Goal: Task Accomplishment & Management: Use online tool/utility

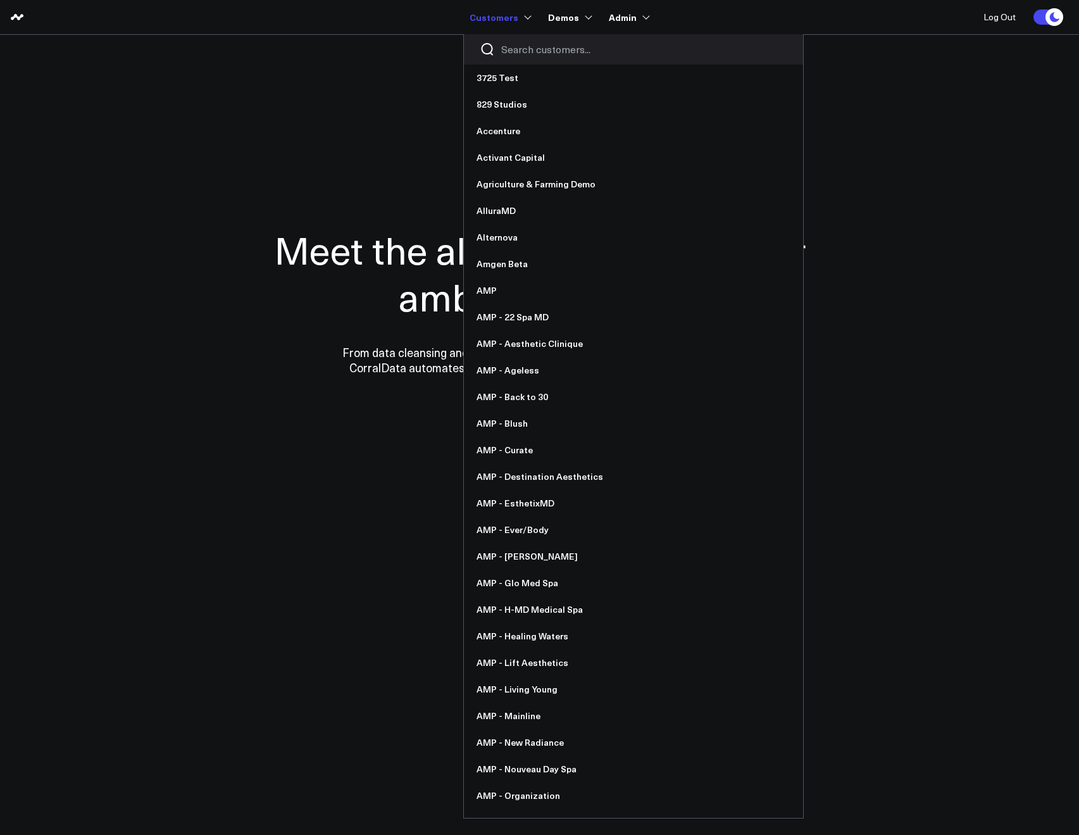
click at [528, 42] on input "Search customers input" at bounding box center [644, 49] width 286 height 14
type input "y"
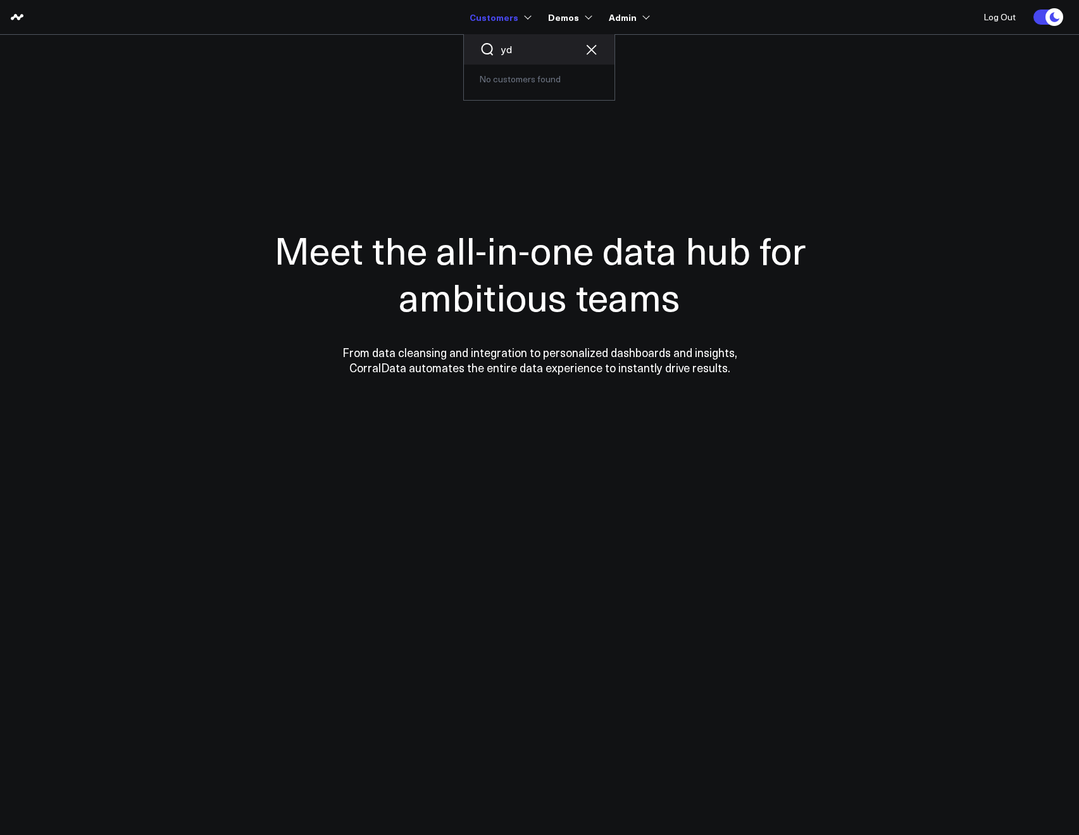
drag, startPoint x: 520, startPoint y: 49, endPoint x: 531, endPoint y: 53, distance: 11.2
click at [520, 49] on input "yd" at bounding box center [539, 49] width 76 height 14
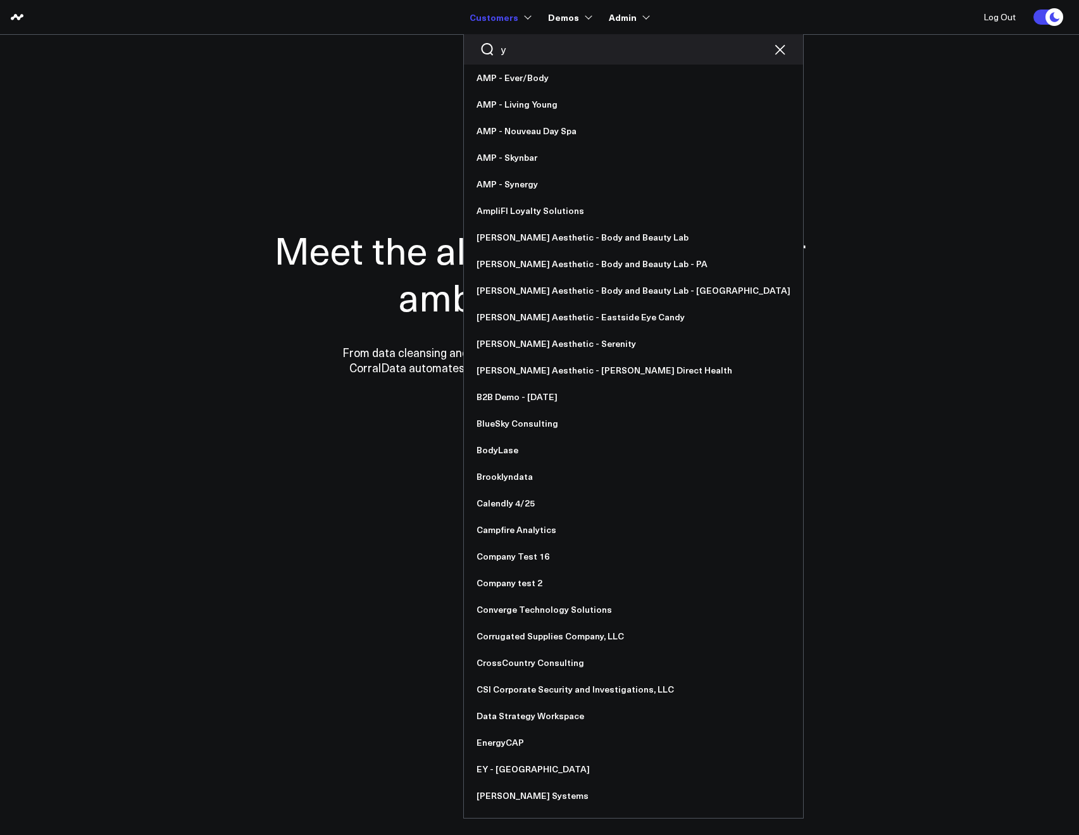
click at [519, 50] on input "y" at bounding box center [633, 49] width 265 height 14
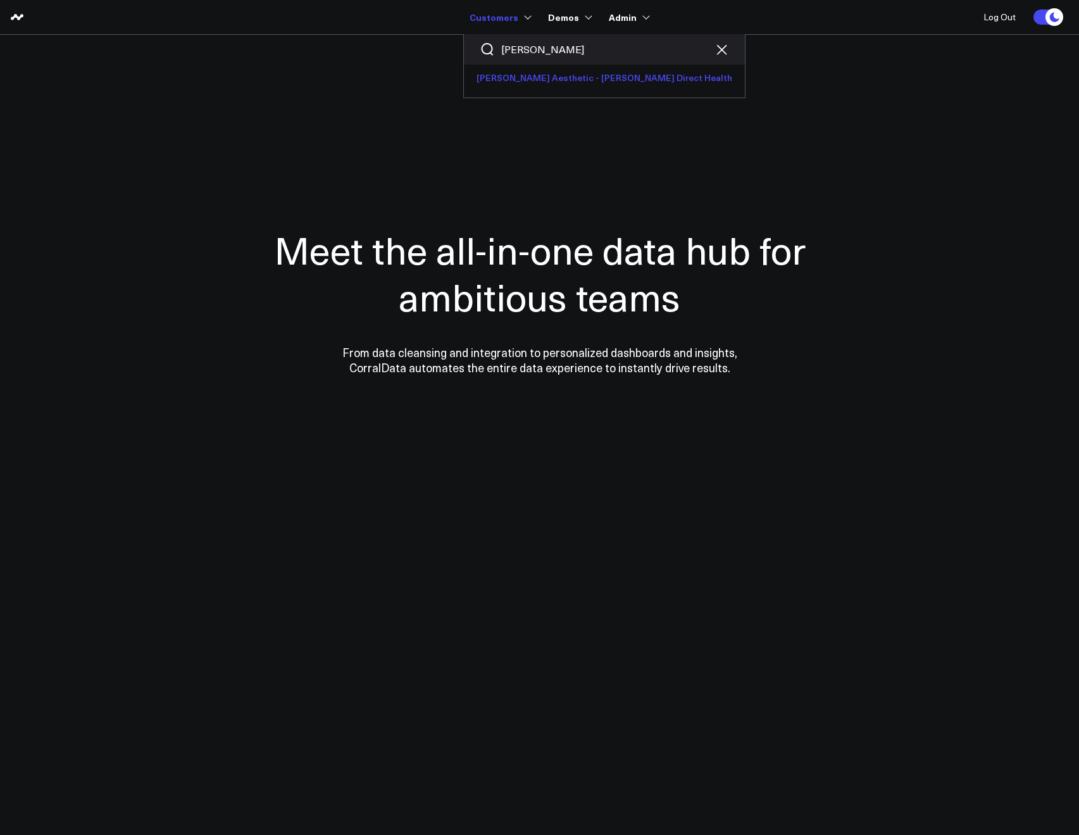
type input "yoo"
click at [529, 72] on link "[PERSON_NAME] Aesthetic - [PERSON_NAME] Direct Health" at bounding box center [604, 78] width 281 height 27
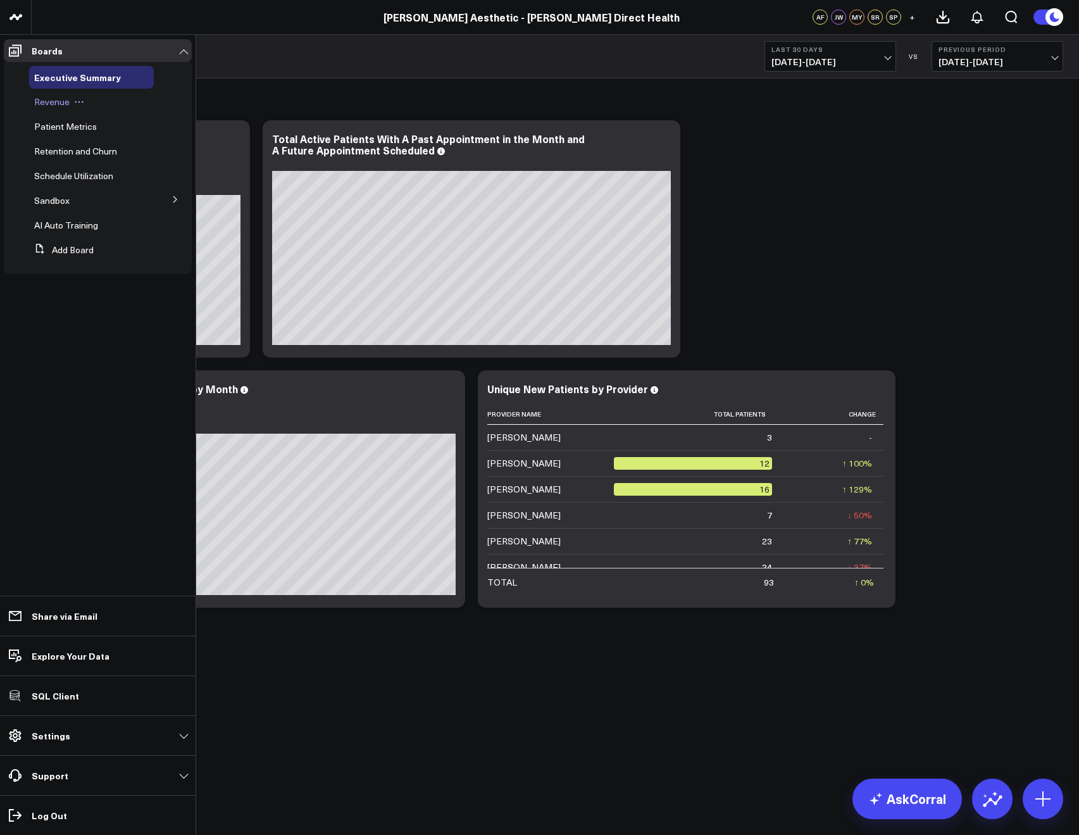
click at [39, 106] on span "Revenue" at bounding box center [51, 102] width 35 height 12
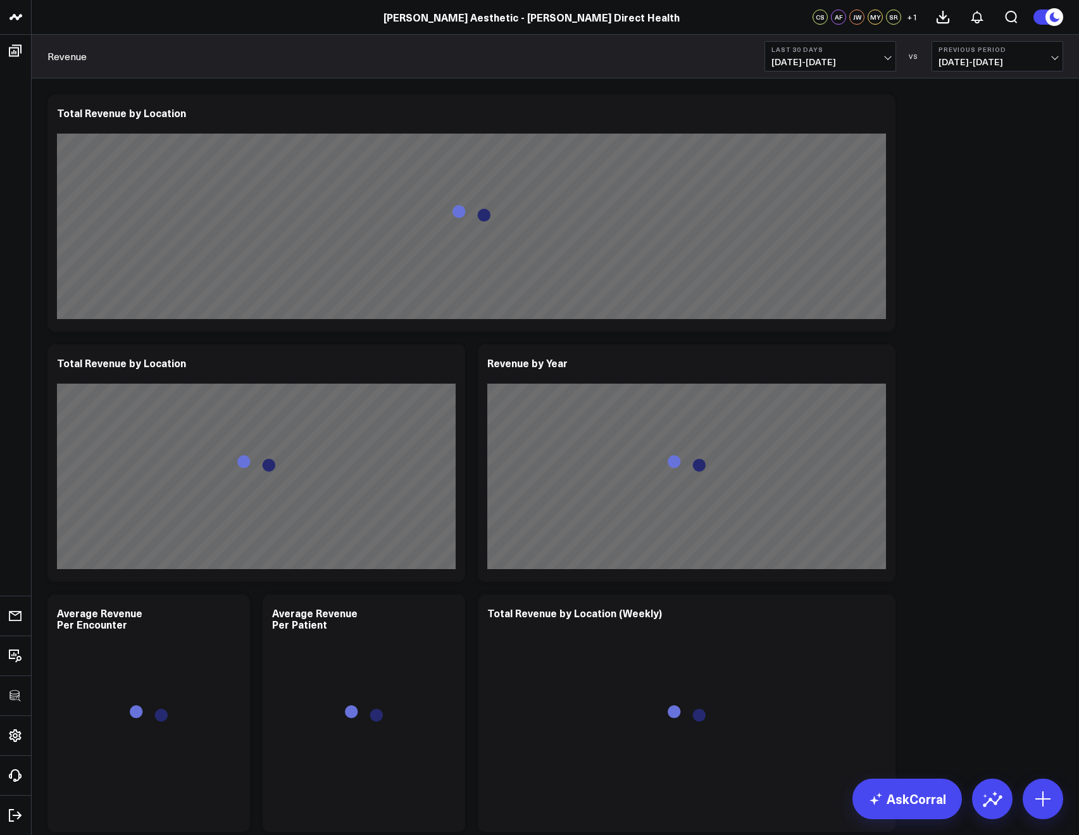
click at [811, 60] on span "07/26/25 - 08/24/25" at bounding box center [830, 62] width 118 height 10
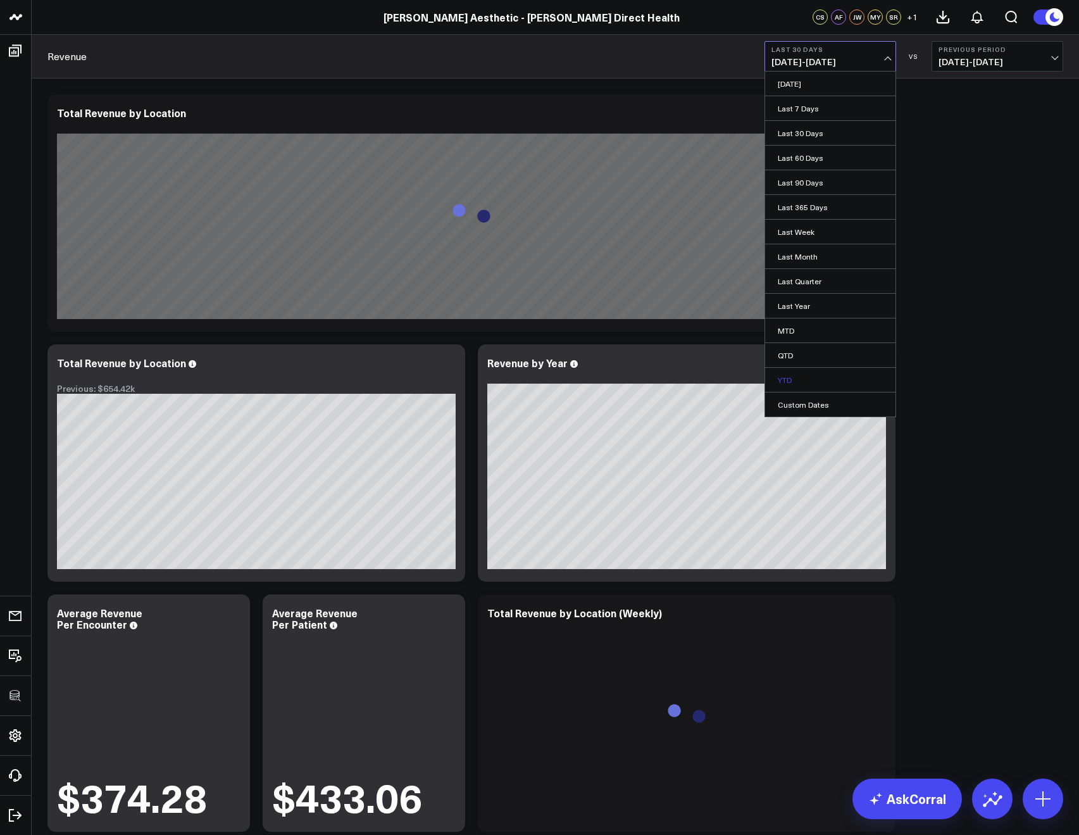
click at [783, 377] on link "YTD" at bounding box center [830, 380] width 130 height 24
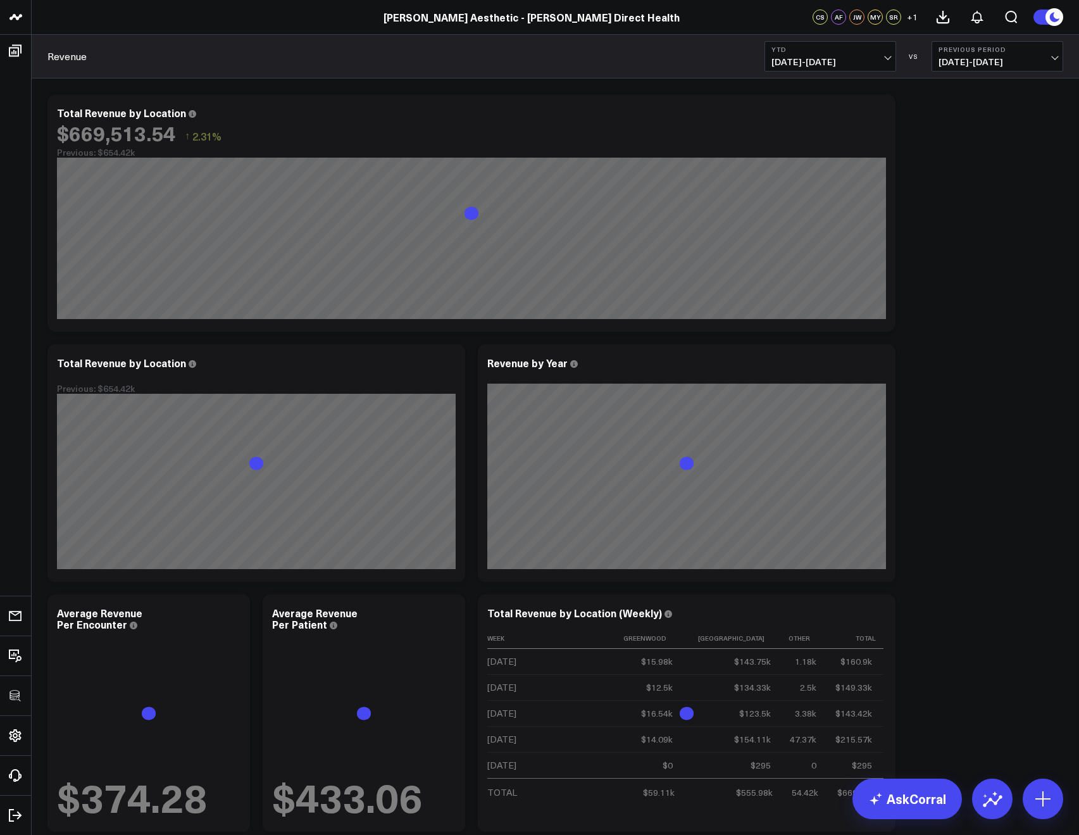
click at [800, 63] on span "01/01/25 - 08/24/25" at bounding box center [830, 62] width 118 height 10
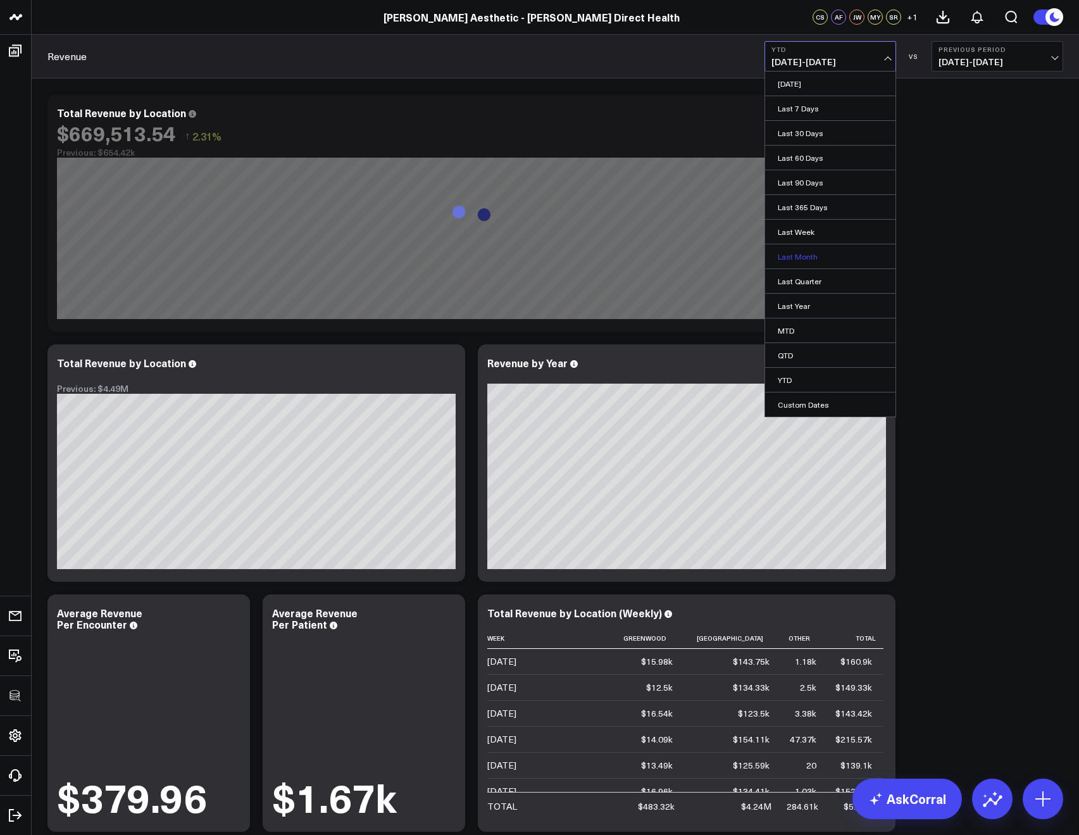
click at [784, 261] on link "Last Month" at bounding box center [830, 256] width 130 height 24
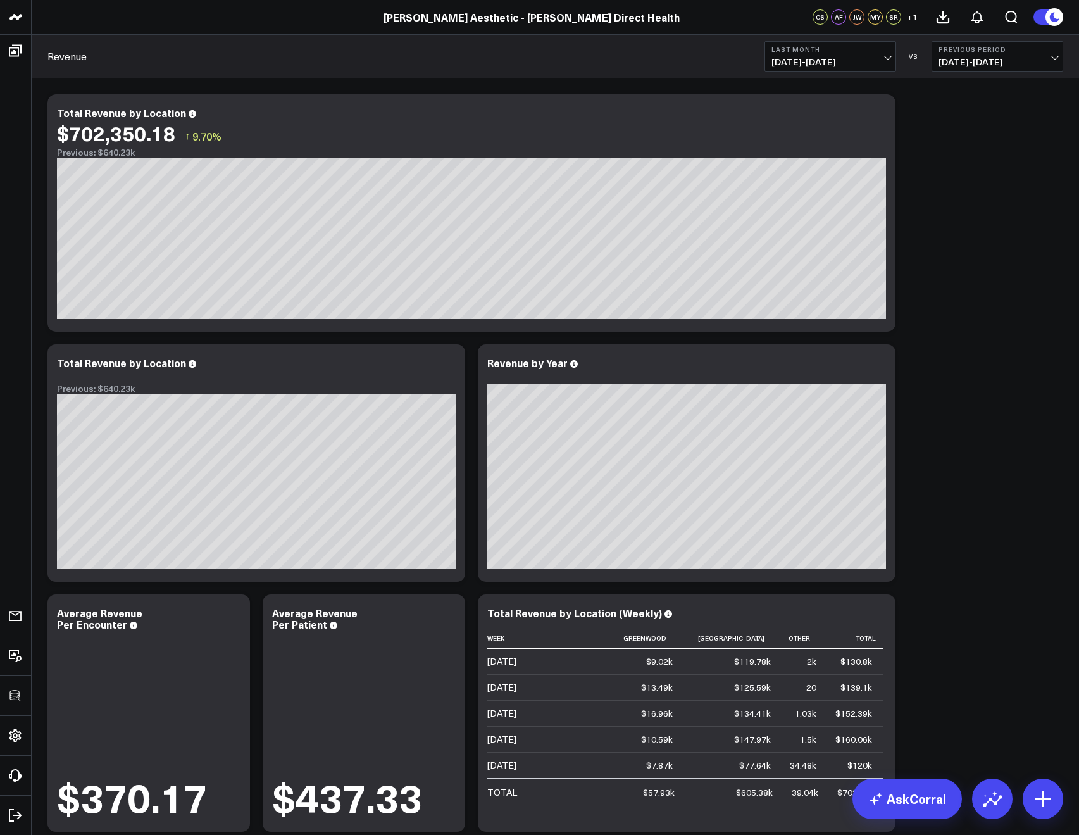
click at [810, 61] on span "07/01/25 - 07/31/25" at bounding box center [830, 62] width 118 height 10
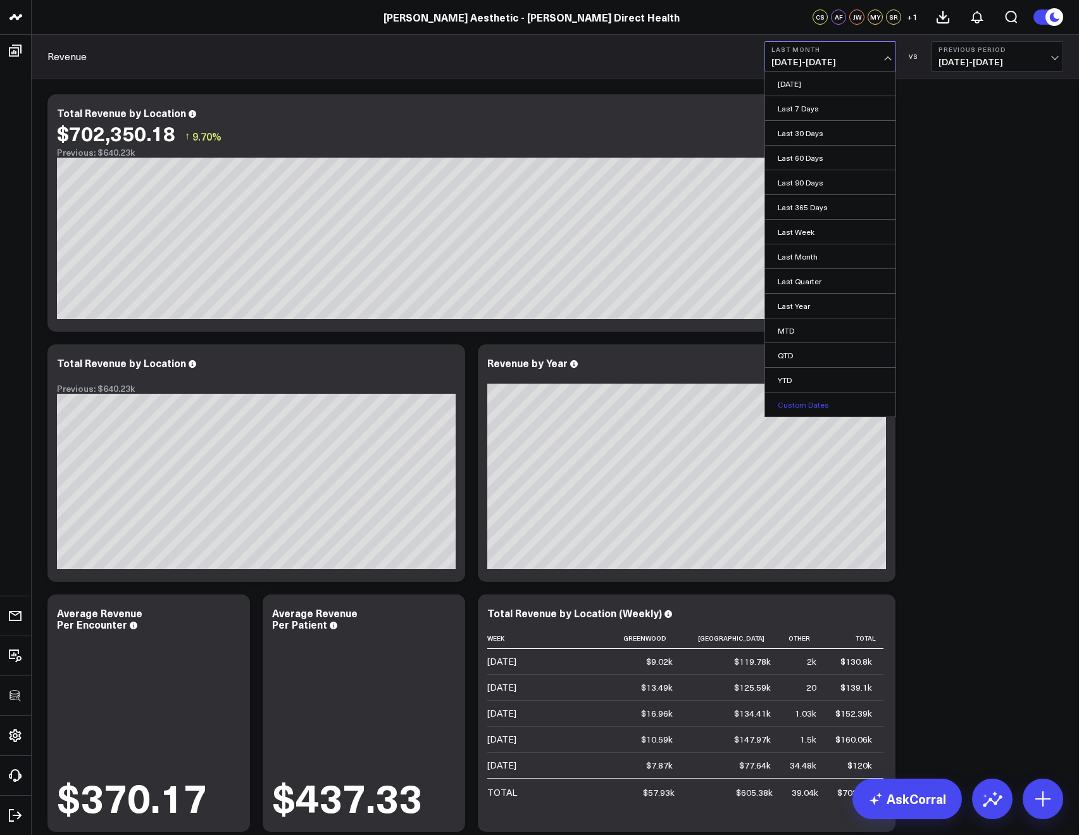
click at [800, 394] on link "Custom Dates" at bounding box center [830, 404] width 130 height 24
select select "7"
select select "2025"
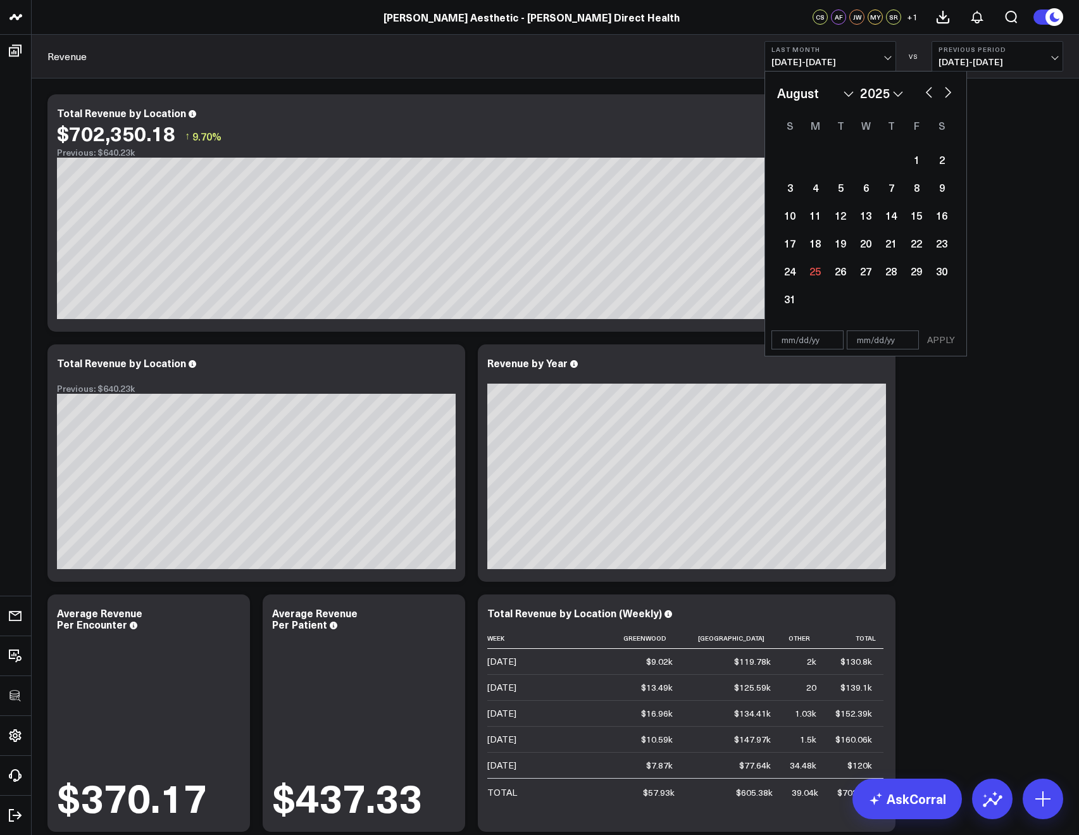
click at [923, 82] on div "January February March April May June July August September October November De…" at bounding box center [865, 198] width 201 height 253
click at [926, 87] on button "button" at bounding box center [929, 91] width 13 height 15
select select "6"
select select "2025"
click at [926, 89] on button "button" at bounding box center [929, 91] width 13 height 15
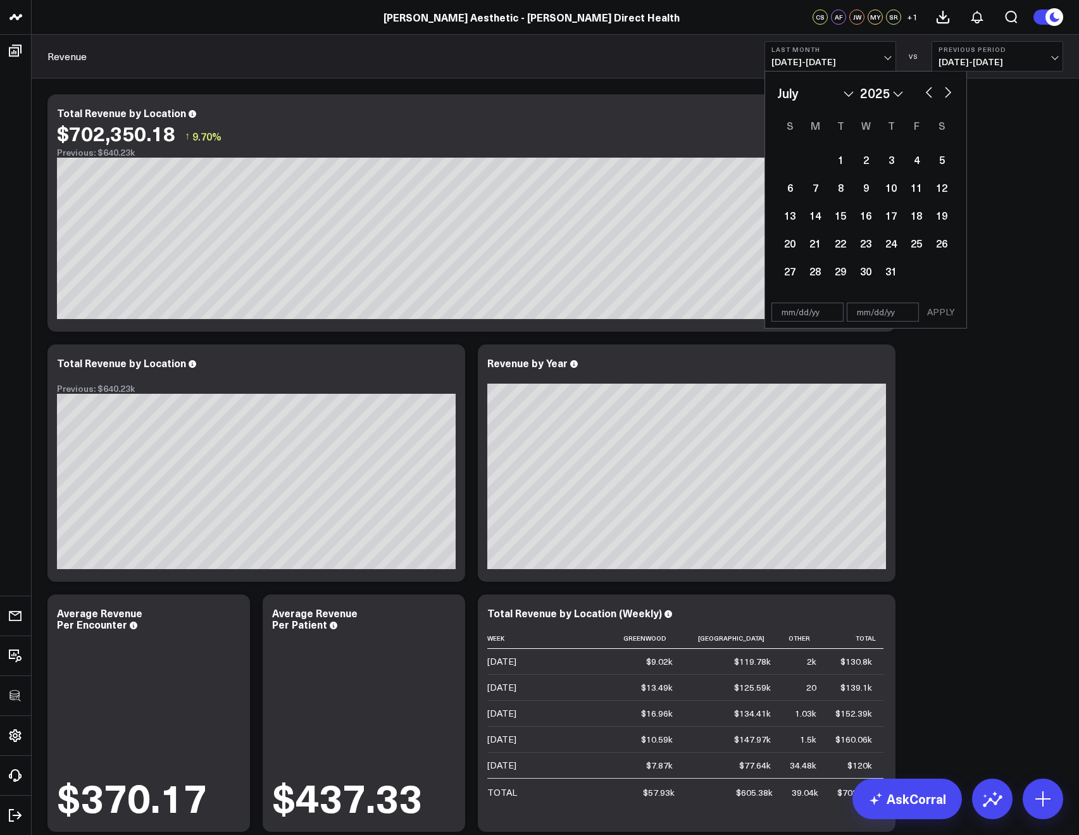
select select "5"
select select "2025"
click at [795, 157] on div "1" at bounding box center [789, 159] width 25 height 25
type input "06/01/25"
select select "5"
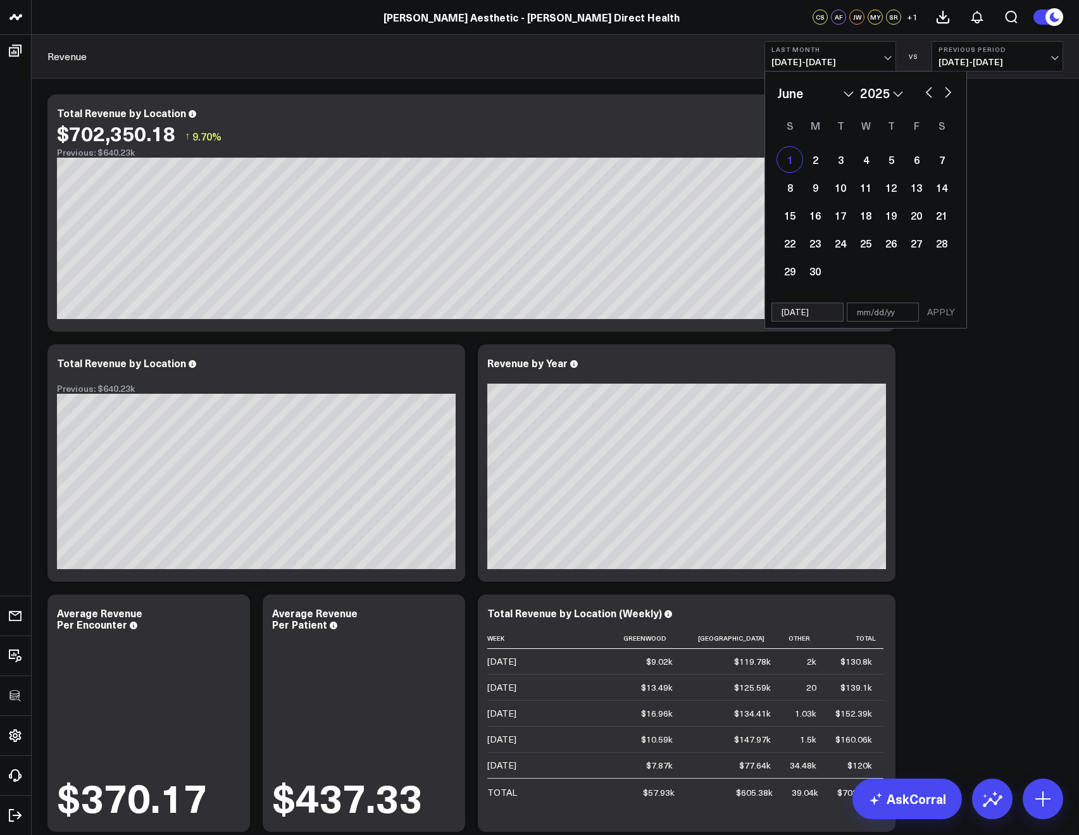
select select "2025"
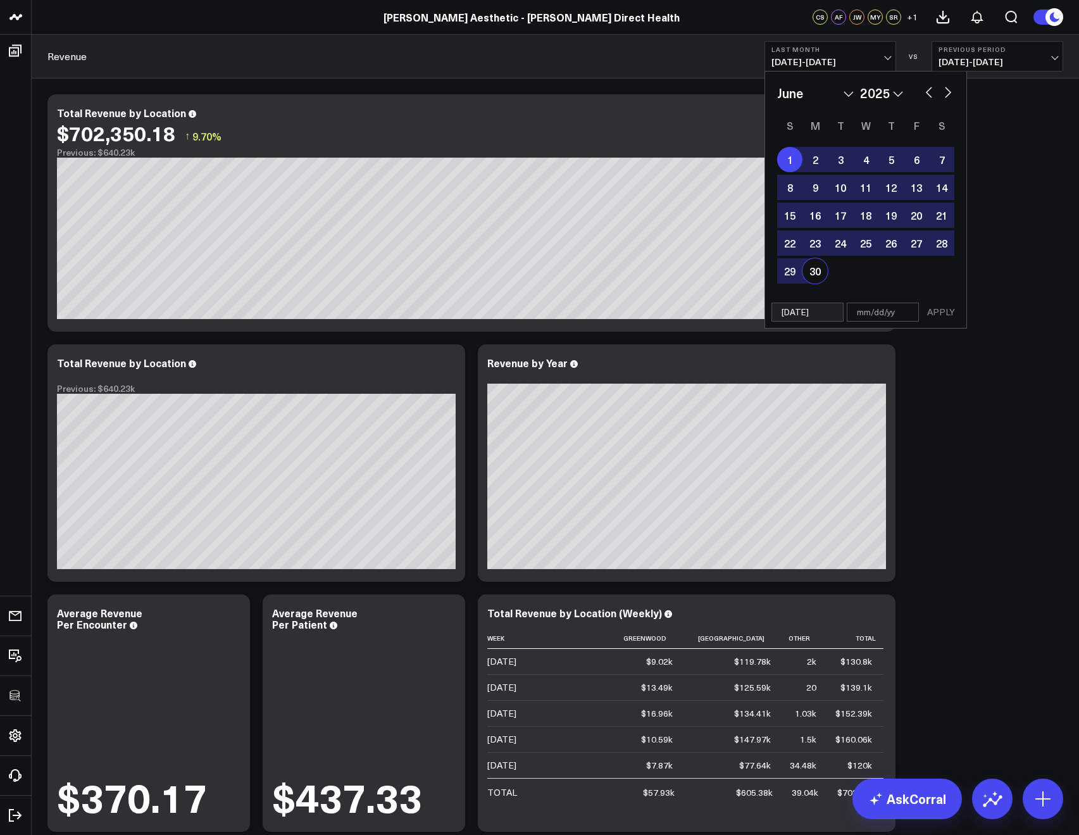
click at [811, 267] on div "30" at bounding box center [814, 270] width 25 height 25
type input "06/30/25"
select select "5"
select select "2025"
click at [928, 309] on button "APPLY" at bounding box center [941, 311] width 38 height 19
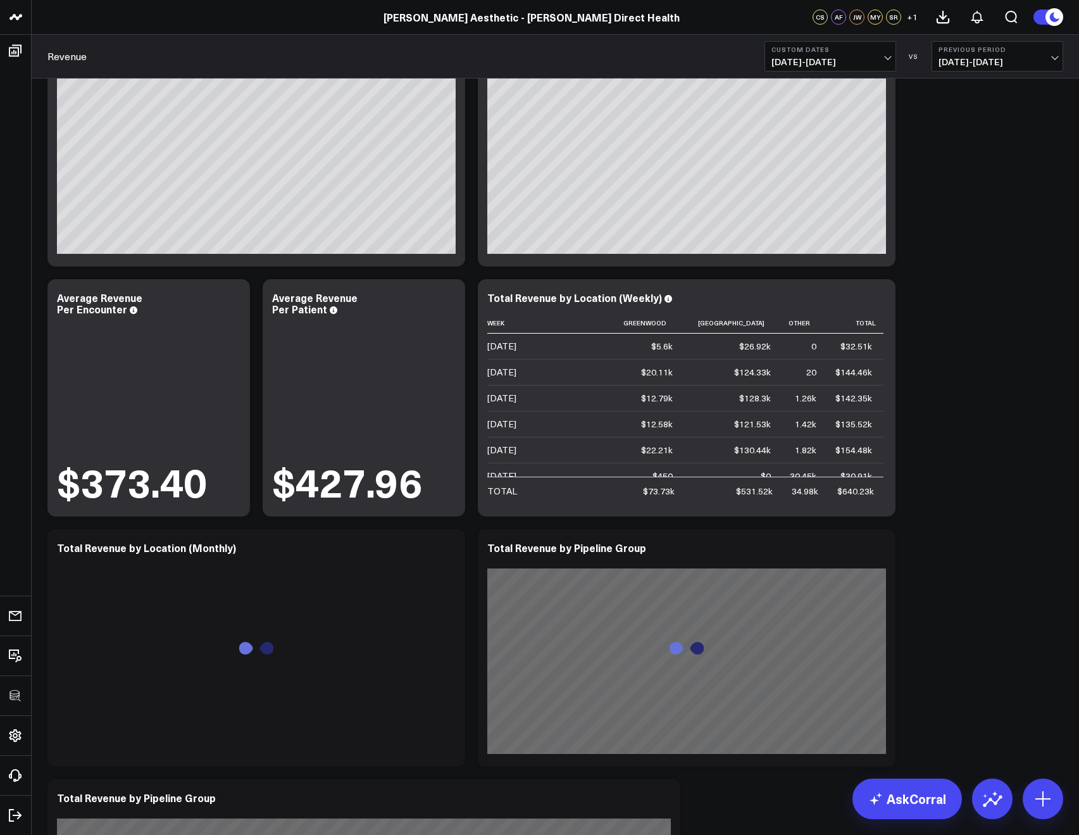
scroll to position [447, 0]
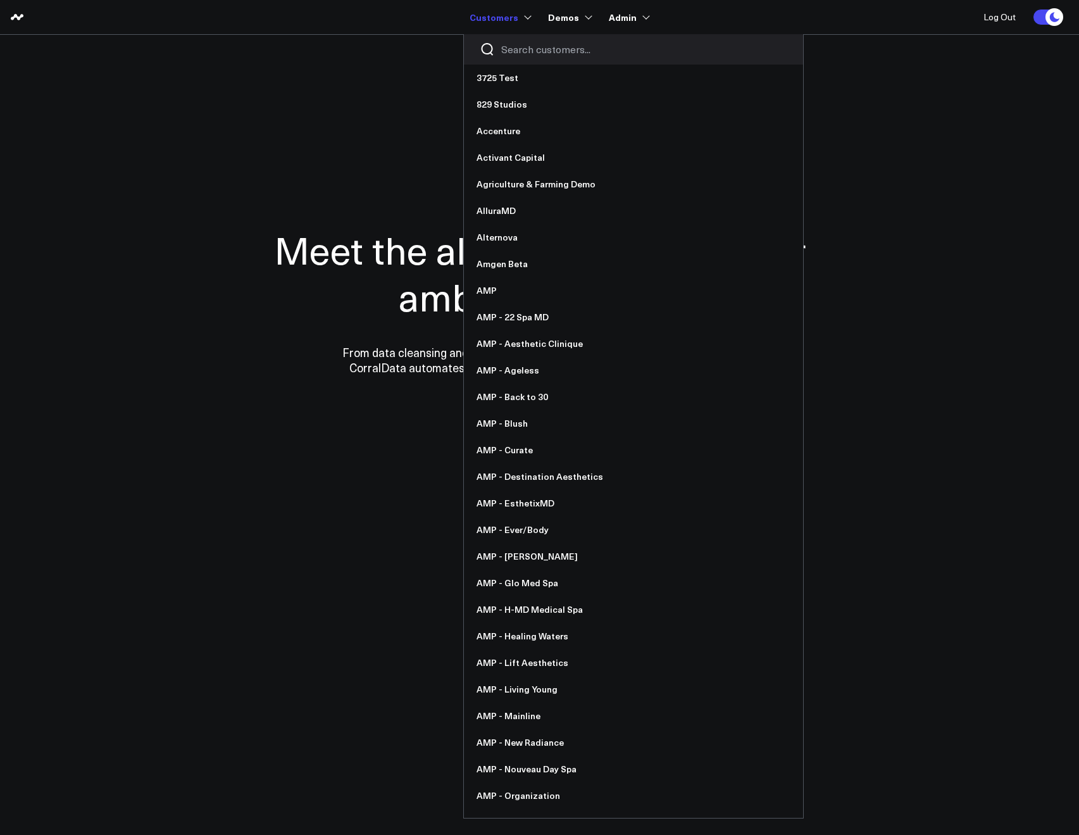
click at [518, 57] on div at bounding box center [633, 49] width 339 height 30
click at [518, 53] on input "Search customers input" at bounding box center [644, 49] width 286 height 14
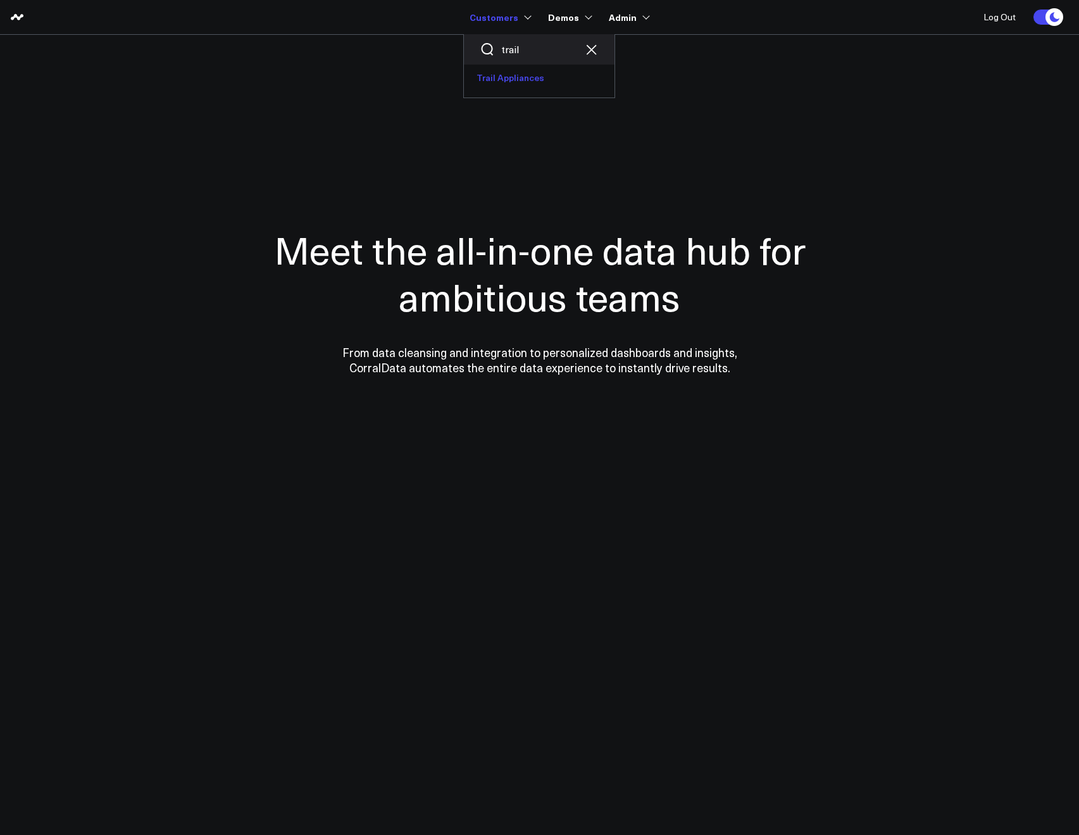
type input "trail"
click at [516, 69] on link "Trail Appliances" at bounding box center [539, 78] width 151 height 27
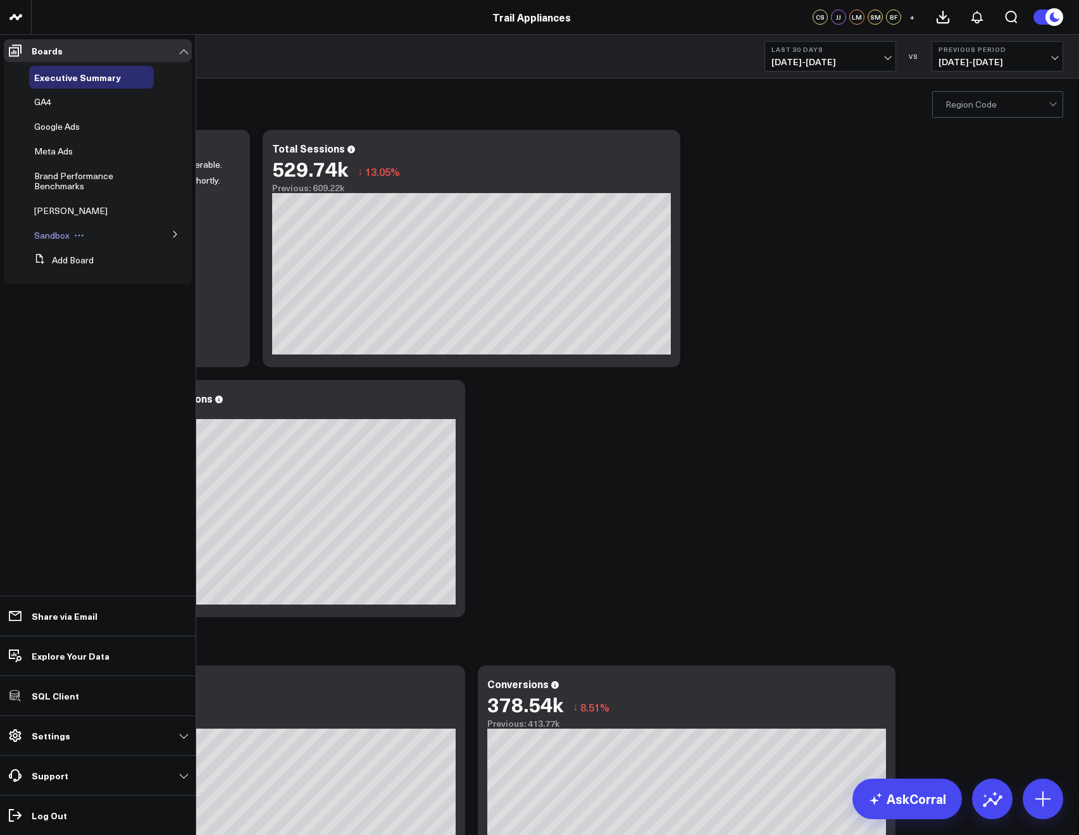
click at [58, 230] on span "Sandbox" at bounding box center [51, 235] width 35 height 12
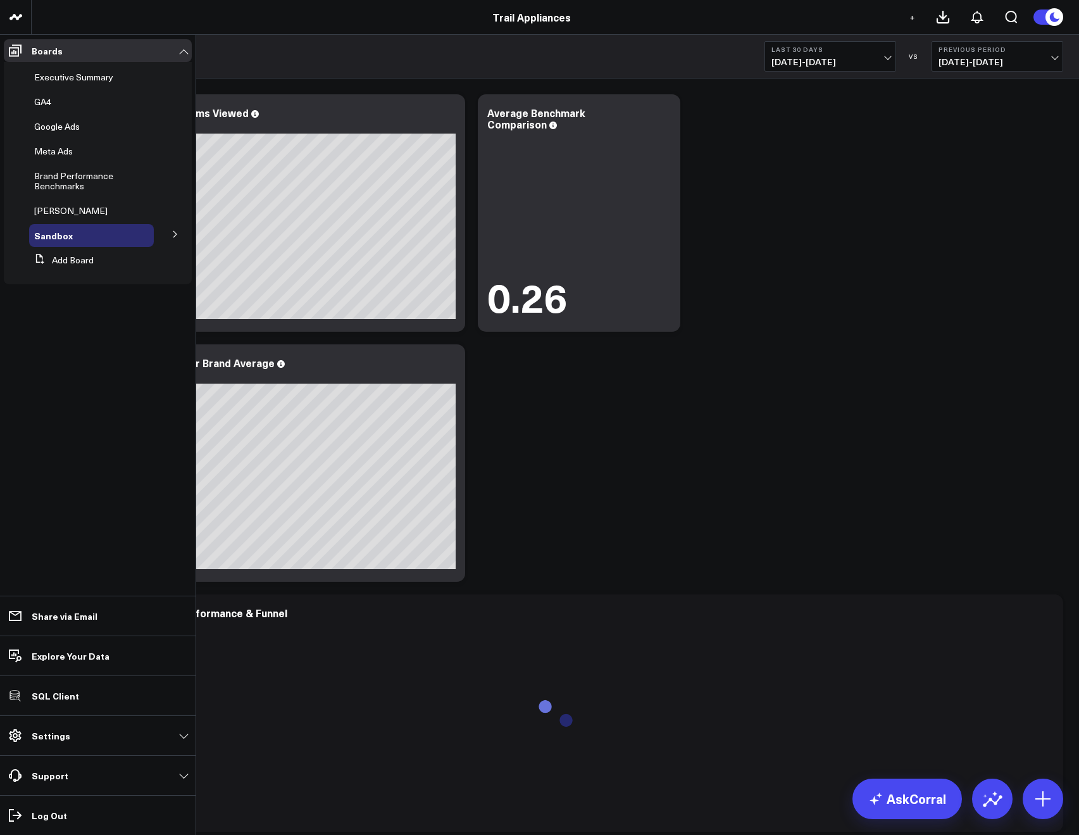
click at [170, 237] on button at bounding box center [175, 233] width 33 height 19
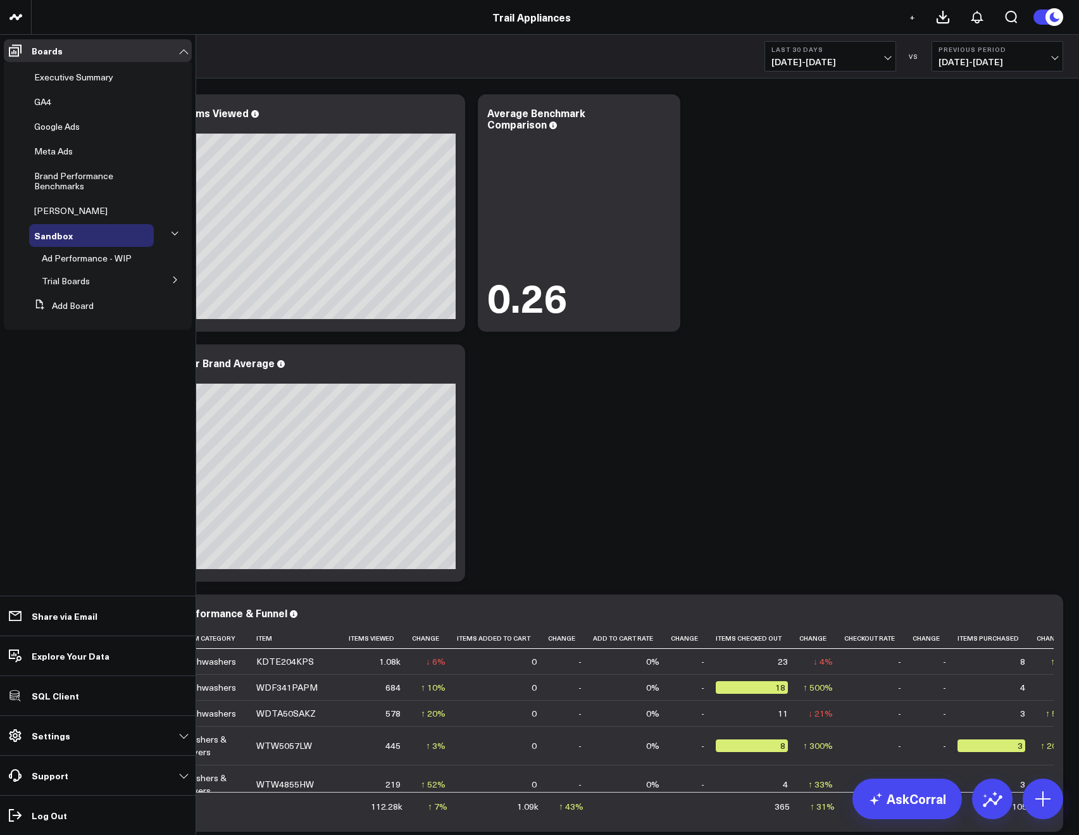
click at [171, 237] on icon at bounding box center [175, 234] width 8 height 8
click at [101, 260] on span "Ad Performance - WIP" at bounding box center [87, 258] width 90 height 12
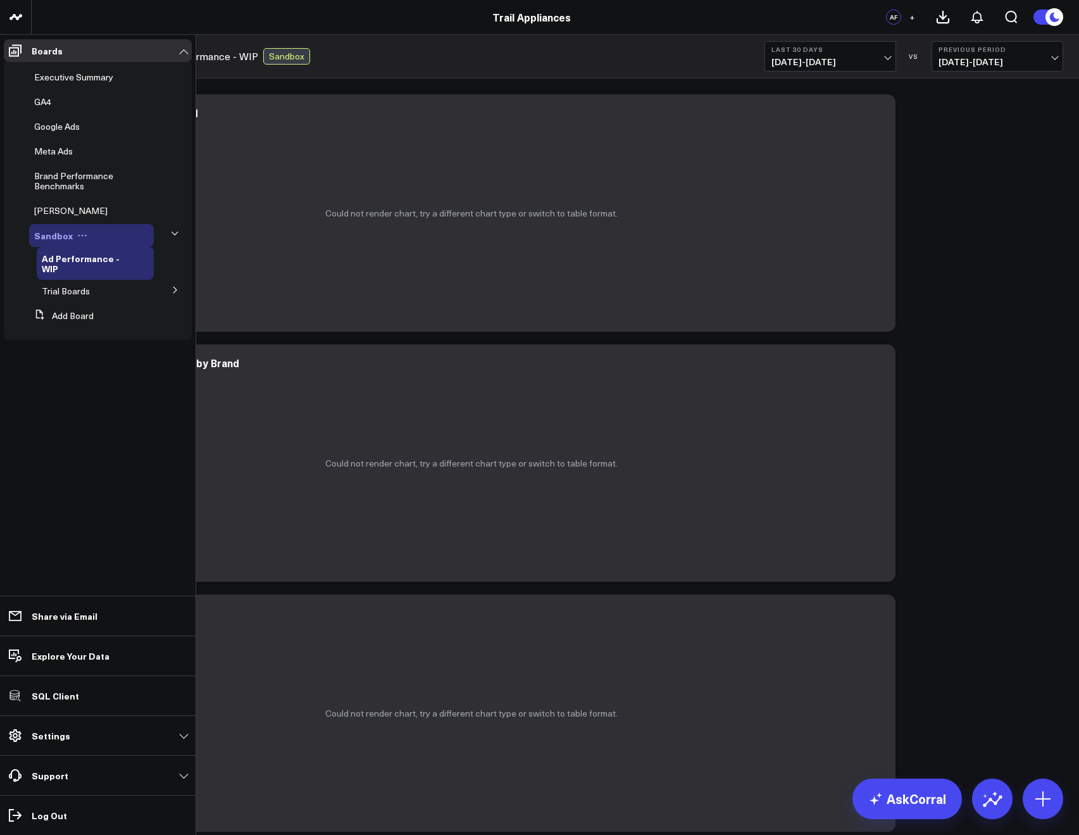
click at [44, 240] on span "Sandbox" at bounding box center [53, 235] width 39 height 13
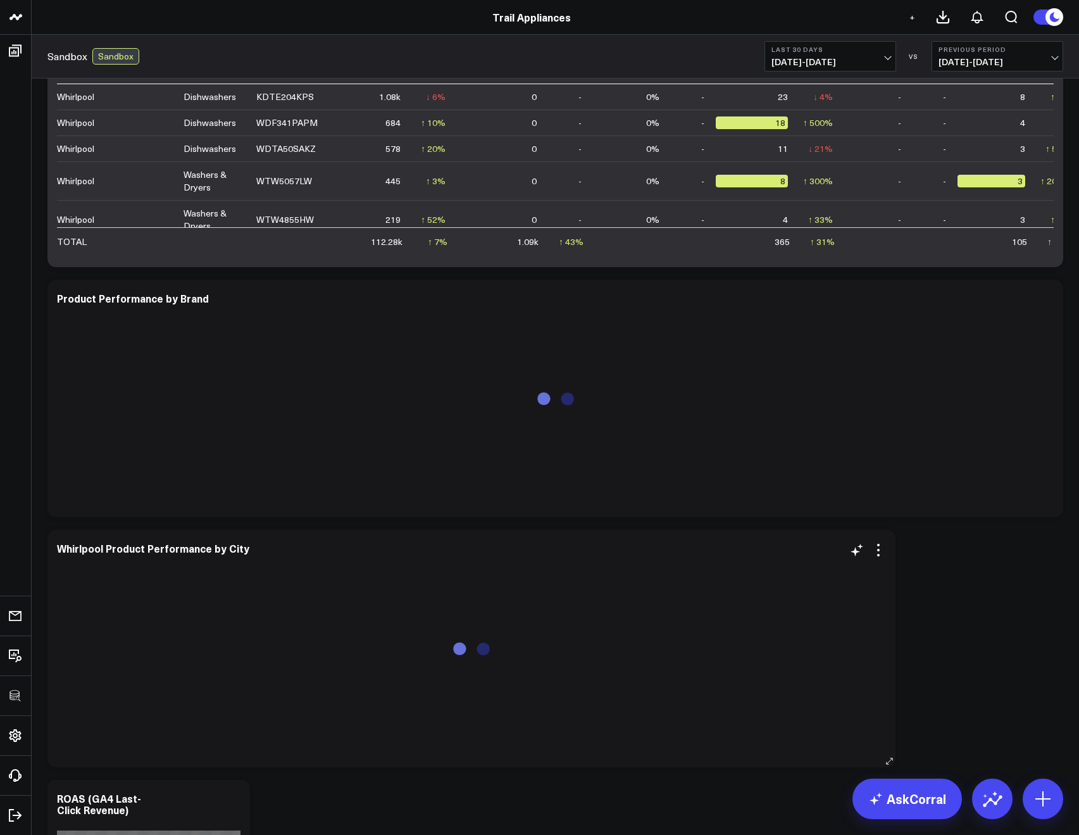
scroll to position [829, 0]
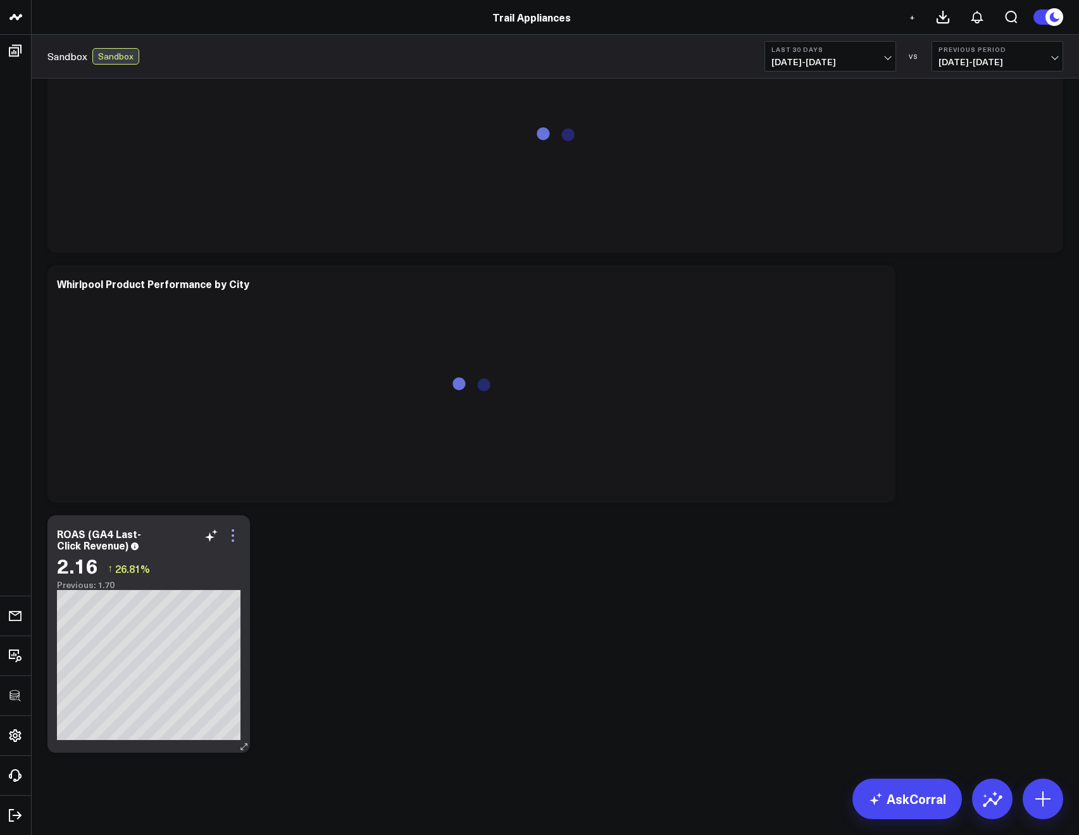
click at [240, 539] on icon at bounding box center [232, 535] width 15 height 15
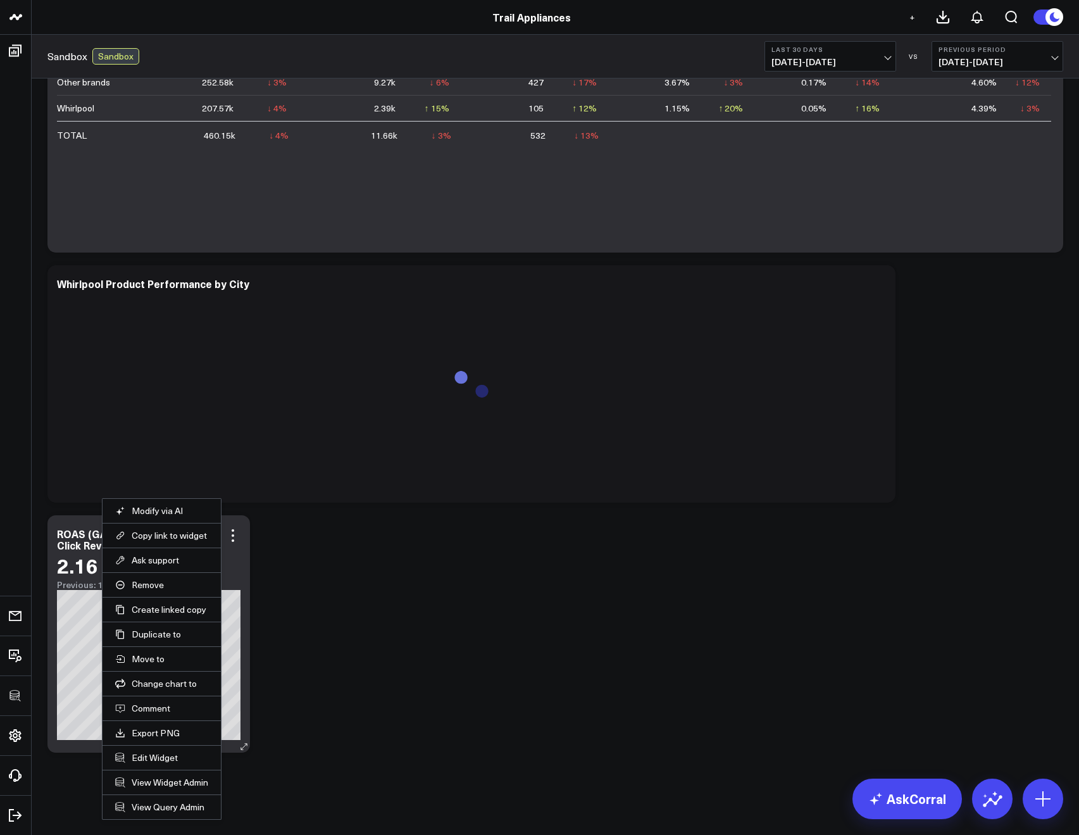
click at [156, 763] on li "Edit Widget" at bounding box center [162, 757] width 118 height 25
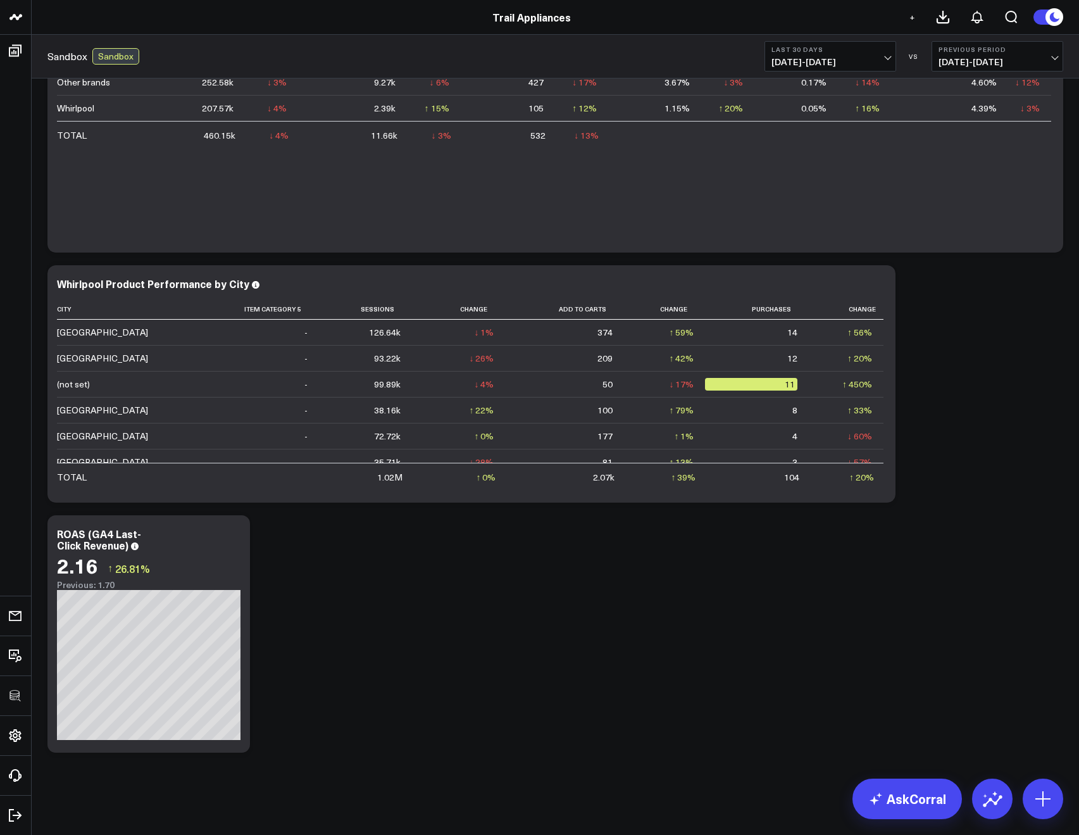
click at [154, 761] on div "Modify via AI Copy link to widget Ask support Remove Create linked copy Executi…" at bounding box center [555, 42] width 1047 height 1585
click at [231, 537] on icon at bounding box center [232, 535] width 15 height 15
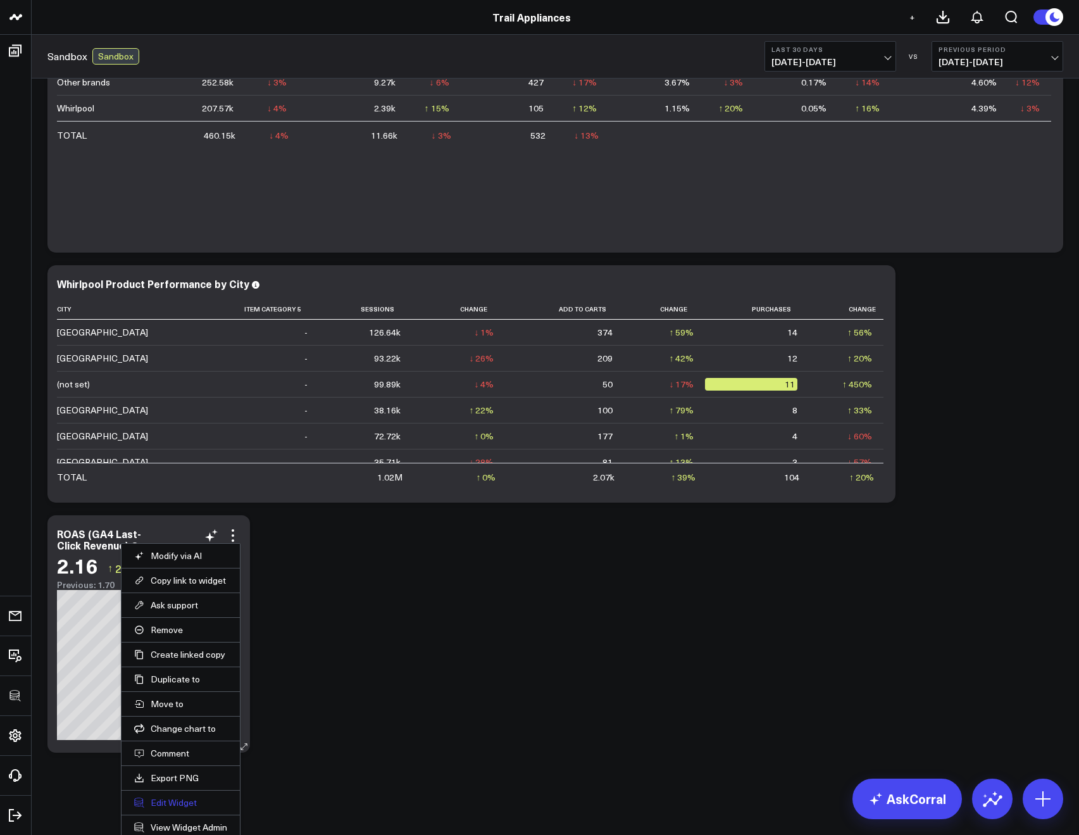
click at [162, 802] on button "Edit Widget" at bounding box center [180, 802] width 93 height 11
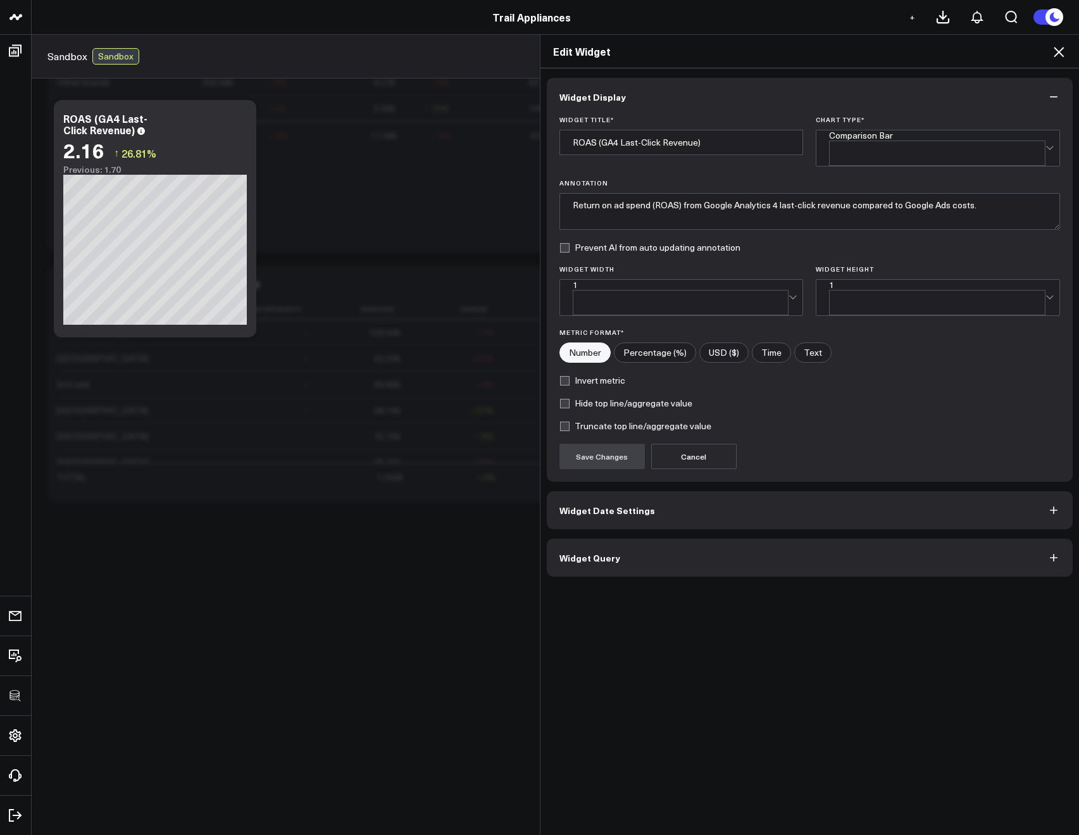
click at [595, 539] on button "Widget Query" at bounding box center [810, 558] width 526 height 38
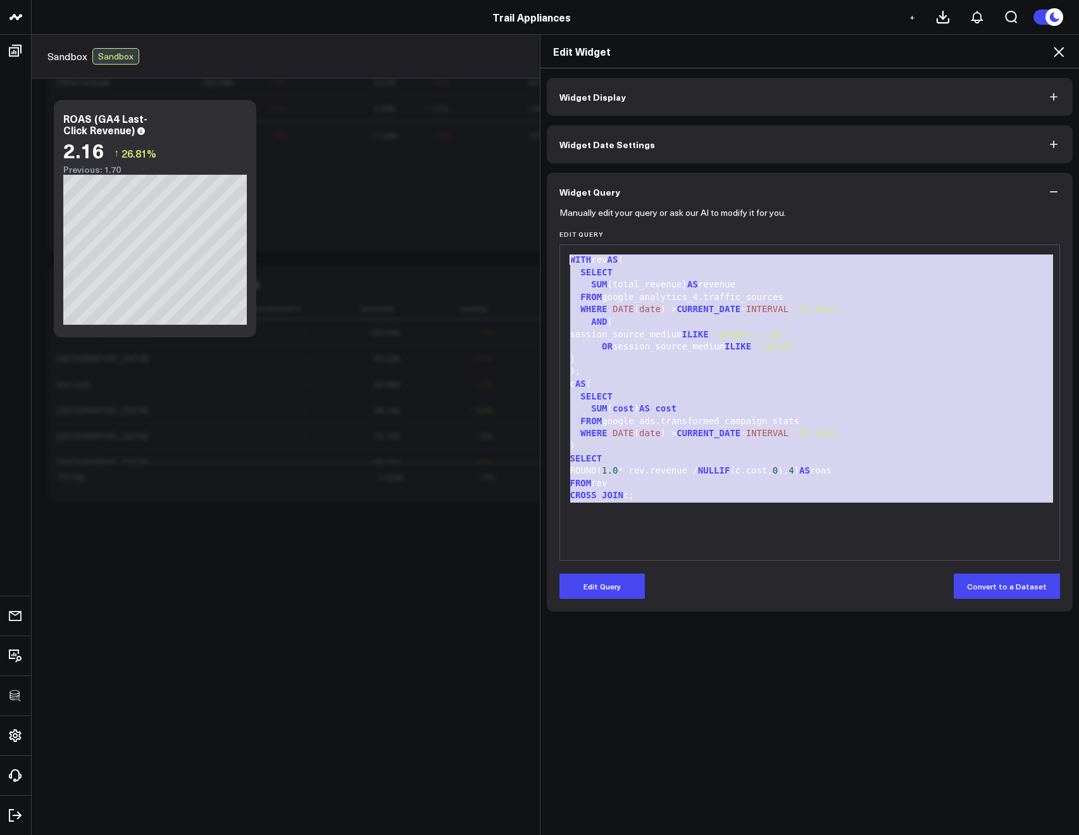
drag, startPoint x: 657, startPoint y: 502, endPoint x: 559, endPoint y: 247, distance: 273.6
click at [559, 247] on div "99 1 2 3 4 5 6 7 8 9 10 11 12 13 14 15 16 17 18 19 20 21 › ⌄ WITH rev AS ( SELE…" at bounding box center [809, 402] width 501 height 316
click at [1055, 58] on icon at bounding box center [1058, 51] width 15 height 15
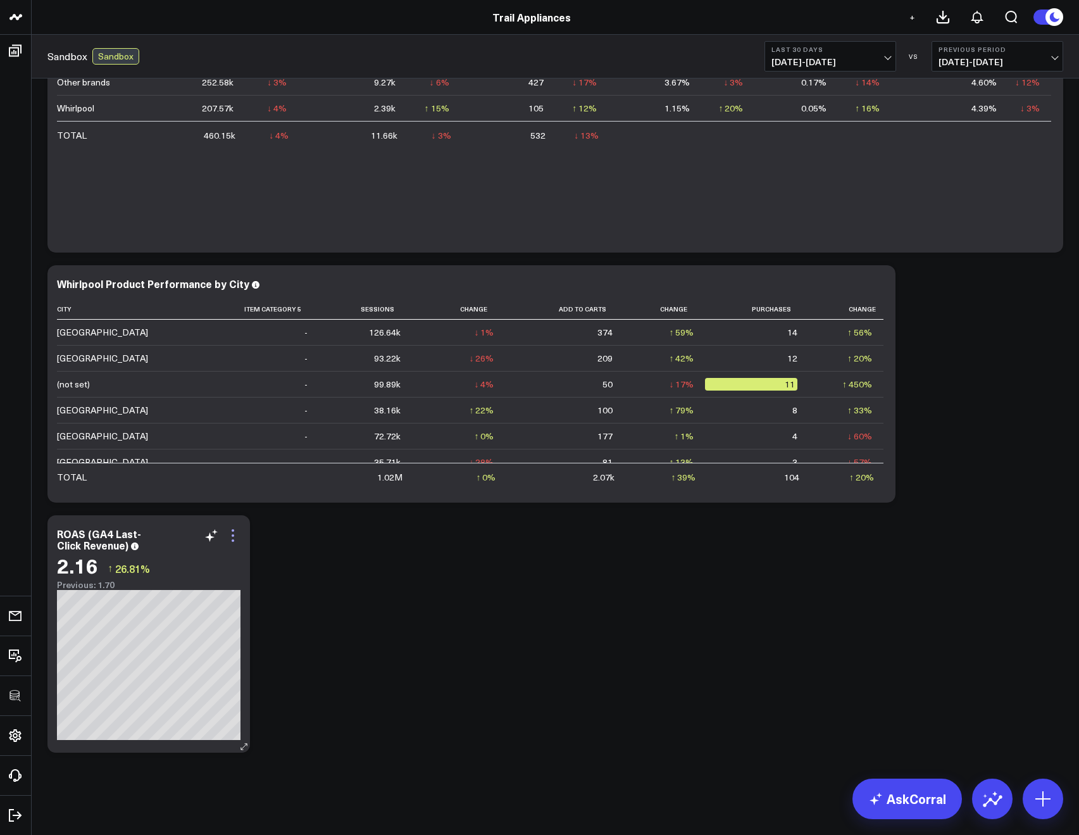
click at [232, 533] on icon at bounding box center [232, 535] width 15 height 15
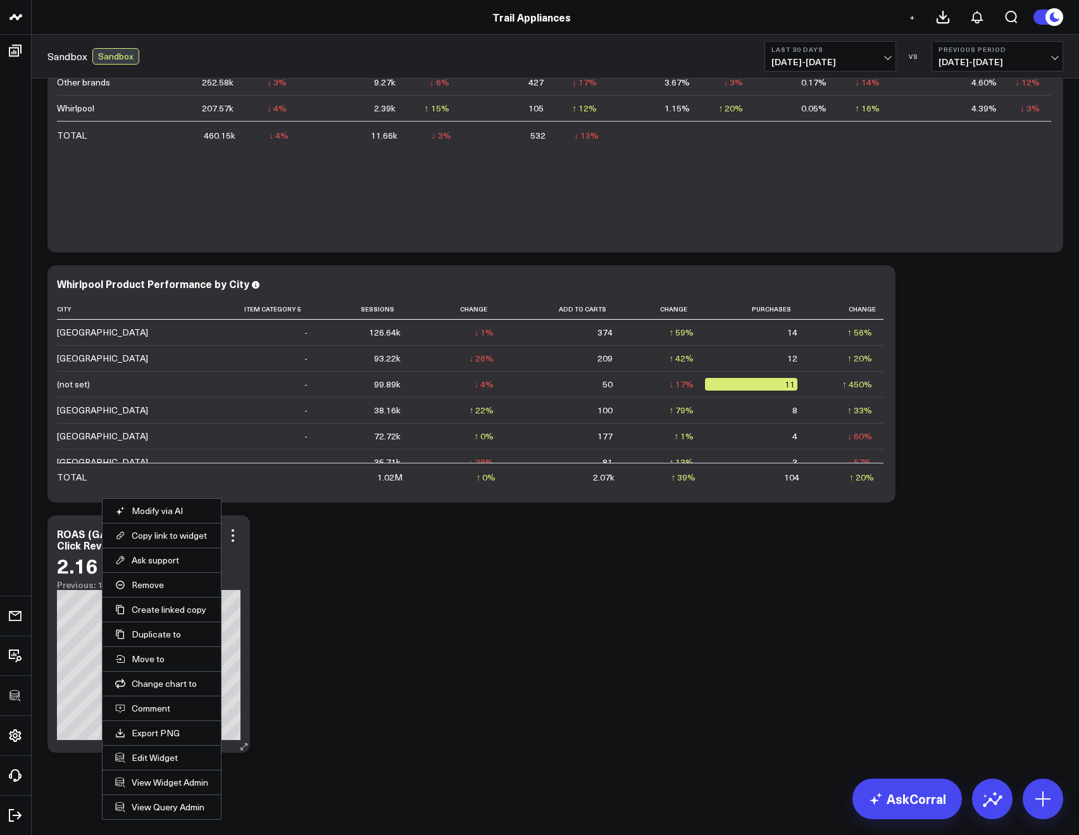
click at [146, 764] on li "Edit Widget" at bounding box center [162, 757] width 118 height 25
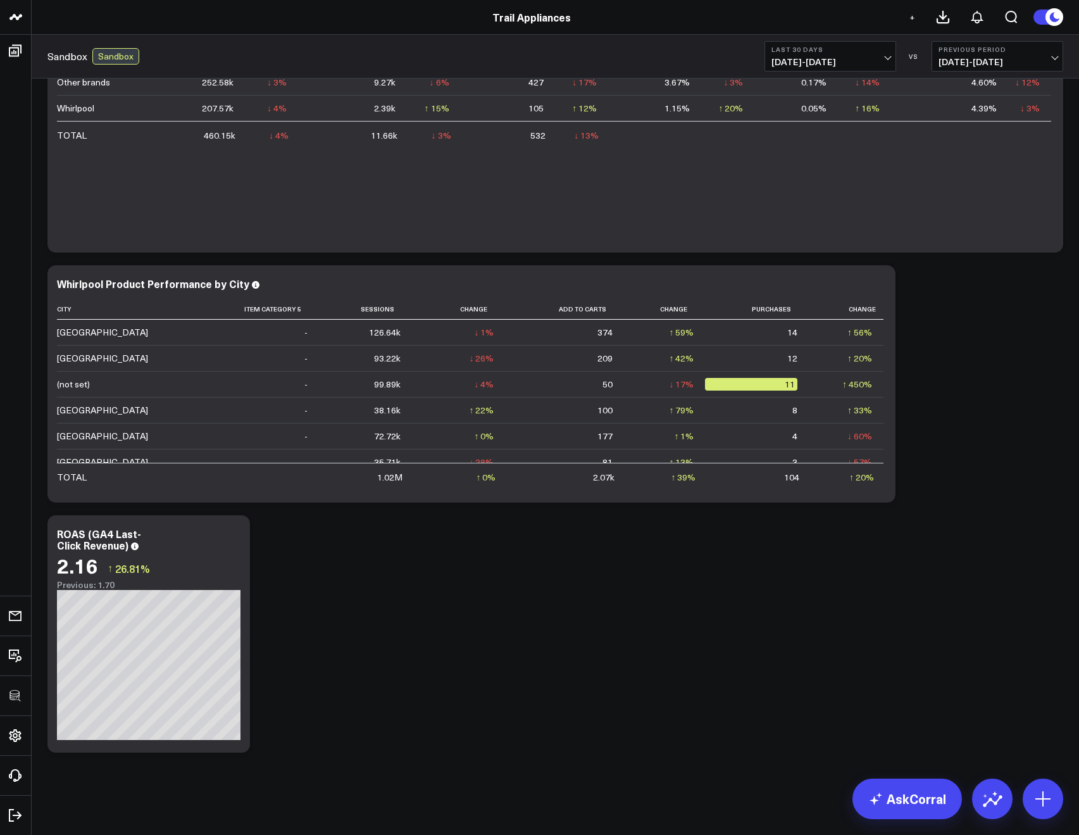
click at [148, 760] on div "Modify via AI Copy link to widget Ask support Remove Create linked copy Executi…" at bounding box center [555, 42] width 1047 height 1585
click at [232, 535] on icon at bounding box center [233, 535] width 3 height 3
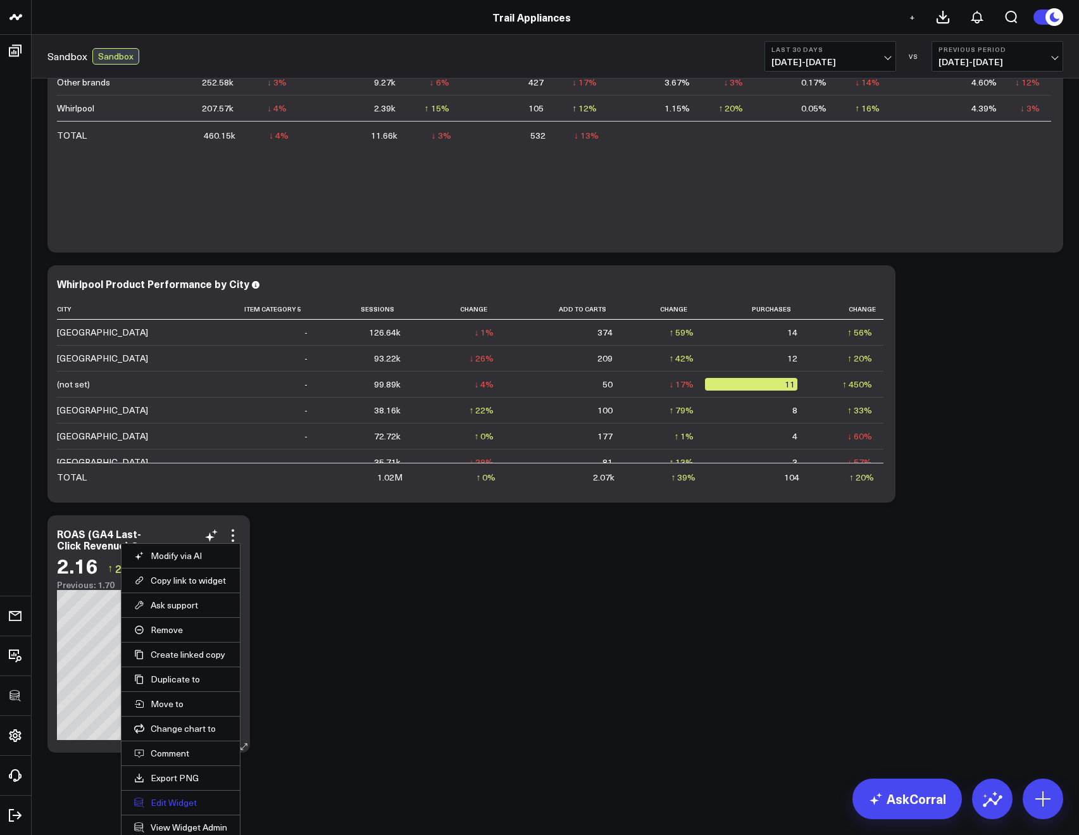
click at [170, 800] on button "Edit Widget" at bounding box center [180, 802] width 93 height 11
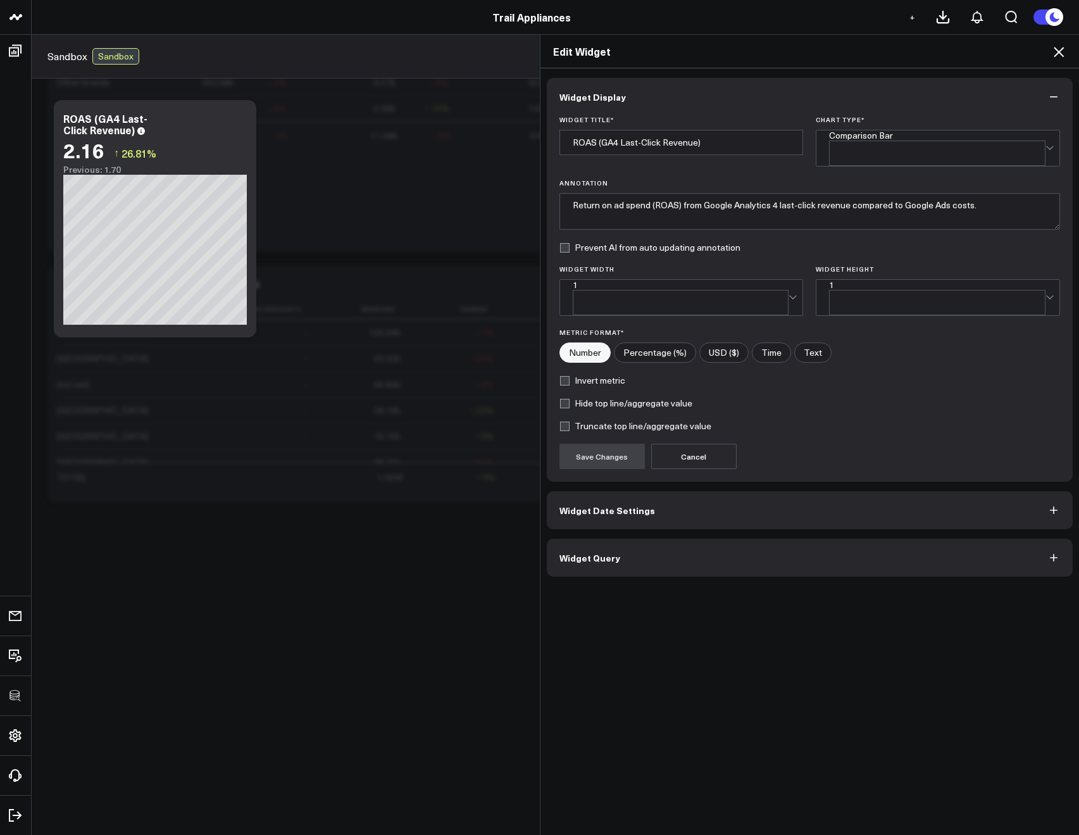
click at [627, 539] on button "Widget Query" at bounding box center [810, 558] width 526 height 38
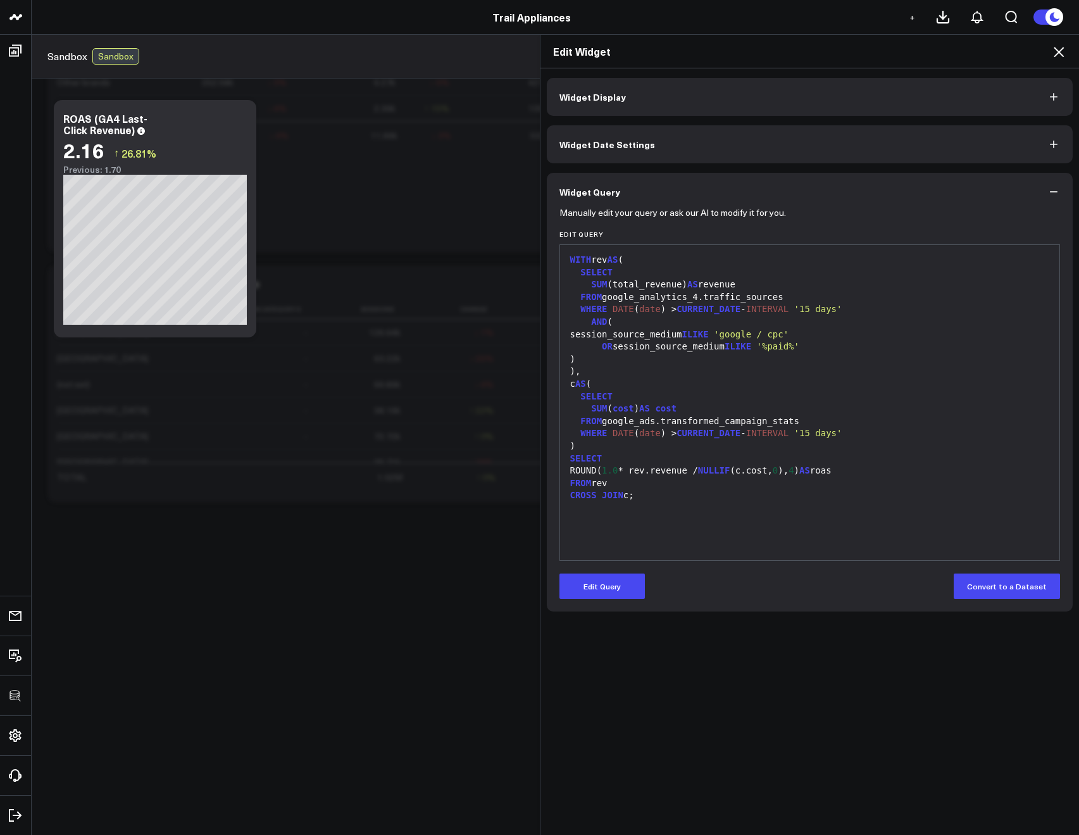
click at [1058, 56] on icon at bounding box center [1058, 51] width 15 height 15
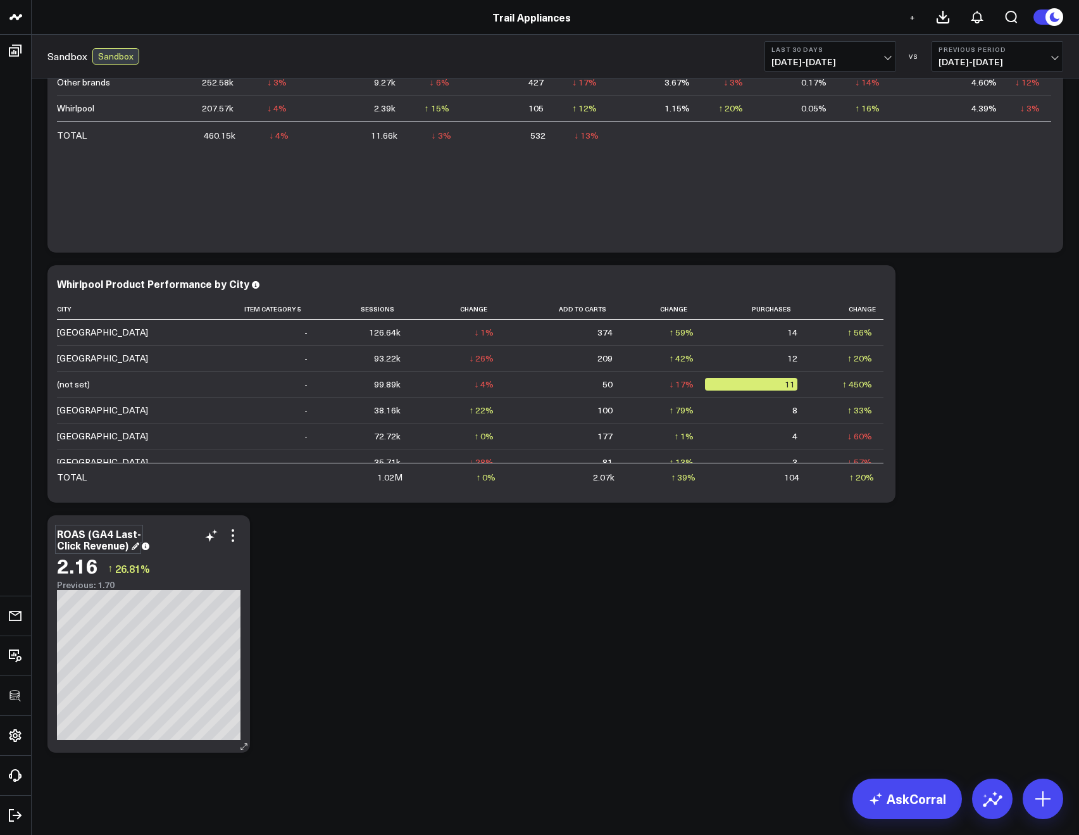
click at [61, 532] on div "ROAS (GA4 Last-Click Revenue)" at bounding box center [99, 538] width 84 height 25
click at [57, 530] on div "ROAS (GA4 Last-Click Revenue)" at bounding box center [99, 538] width 84 height 25
click at [351, 640] on div "Modify via AI Copy link to widget Ask support Remove Create linked copy Executi…" at bounding box center [555, 9] width 1028 height 1500
click at [231, 534] on icon at bounding box center [232, 535] width 15 height 15
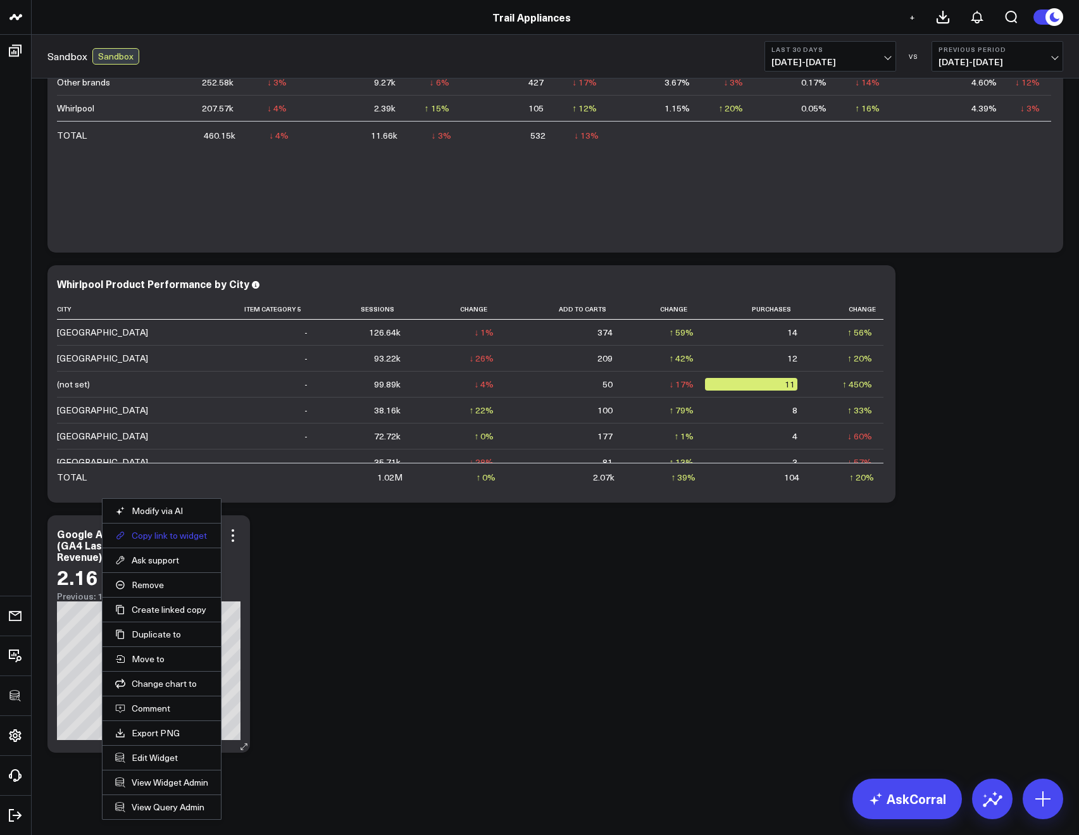
click at [180, 536] on button "Copy link to widget" at bounding box center [161, 535] width 93 height 11
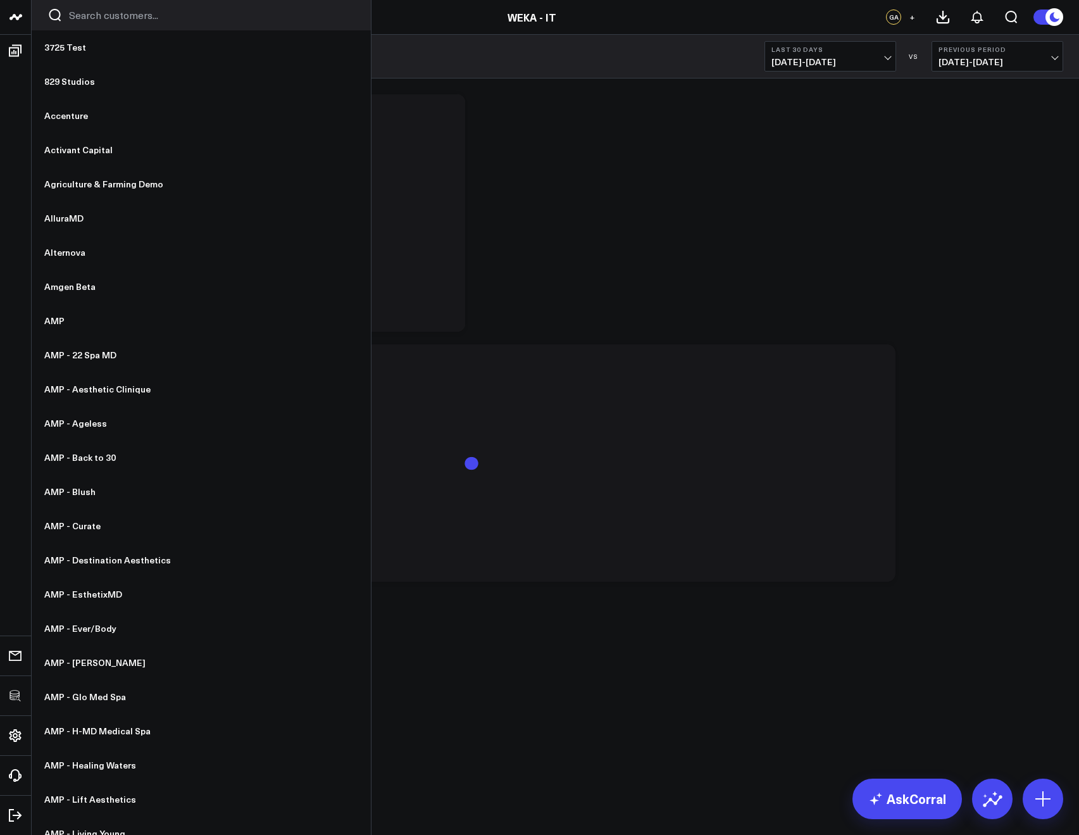
click at [79, 16] on input "Search customers input" at bounding box center [212, 15] width 286 height 14
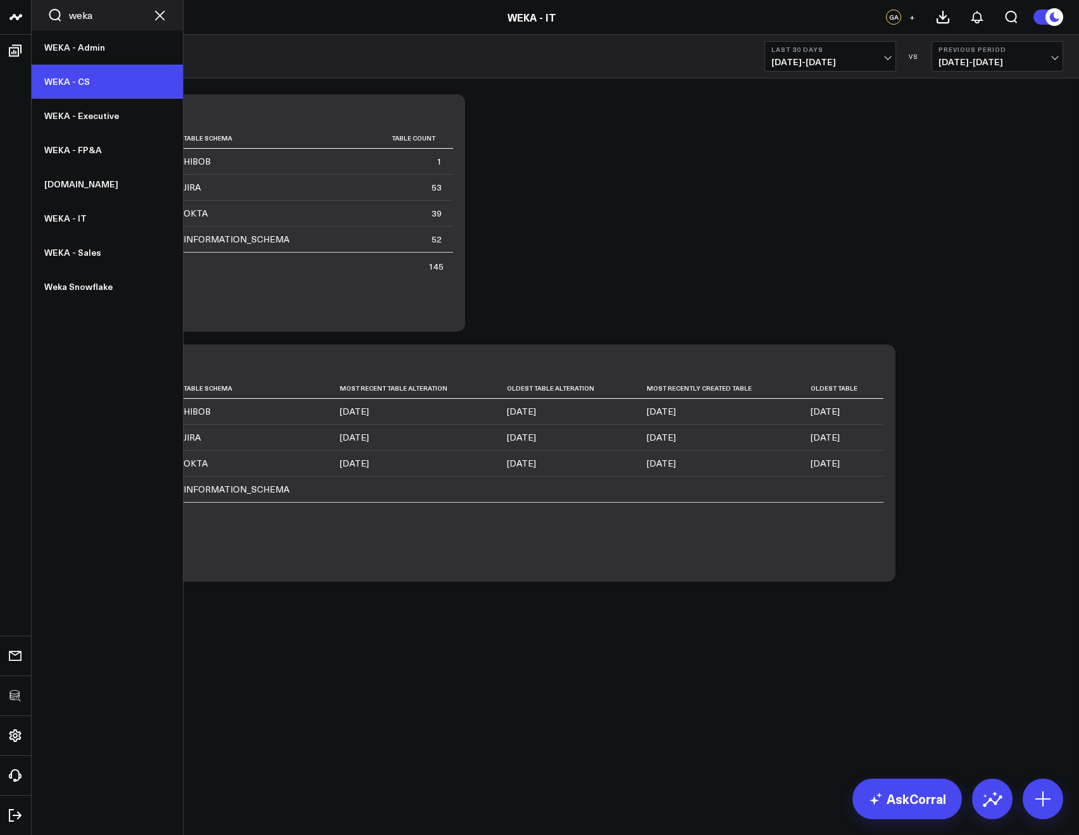
type input "weka"
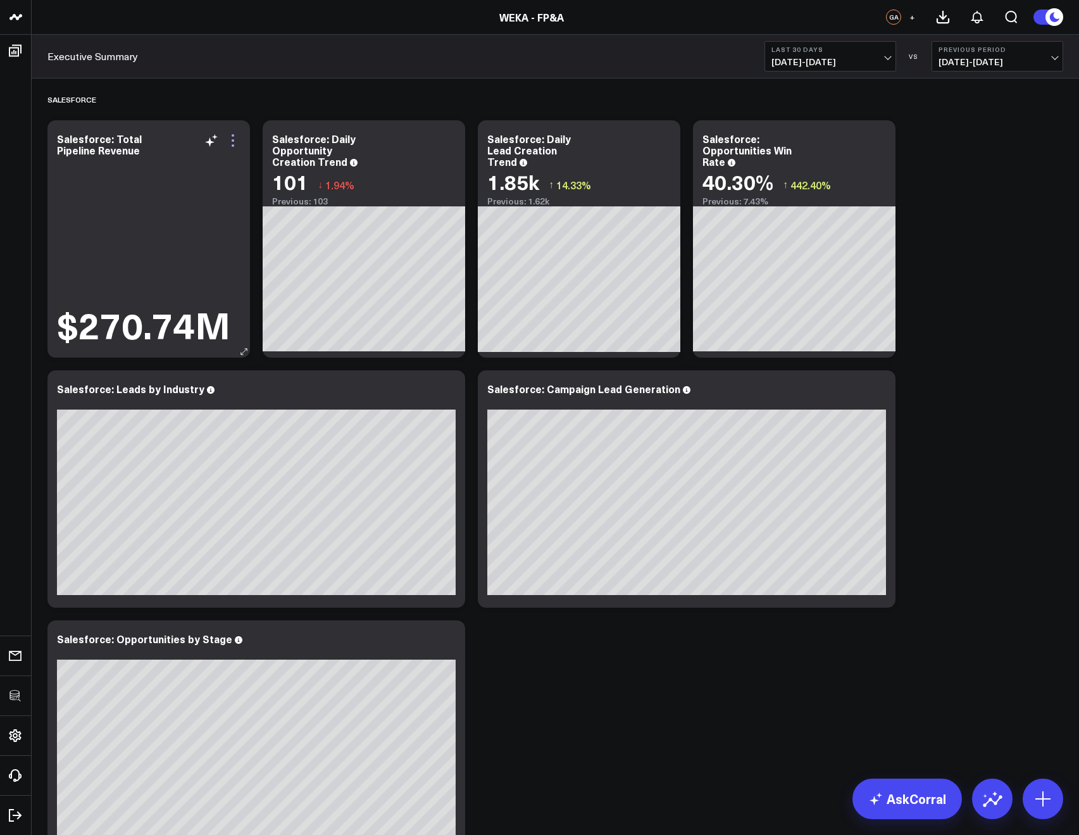
click at [234, 142] on icon at bounding box center [232, 140] width 15 height 15
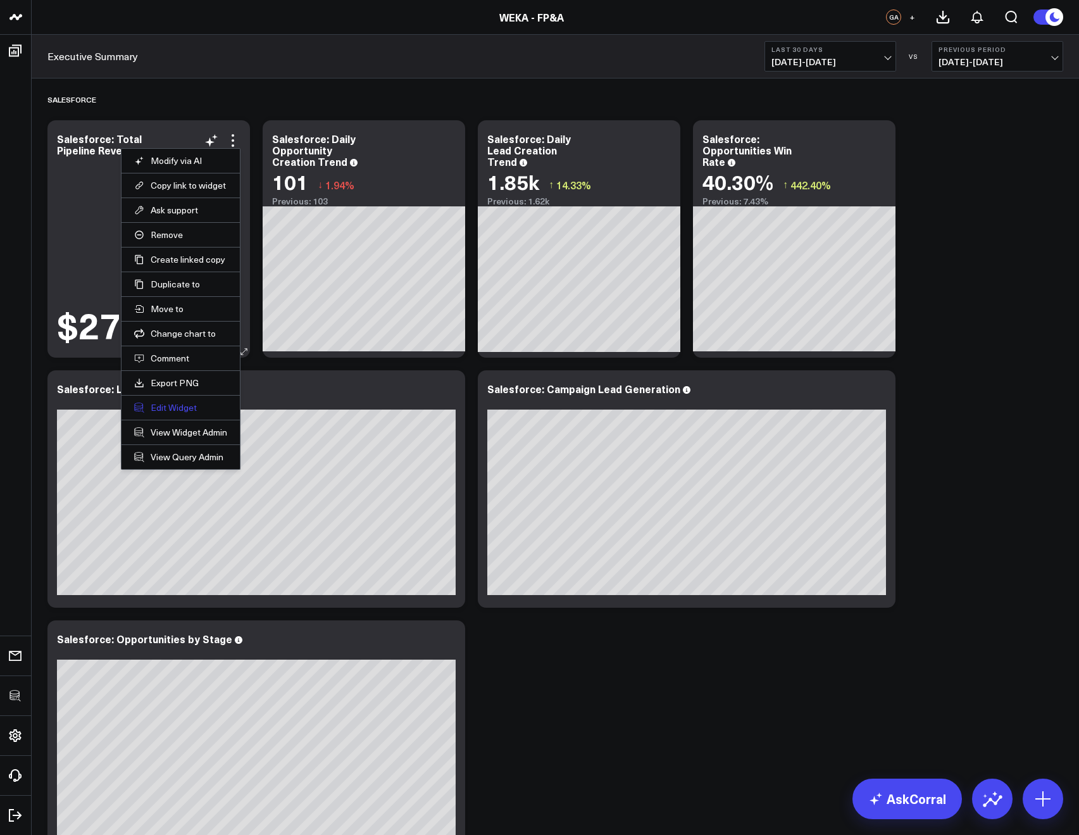
click at [184, 409] on button "Edit Widget" at bounding box center [180, 407] width 93 height 11
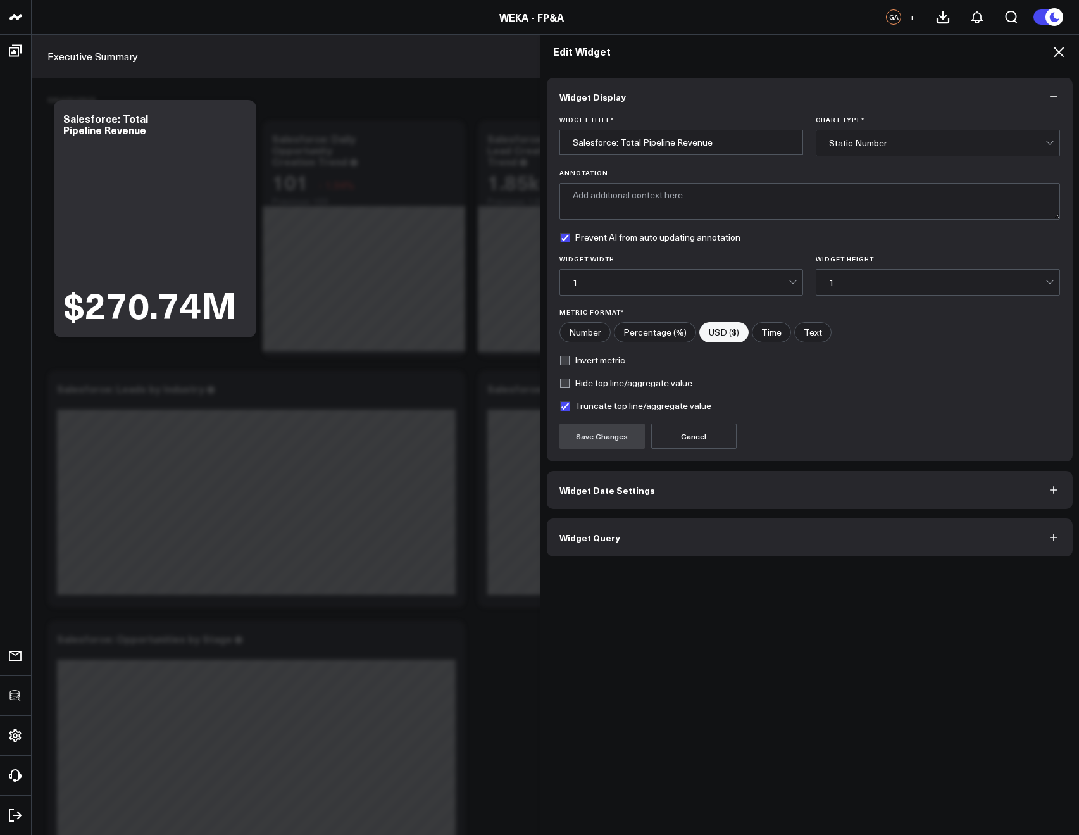
click at [633, 560] on div "Widget Display Widget Title * Salesforce: Total Pipeline Revenue Chart Type * S…" at bounding box center [809, 451] width 539 height 767
click at [624, 548] on button "Widget Query" at bounding box center [810, 537] width 526 height 38
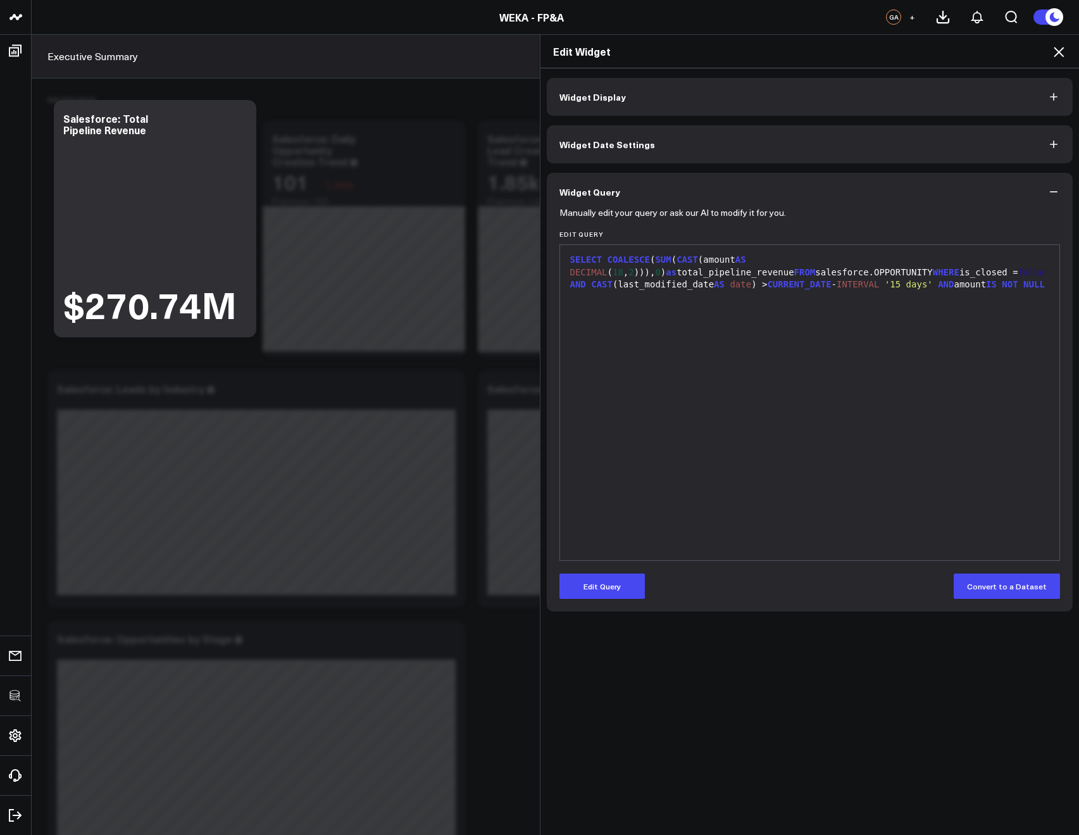
click at [1059, 54] on icon at bounding box center [1058, 51] width 15 height 15
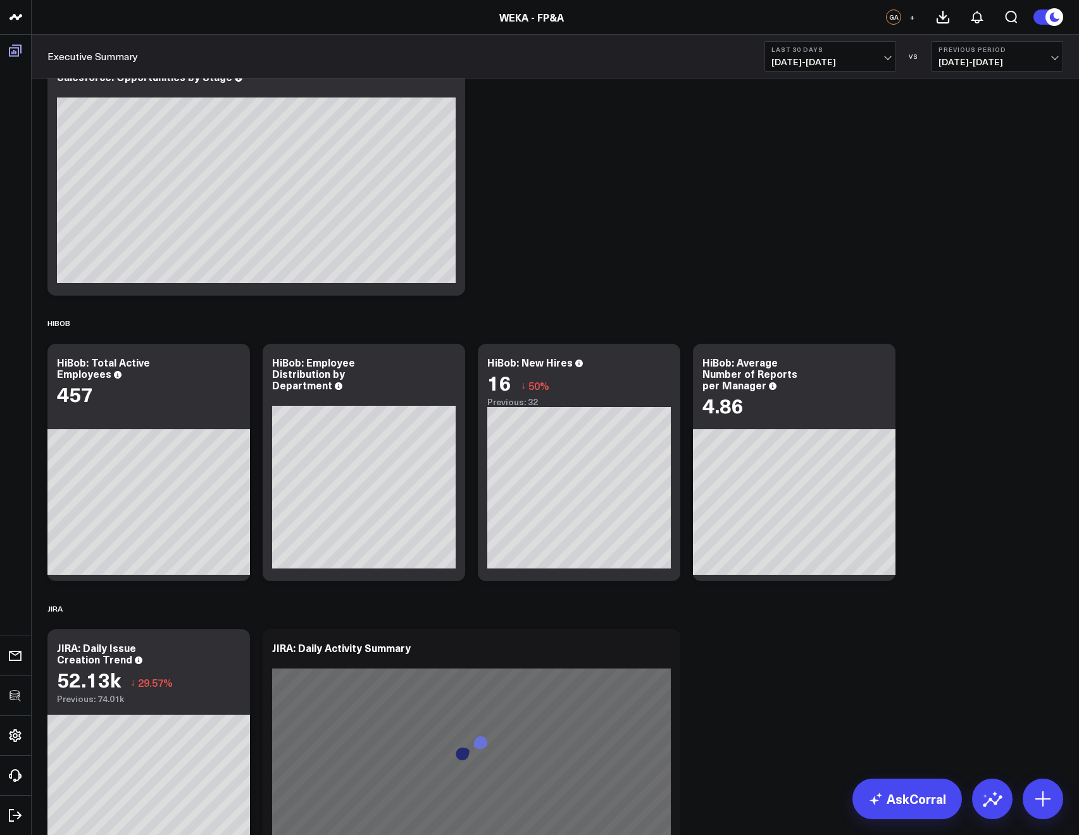
scroll to position [574, 0]
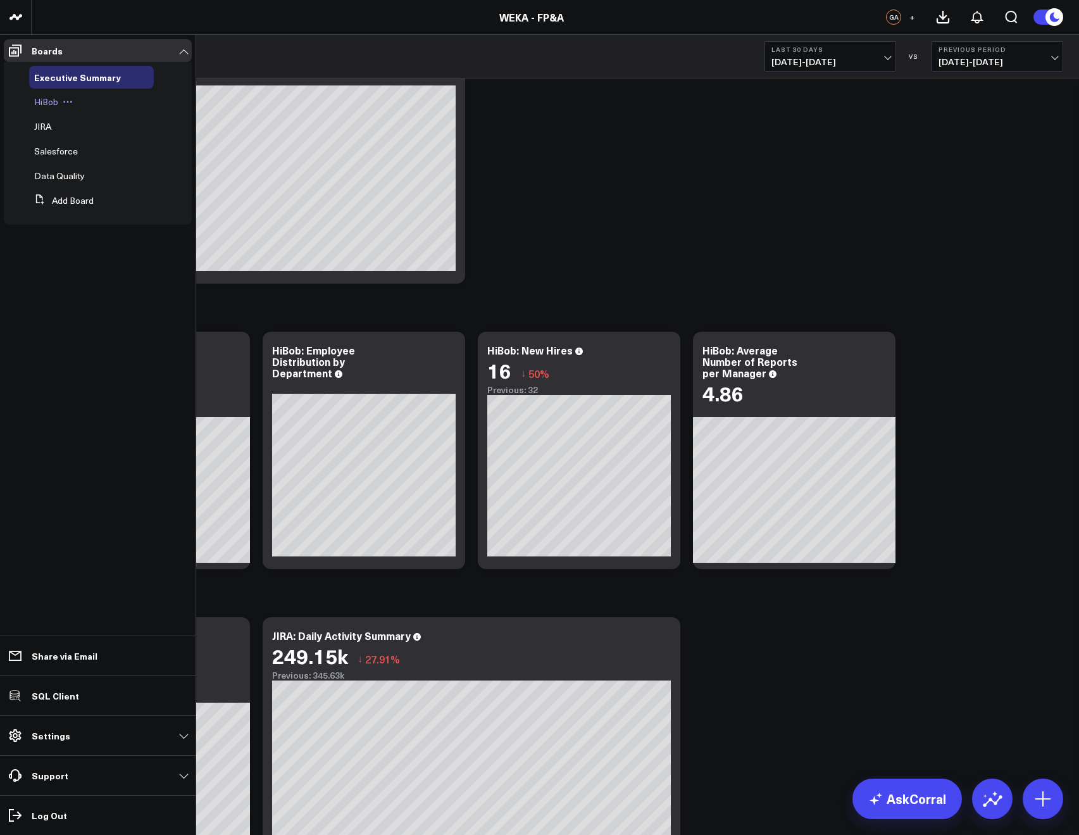
click at [50, 101] on span "HiBob" at bounding box center [46, 102] width 24 height 12
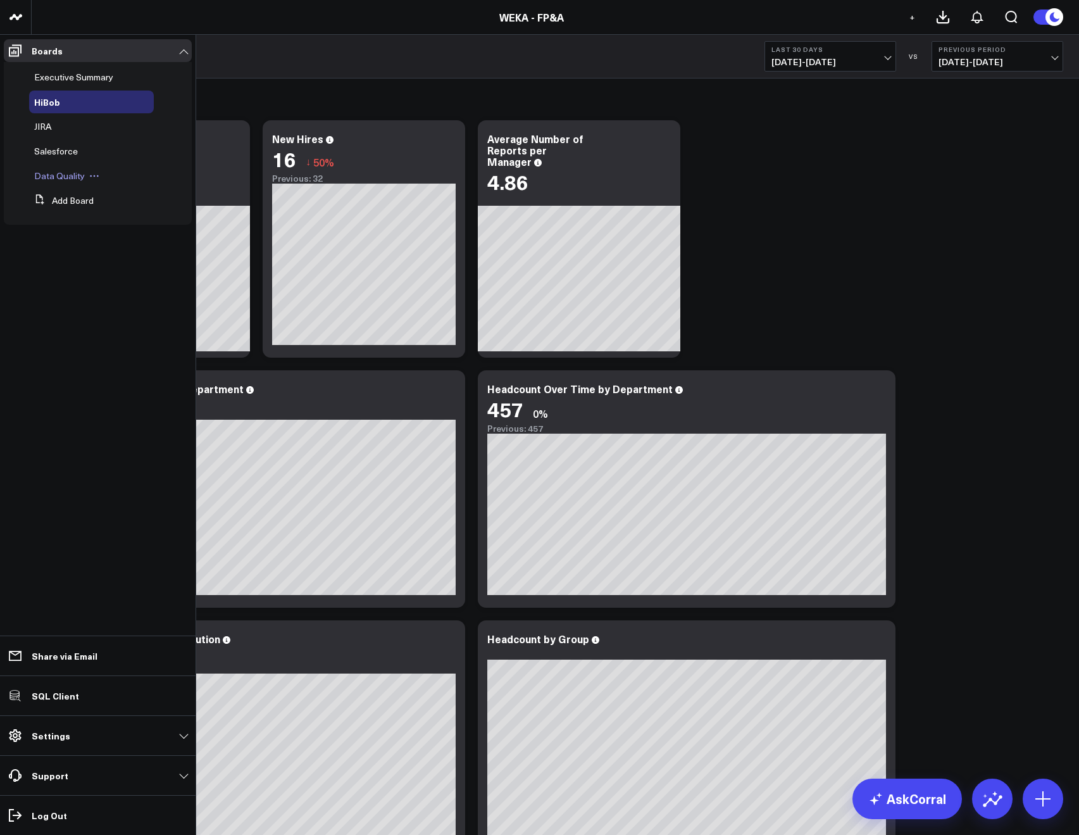
click at [47, 176] on span "Data Quality" at bounding box center [59, 176] width 51 height 12
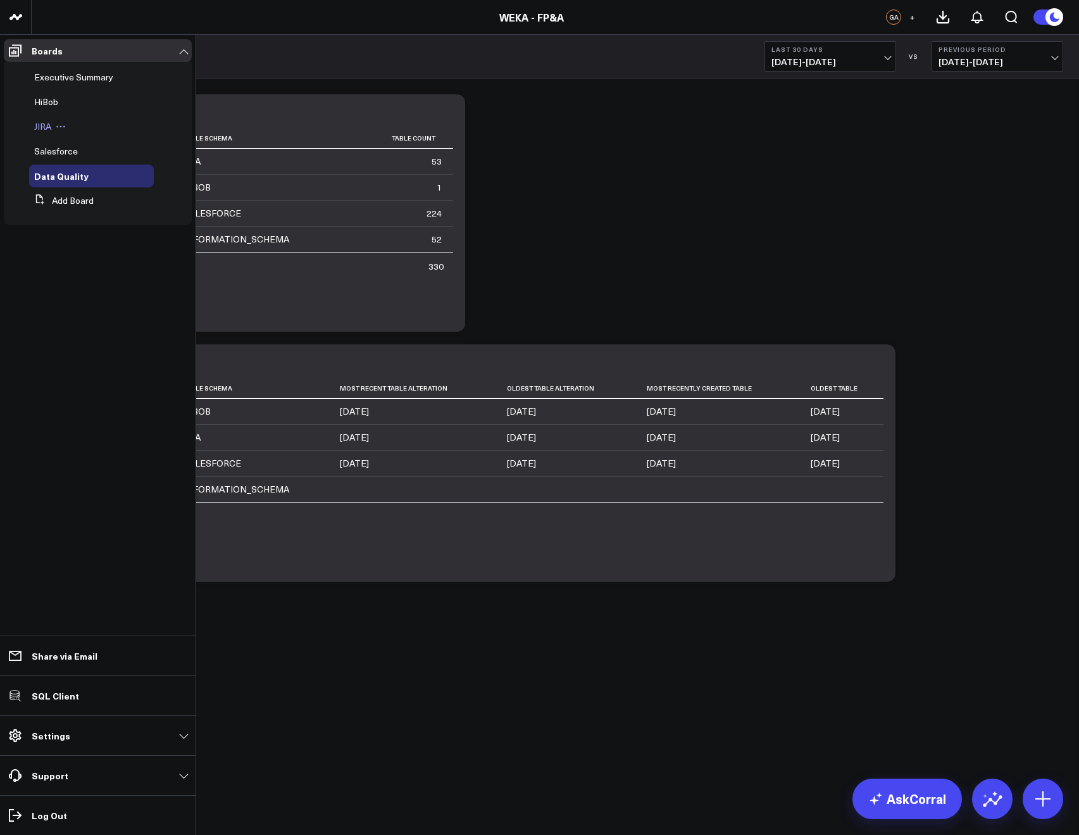
click at [47, 122] on span "JIRA" at bounding box center [42, 126] width 17 height 12
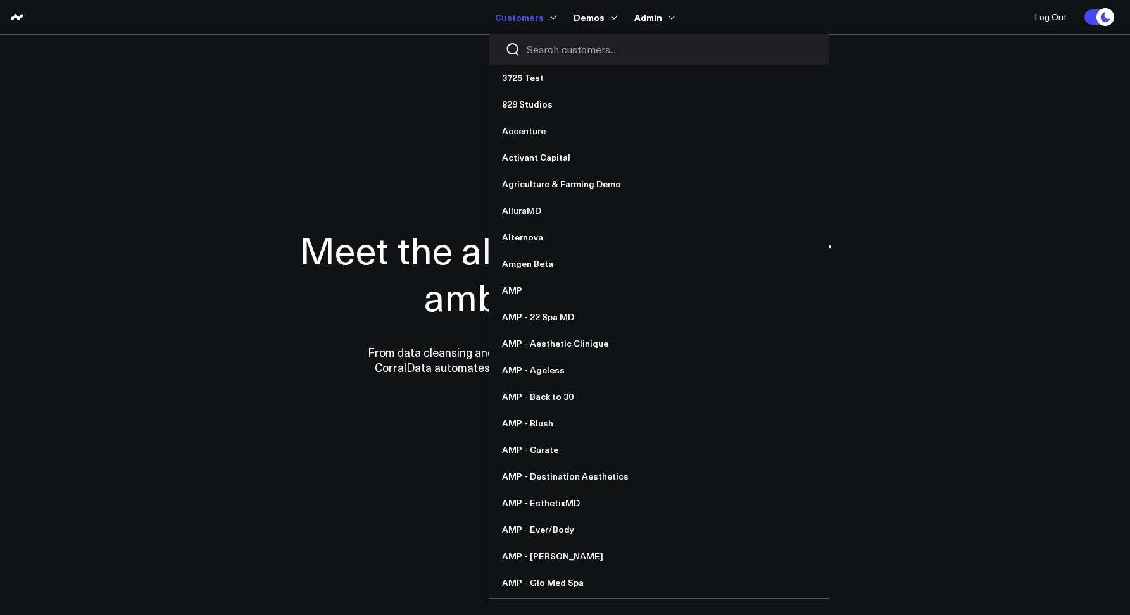
click at [549, 52] on input "Search customers input" at bounding box center [669, 49] width 286 height 14
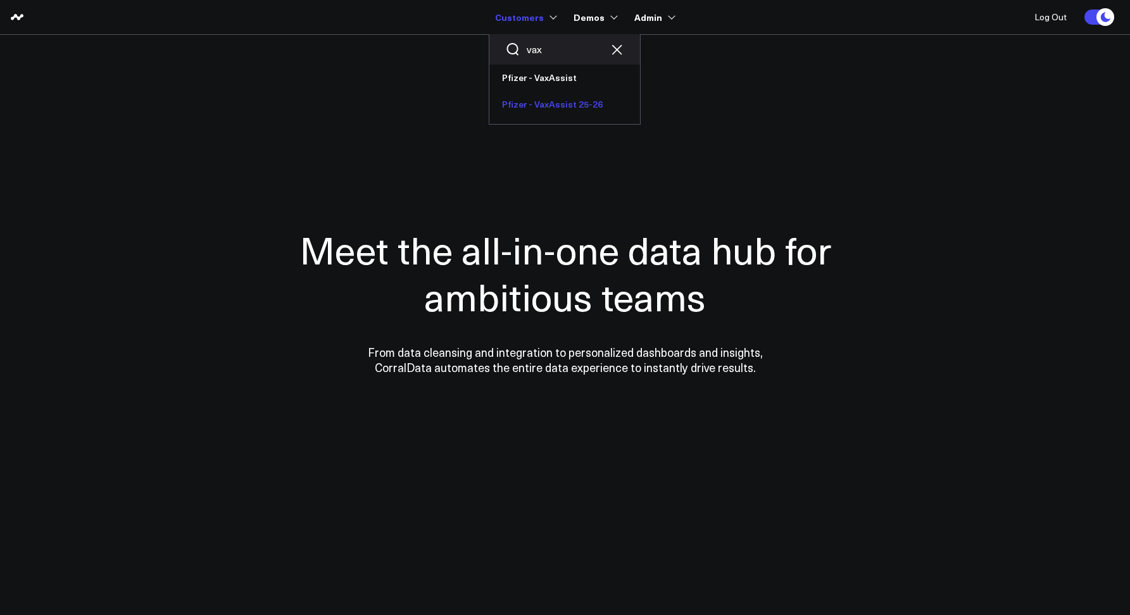
type input "vax"
click at [565, 101] on link "Pfizer - VaxAssist 25-26" at bounding box center [564, 104] width 151 height 27
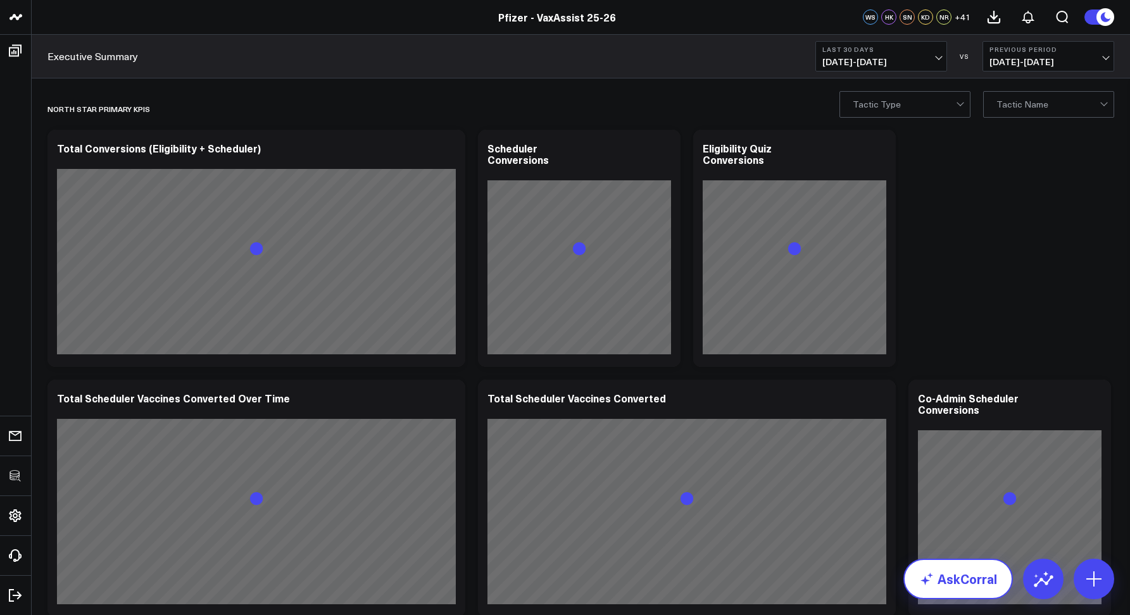
click at [947, 590] on link "AskCorral" at bounding box center [957, 579] width 109 height 40
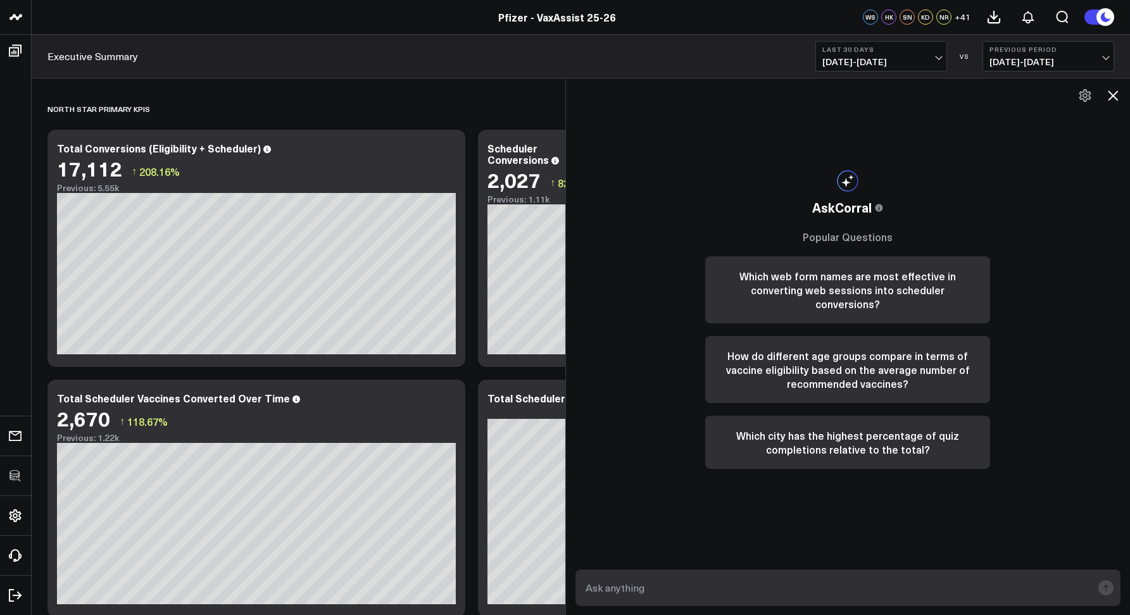
click at [645, 571] on form at bounding box center [847, 588] width 545 height 37
click at [643, 578] on textarea at bounding box center [837, 587] width 510 height 23
type textarea "top retailsers by scheduler conversions by state"
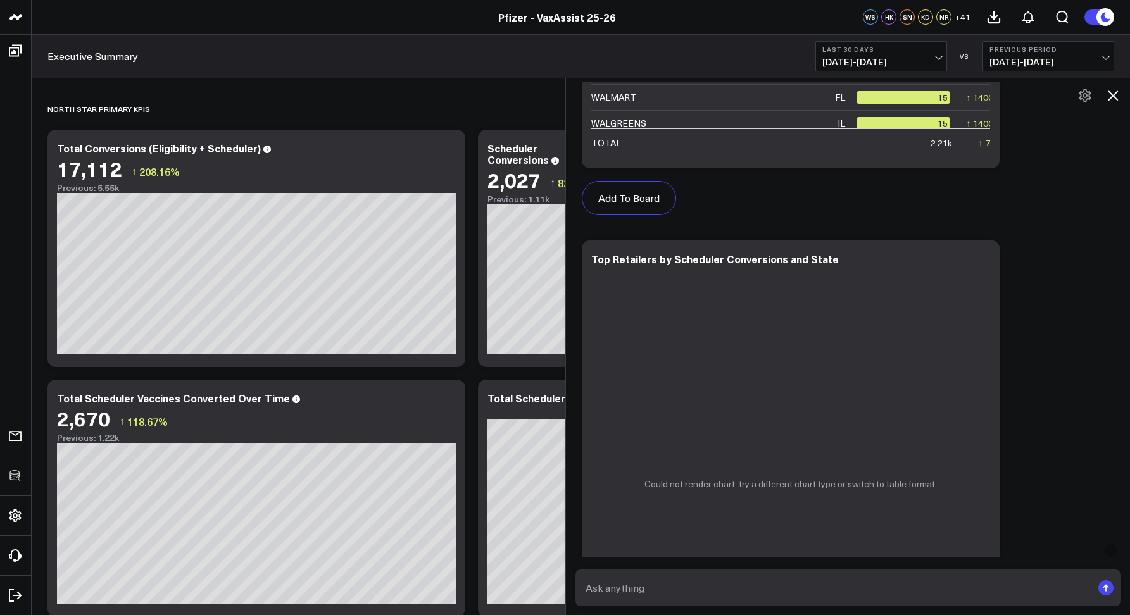
scroll to position [513, 0]
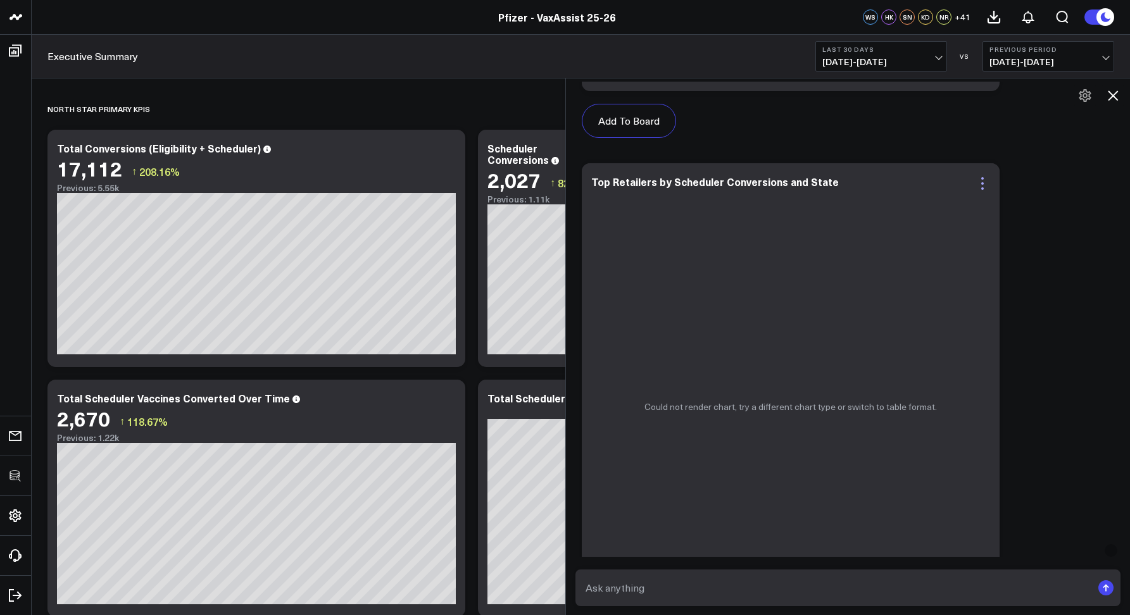
click at [985, 185] on icon at bounding box center [982, 183] width 15 height 15
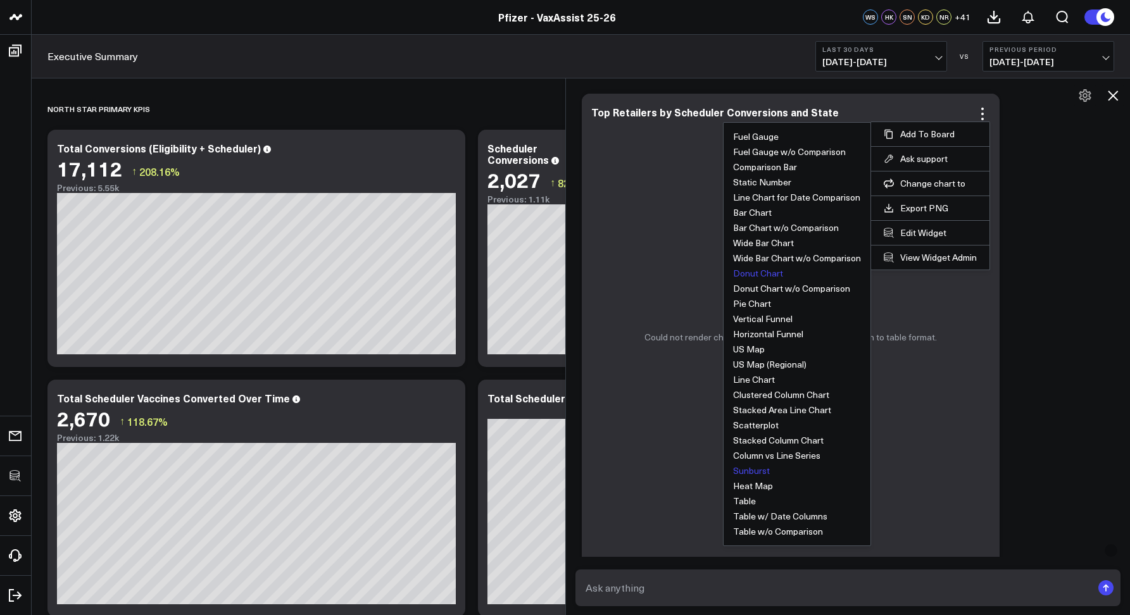
scroll to position [597, 0]
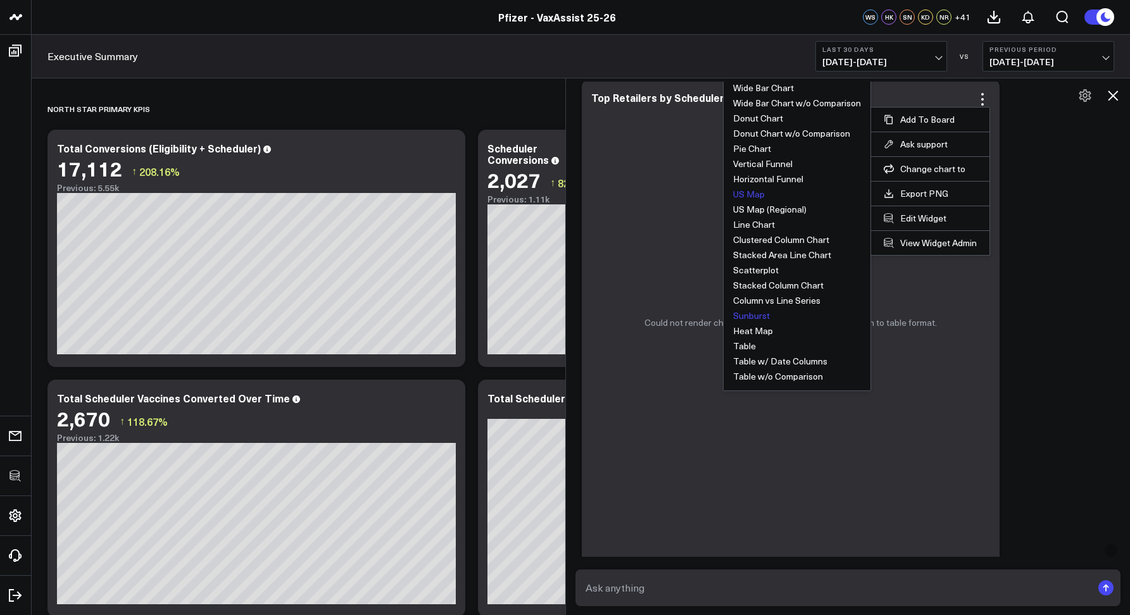
click at [762, 191] on button "US Map" at bounding box center [749, 194] width 32 height 9
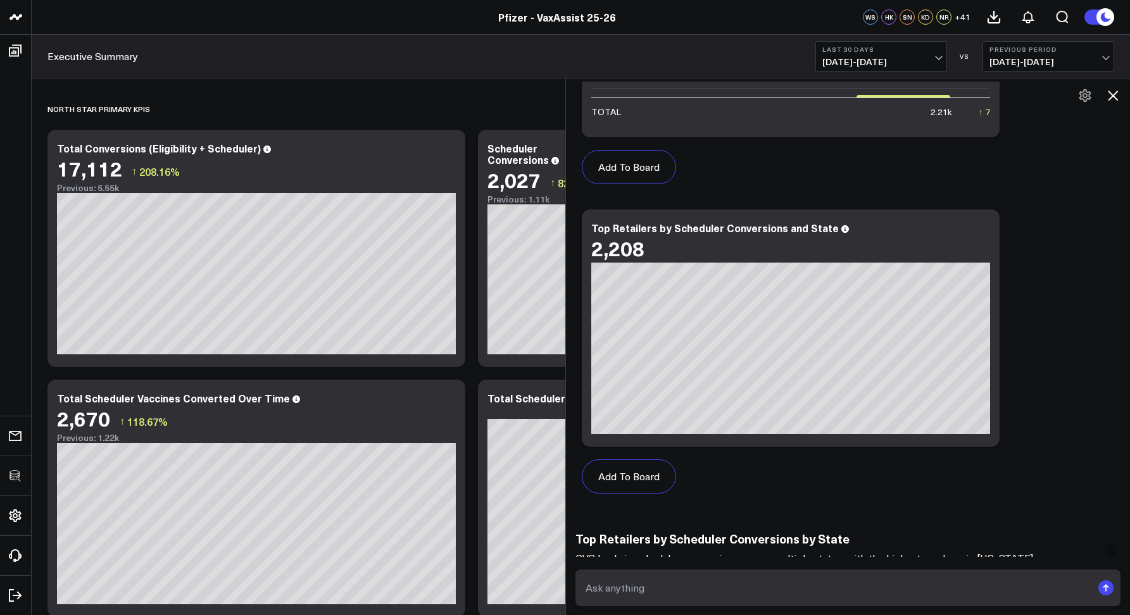
scroll to position [692, 0]
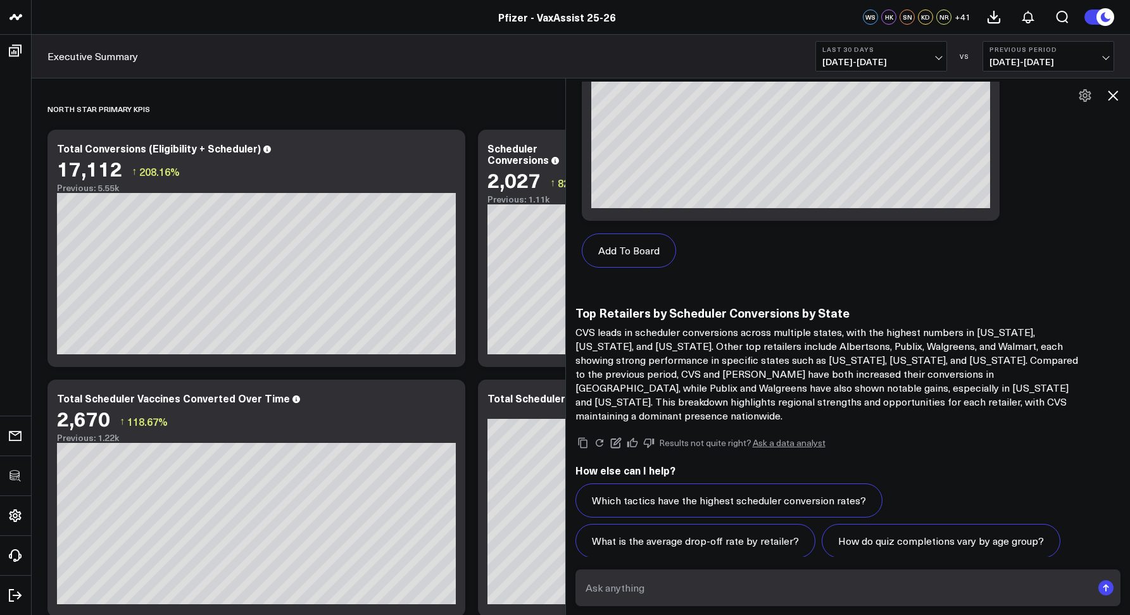
click at [765, 574] on form at bounding box center [847, 588] width 545 height 37
click at [759, 585] on textarea at bounding box center [837, 587] width 510 height 23
type textarea "can you put state in the first position and use the full state name"
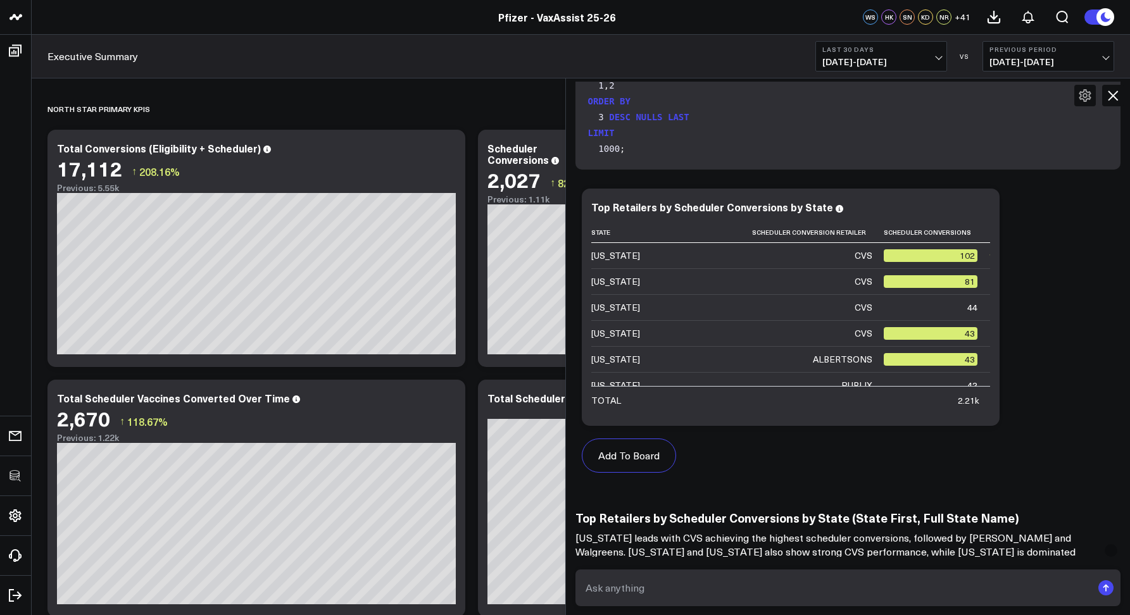
scroll to position [0, 187]
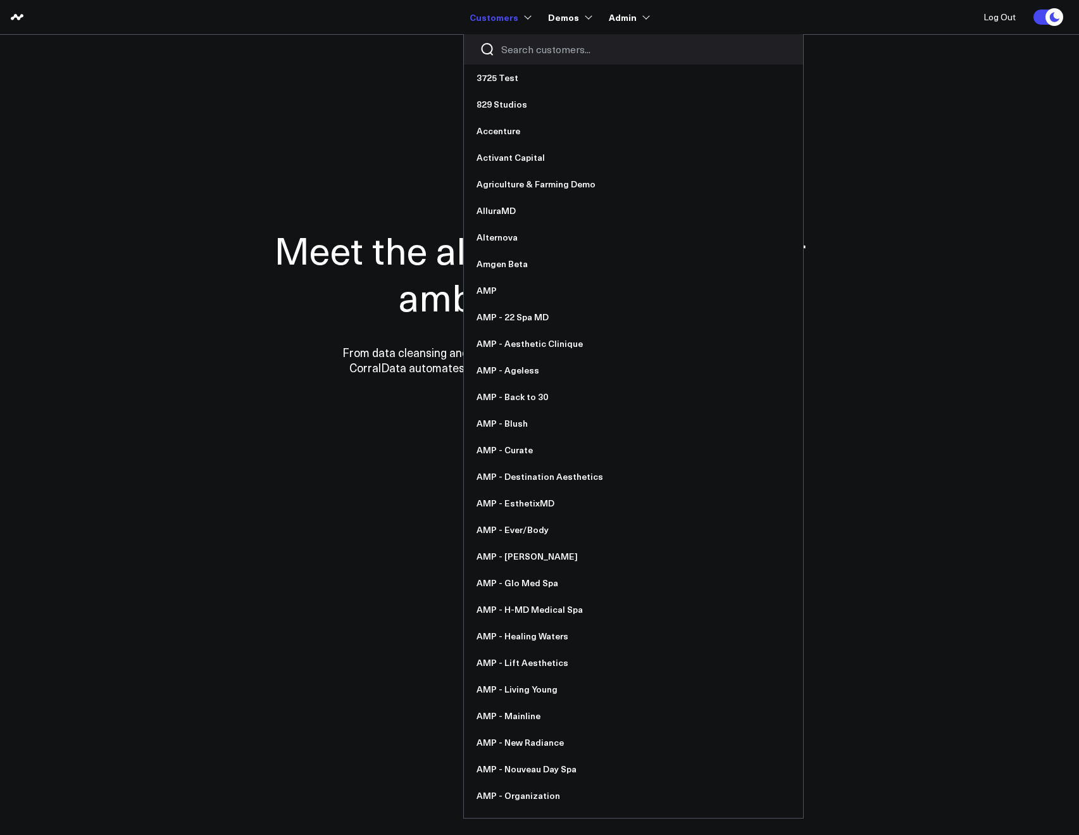
click at [516, 46] on input "Search customers input" at bounding box center [644, 49] width 286 height 14
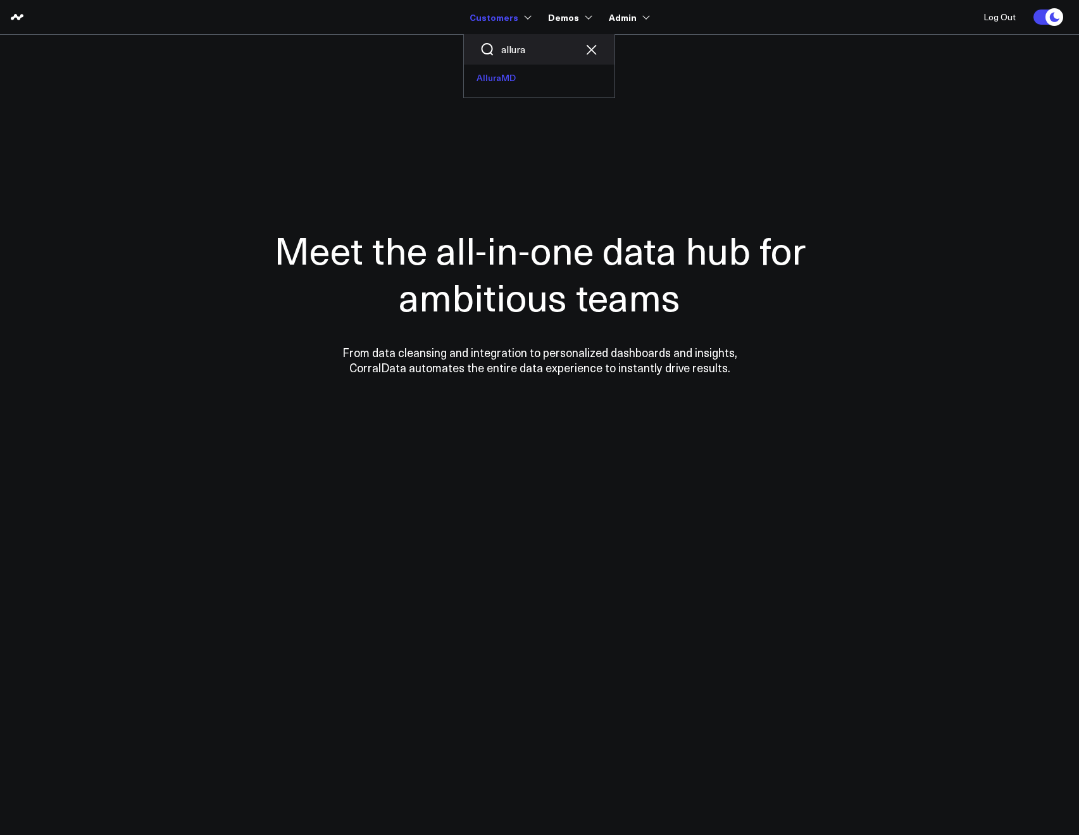
type input "allura"
click at [508, 80] on link "AlluraMD" at bounding box center [539, 78] width 151 height 27
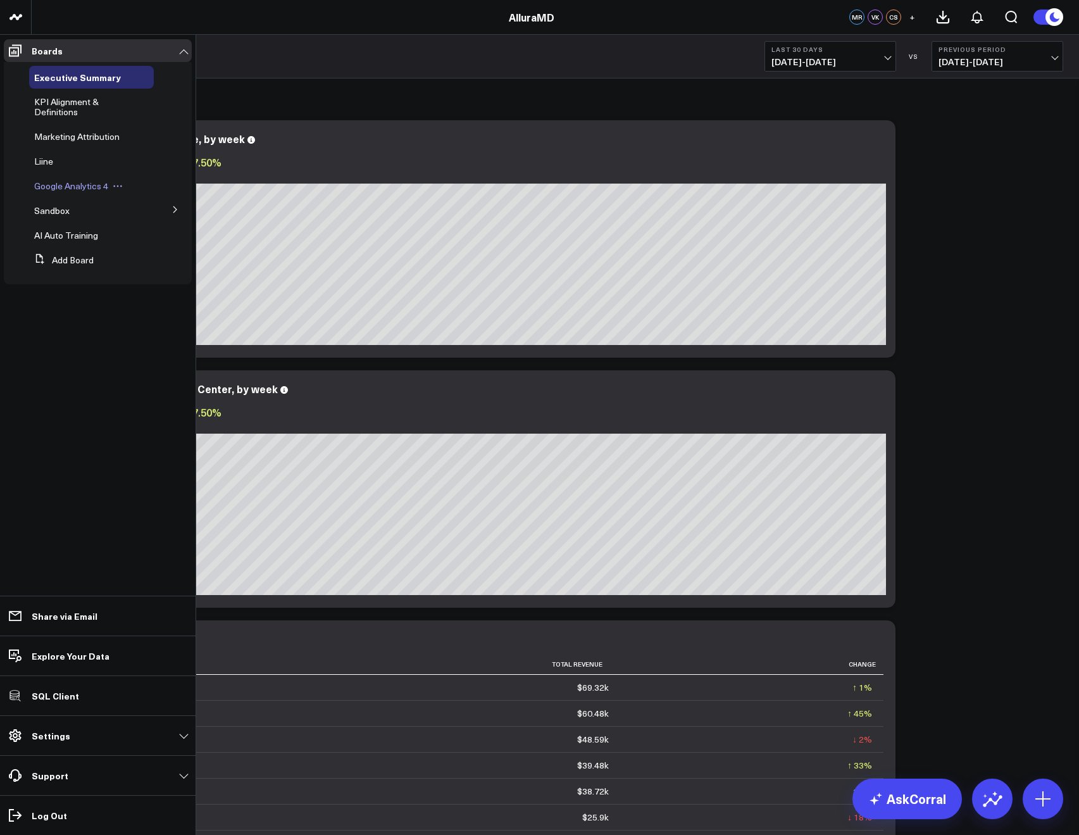
click at [54, 185] on span "Google Analytics 4" at bounding box center [71, 186] width 74 height 12
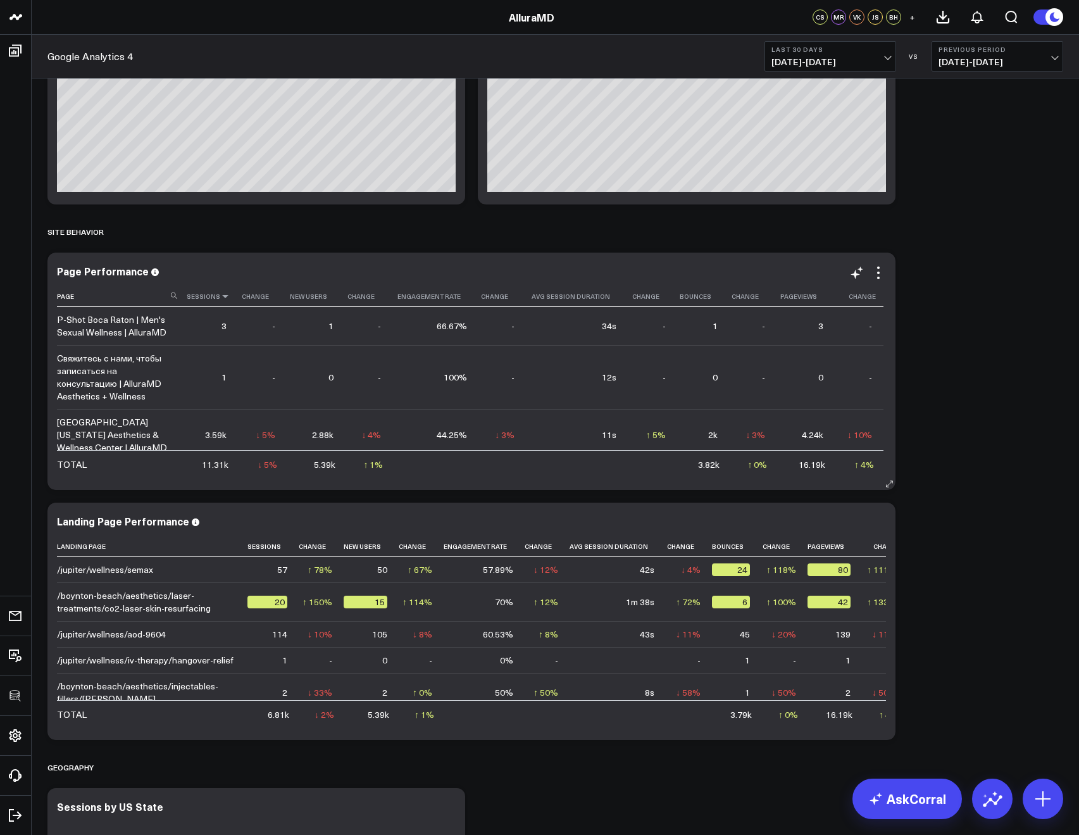
click at [223, 295] on icon at bounding box center [225, 296] width 10 height 8
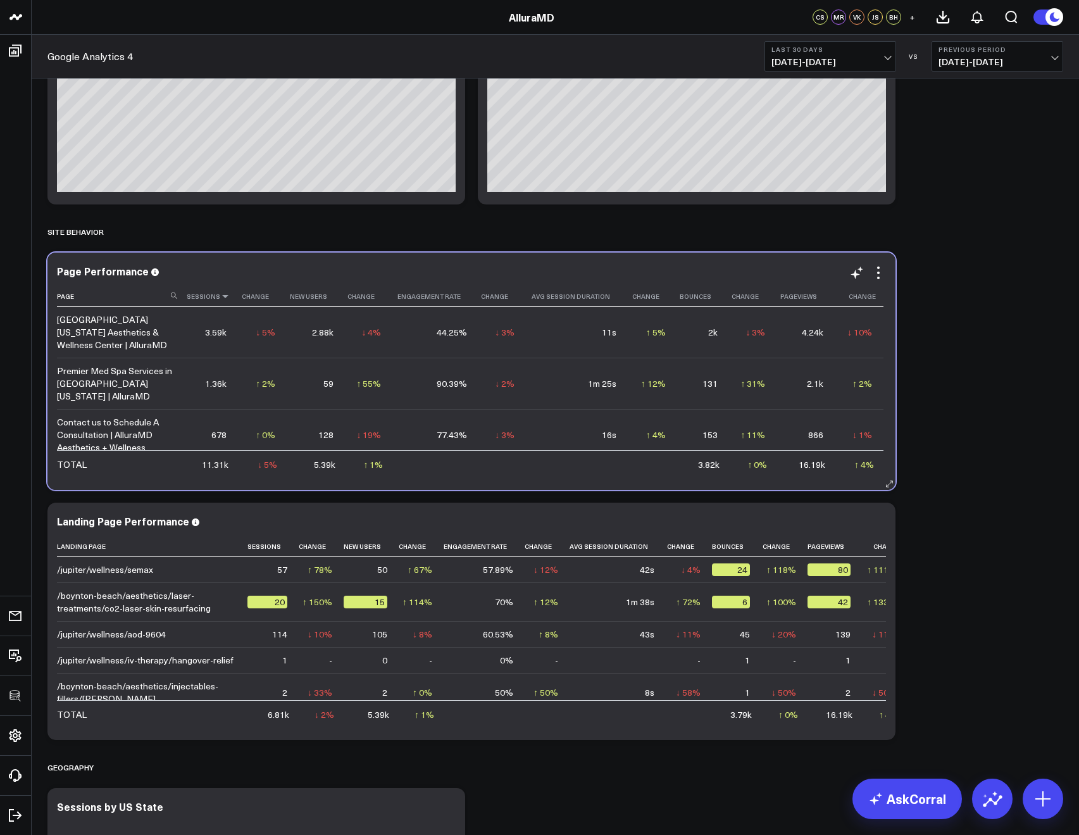
click at [223, 295] on icon at bounding box center [225, 296] width 10 height 8
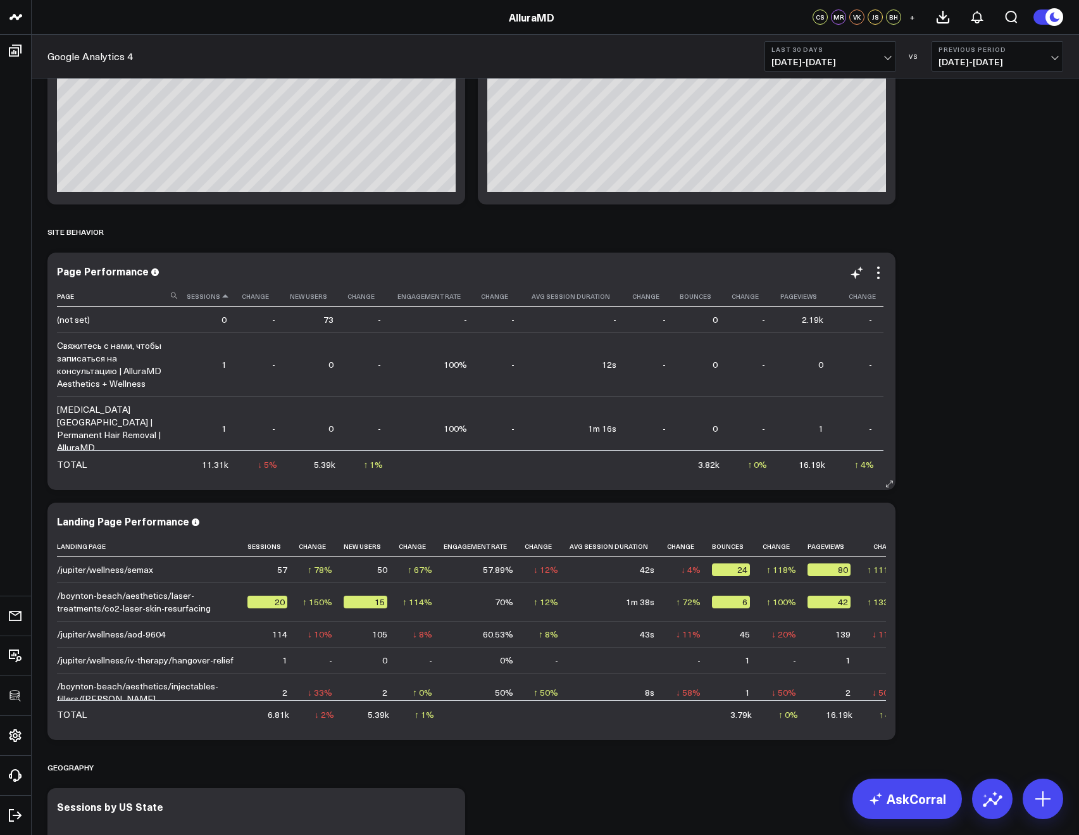
click at [220, 299] on icon at bounding box center [225, 296] width 10 height 8
click at [223, 296] on icon at bounding box center [225, 296] width 10 height 8
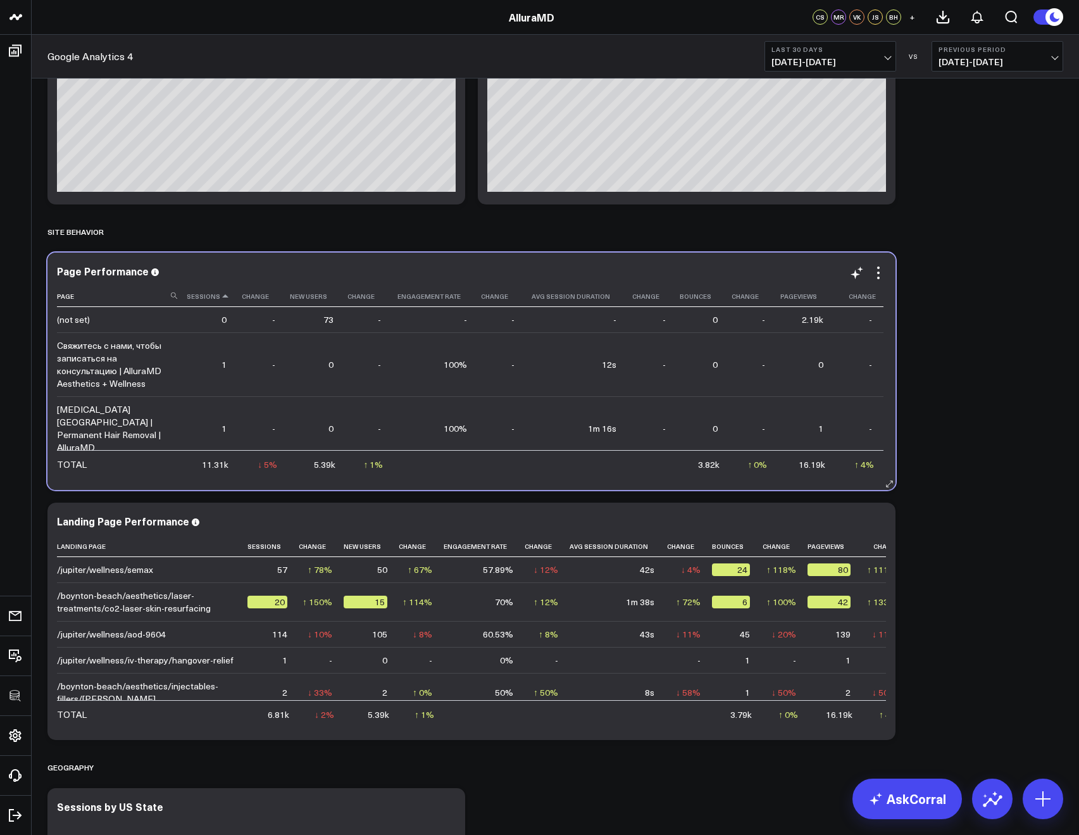
click at [223, 296] on icon at bounding box center [225, 296] width 10 height 8
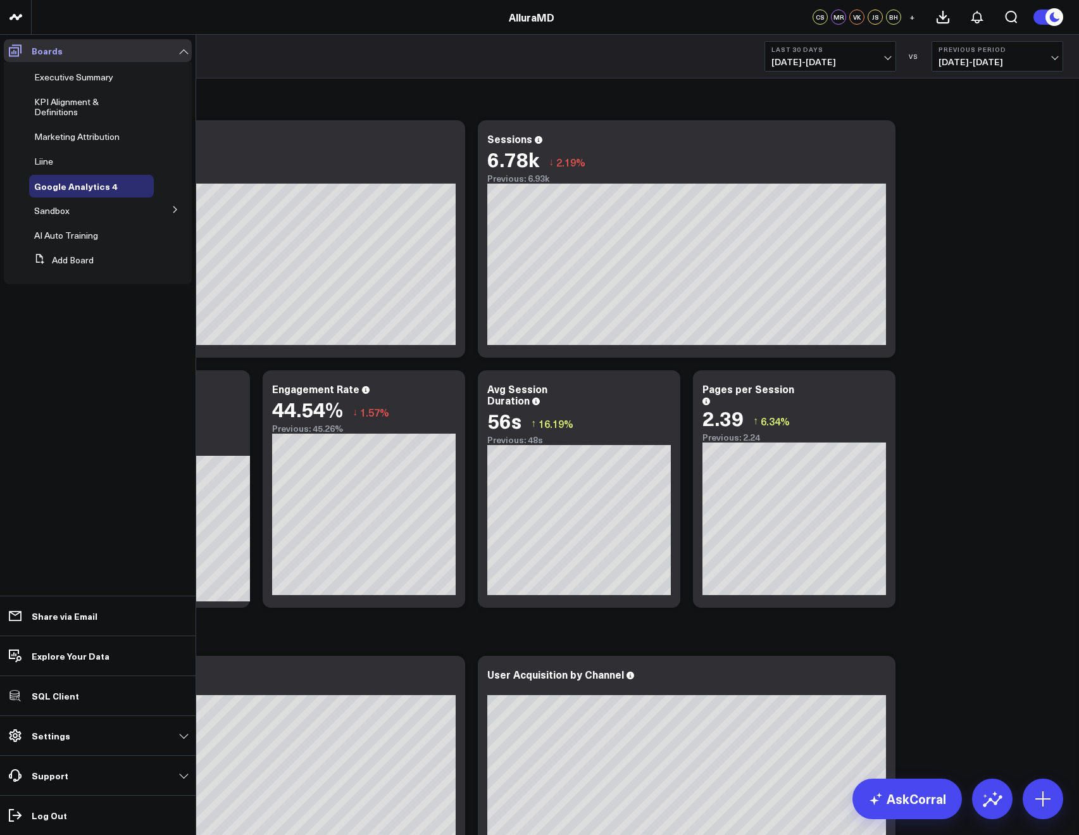
click at [6, 47] on span at bounding box center [15, 50] width 23 height 23
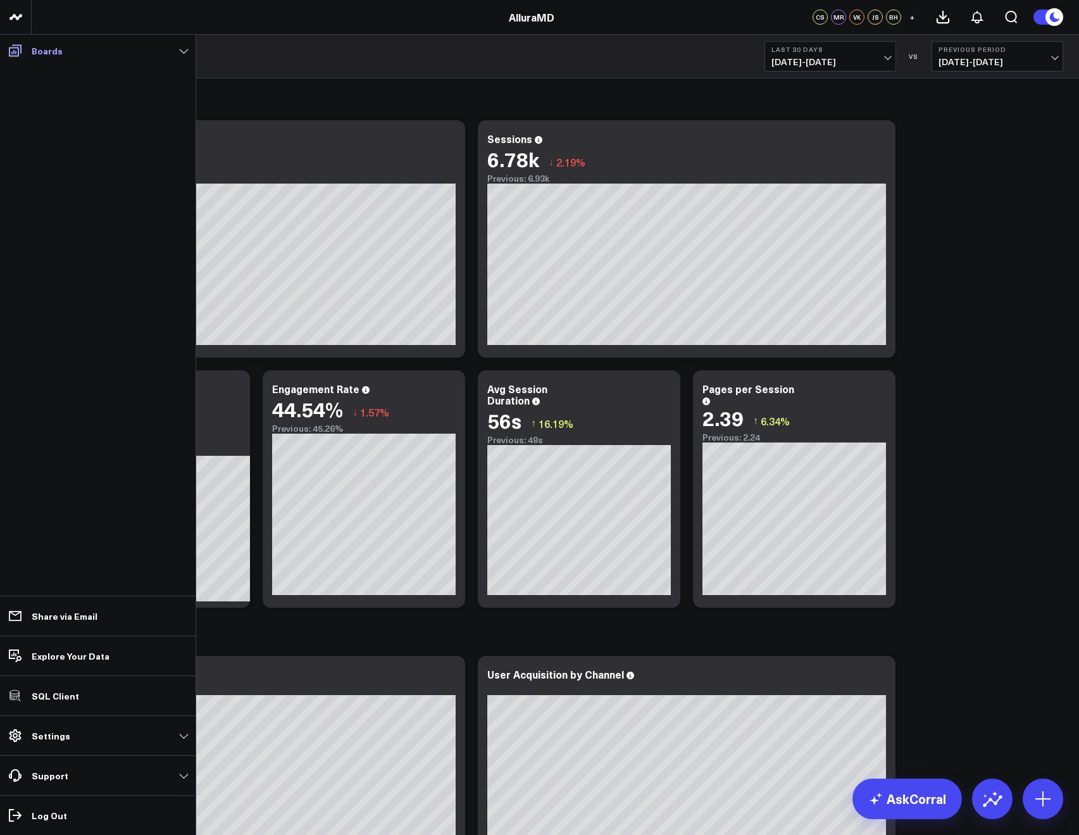
click at [34, 46] on p "Boards" at bounding box center [47, 51] width 31 height 10
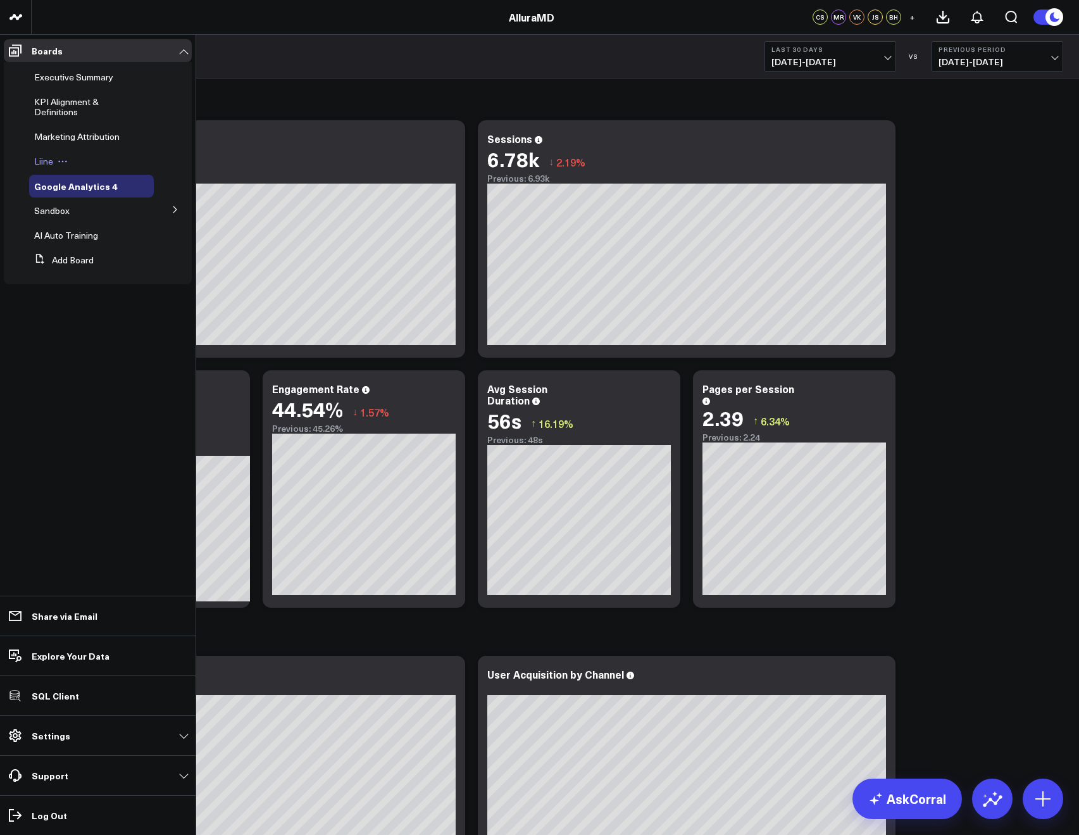
click at [51, 159] on span "Liine" at bounding box center [43, 161] width 19 height 12
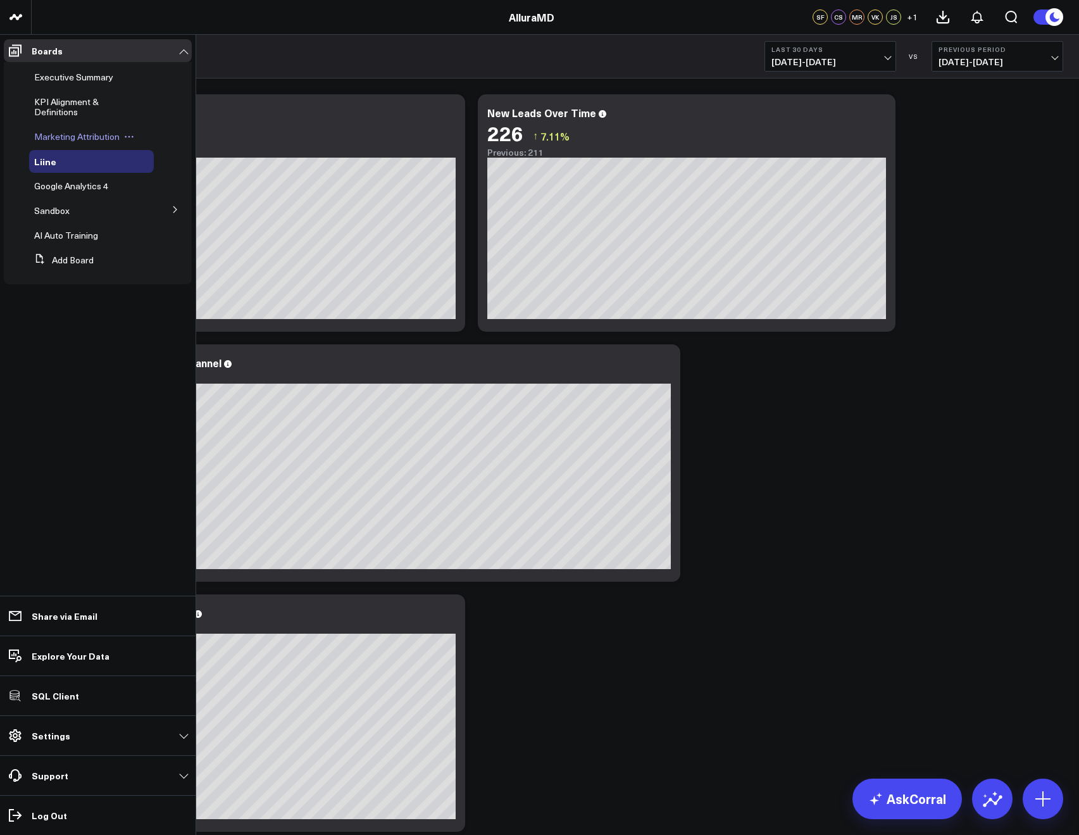
click at [68, 134] on span "Marketing Attribution" at bounding box center [76, 136] width 85 height 12
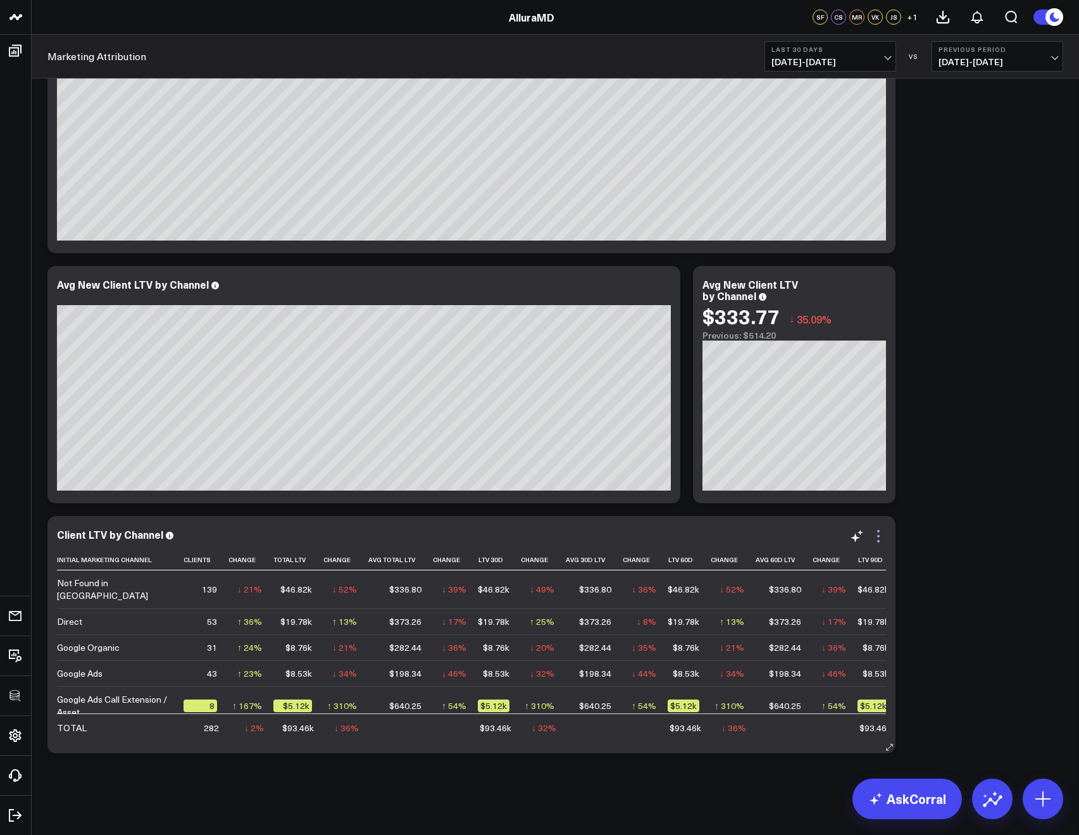
click at [880, 538] on icon at bounding box center [878, 535] width 15 height 15
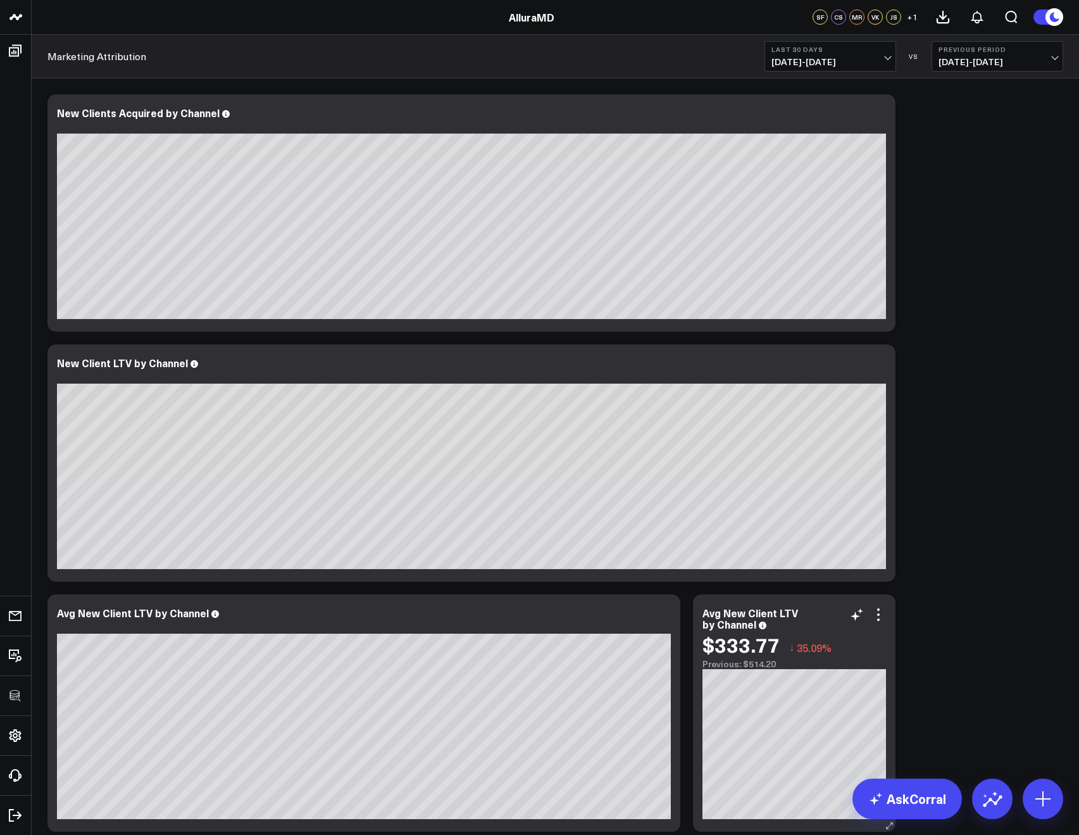
scroll to position [329, 0]
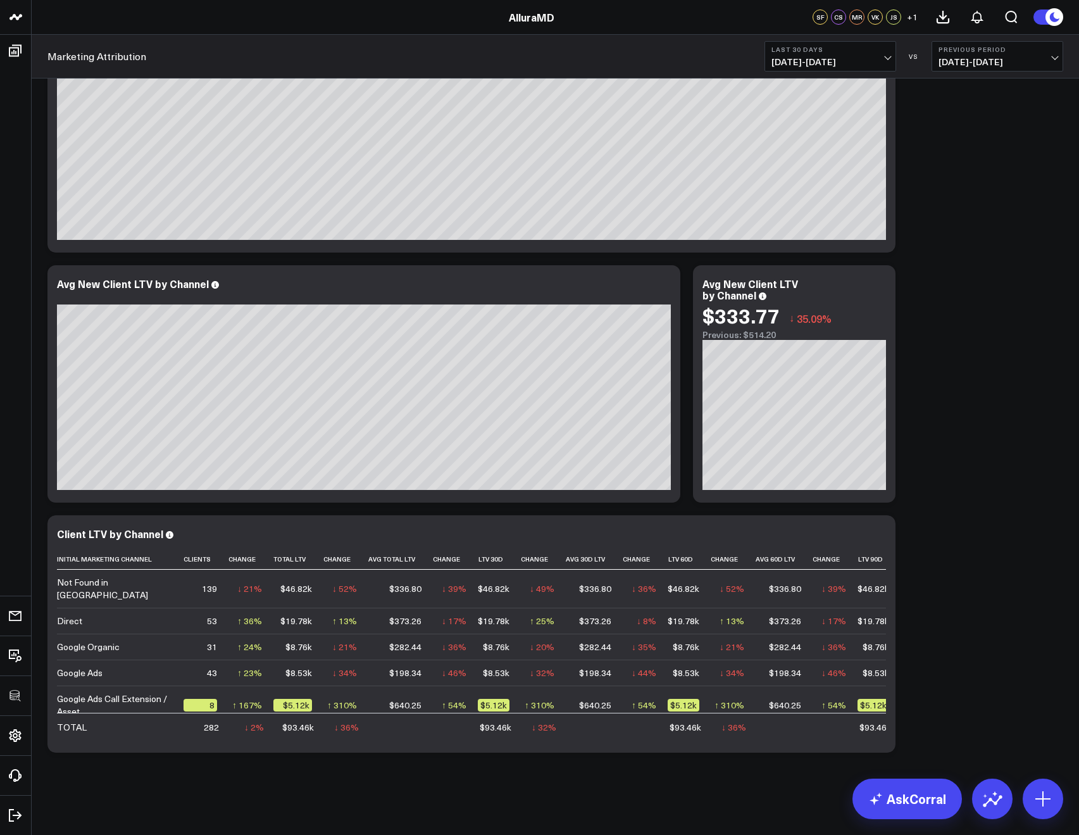
click at [830, 64] on span "07/26/25 - 08/24/25" at bounding box center [830, 62] width 118 height 10
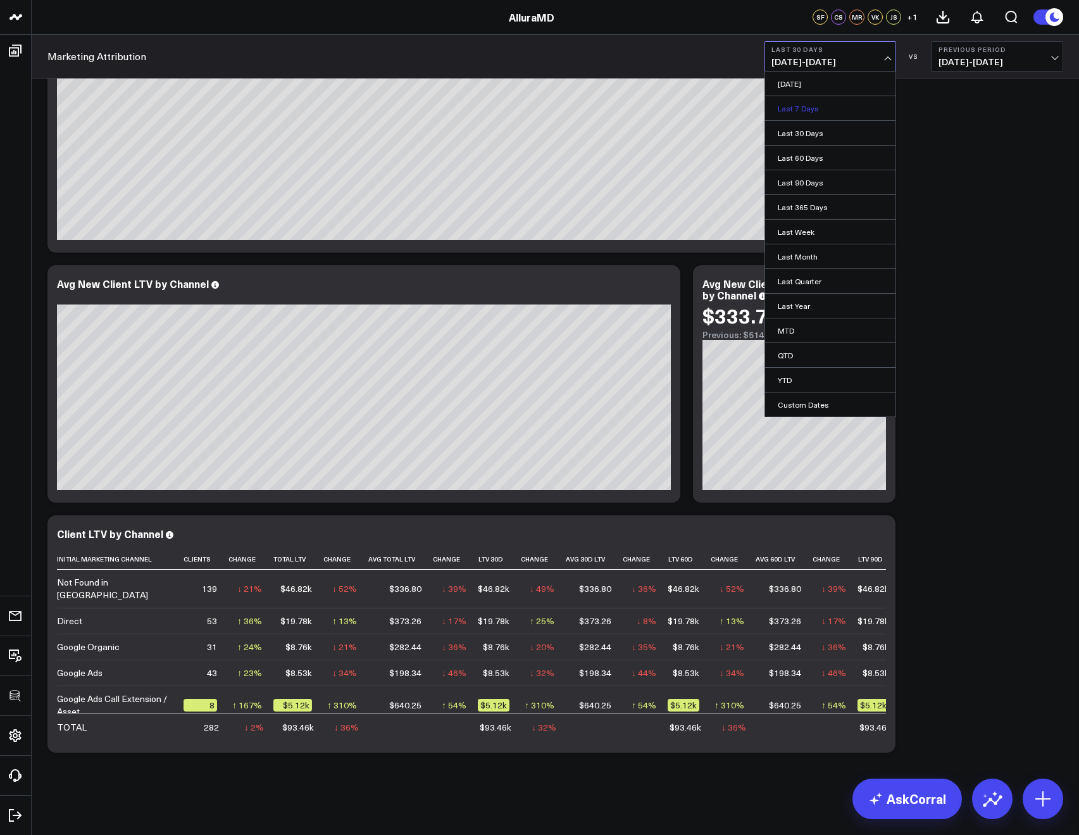
click at [824, 100] on link "Last 7 Days" at bounding box center [830, 108] width 130 height 24
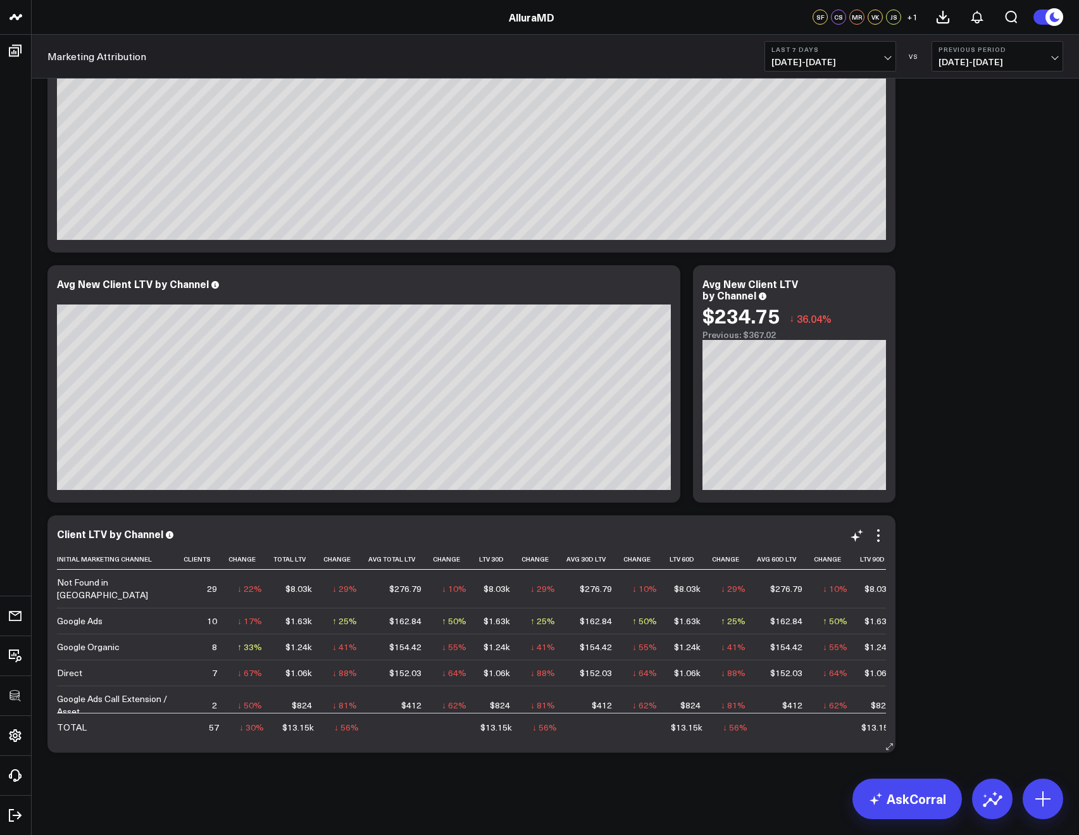
click at [878, 544] on div "Client LTV by Channel Initial Marketing Channel Clients Change Total Ltv Change…" at bounding box center [471, 634] width 829 height 212
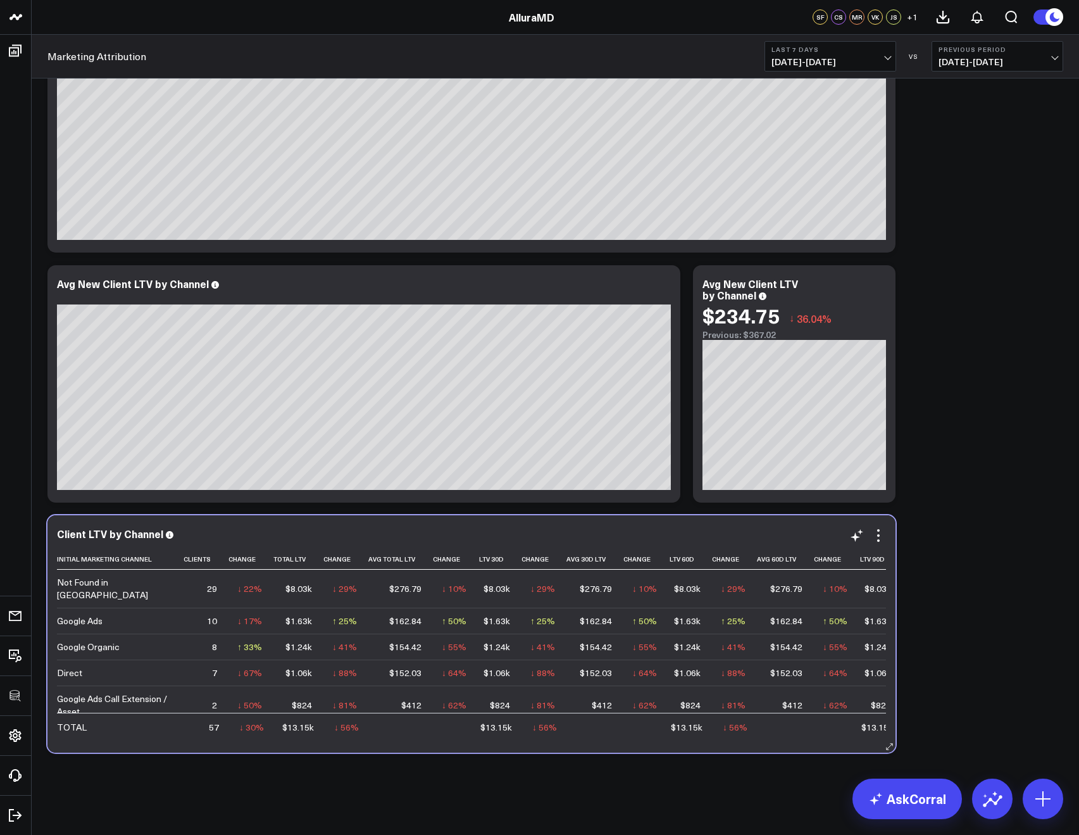
click at [878, 544] on div "Client LTV by Channel Initial Marketing Channel Clients Change Total Ltv Change…" at bounding box center [471, 634] width 829 height 212
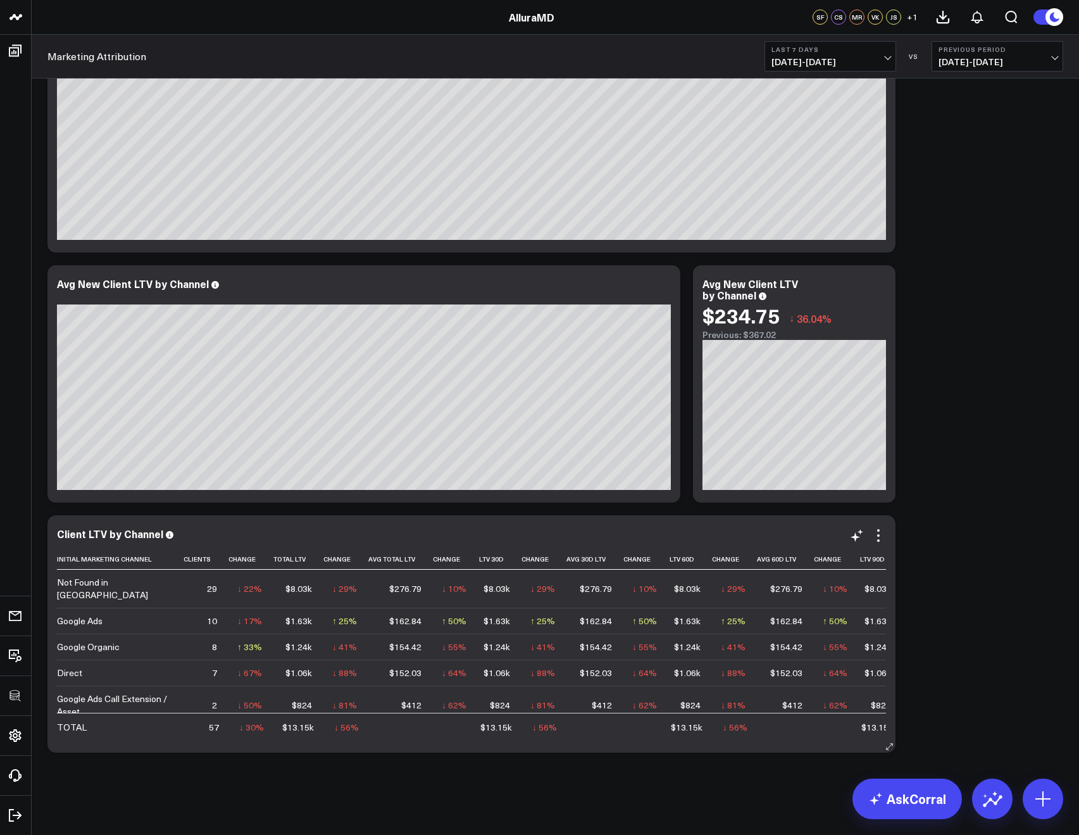
click at [884, 525] on div "Client LTV by Channel Initial Marketing Channel Clients Change Total Ltv Change…" at bounding box center [471, 633] width 848 height 237
click at [880, 531] on icon at bounding box center [878, 535] width 15 height 15
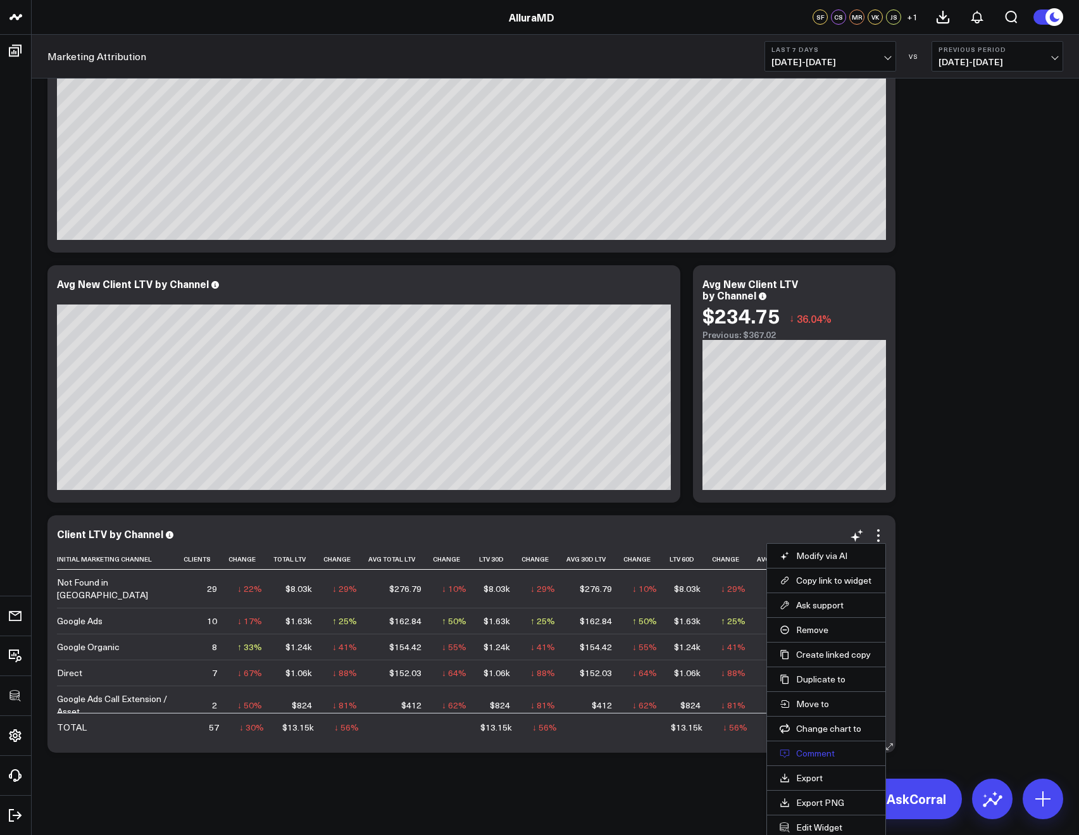
click at [816, 749] on button "Comment" at bounding box center [826, 752] width 93 height 11
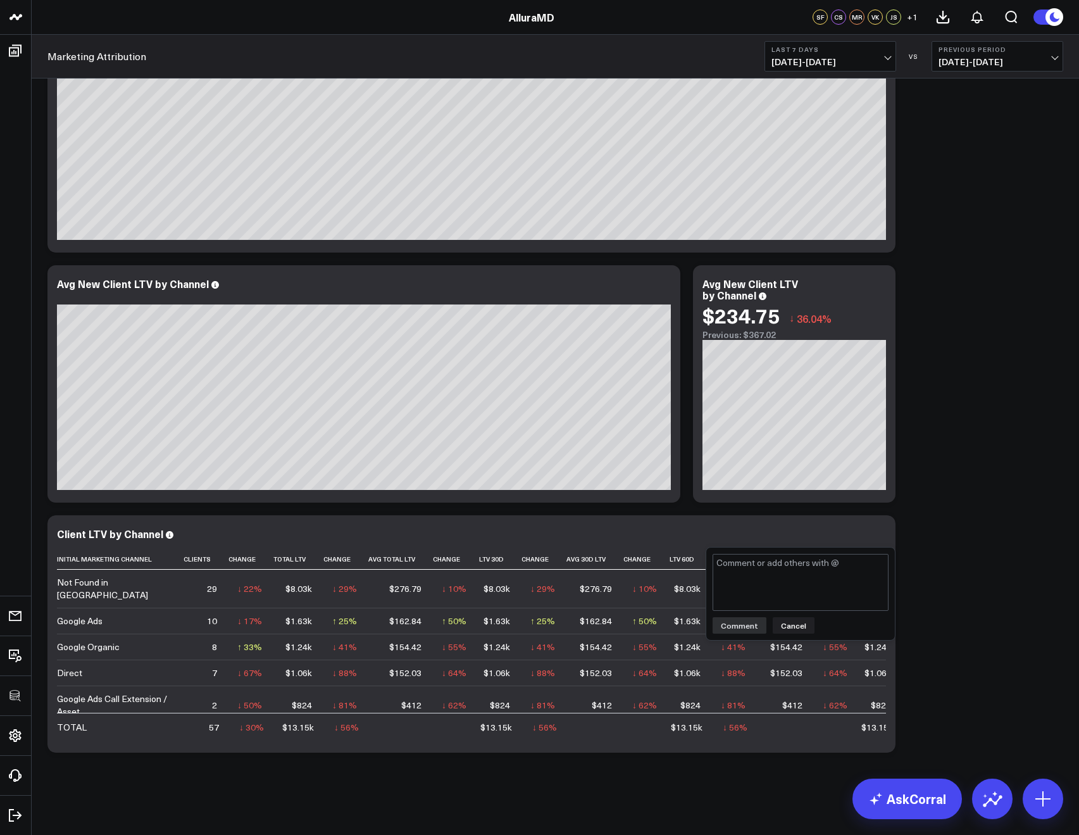
click at [824, 603] on textarea at bounding box center [801, 582] width 176 height 57
click at [775, 571] on textarea "@Corral Support It looks like the LTV columns after total are all just mirrorin…" at bounding box center [801, 582] width 176 height 57
type textarea "@Corral Support It looks like the LTV columns after Total LTV are all just mirr…"
click at [737, 630] on button "Comment" at bounding box center [740, 625] width 54 height 16
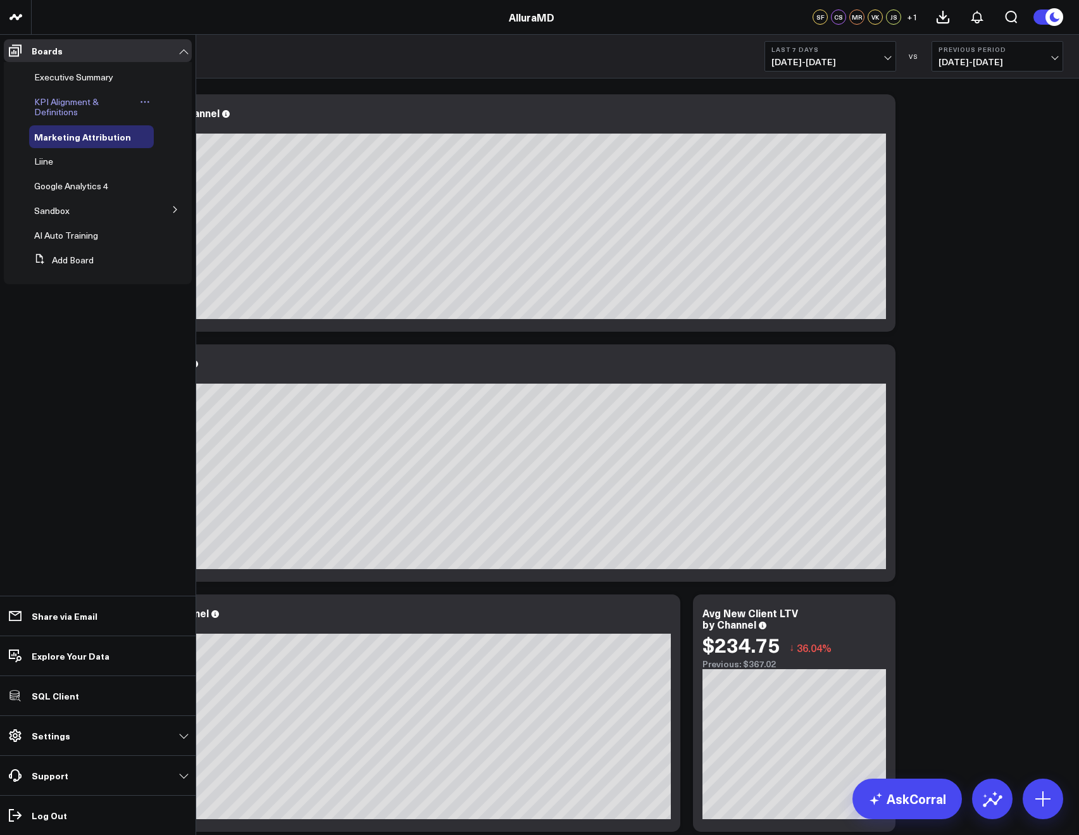
click at [40, 104] on span "KPI Alignment & Definitions" at bounding box center [66, 107] width 65 height 22
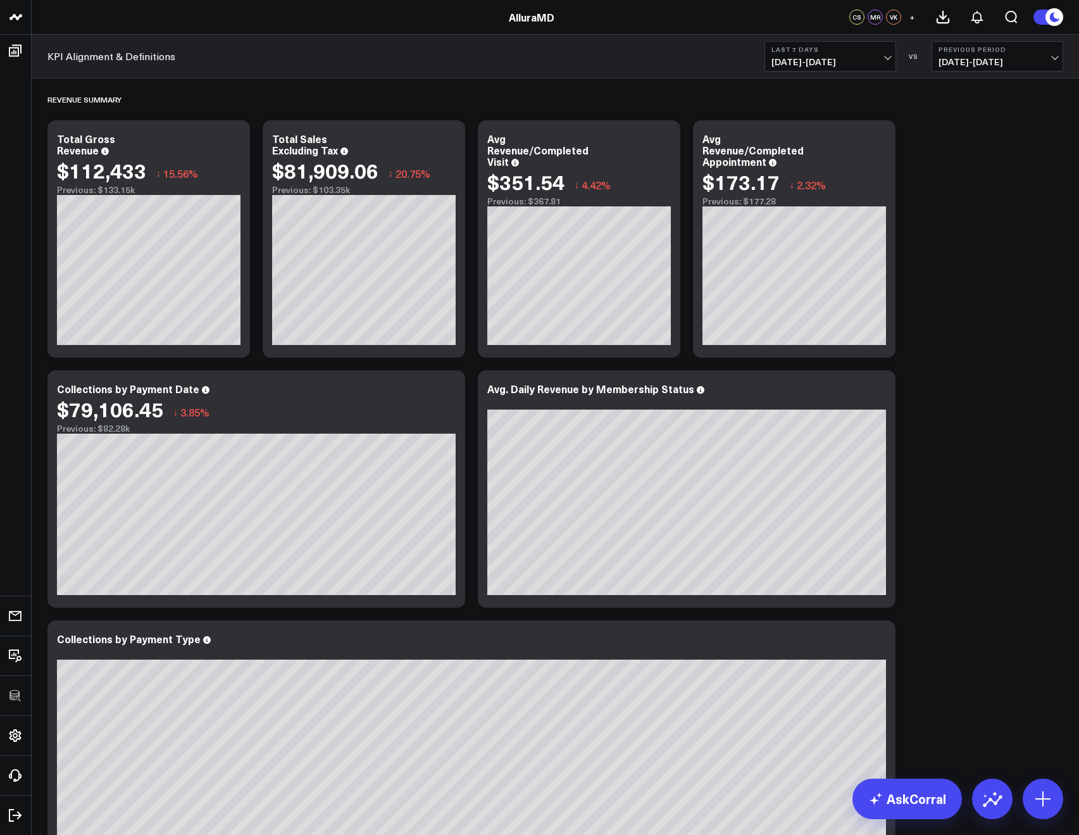
click at [866, 55] on button "Last 7 Days 08/18/25 - 08/24/25" at bounding box center [830, 56] width 132 height 30
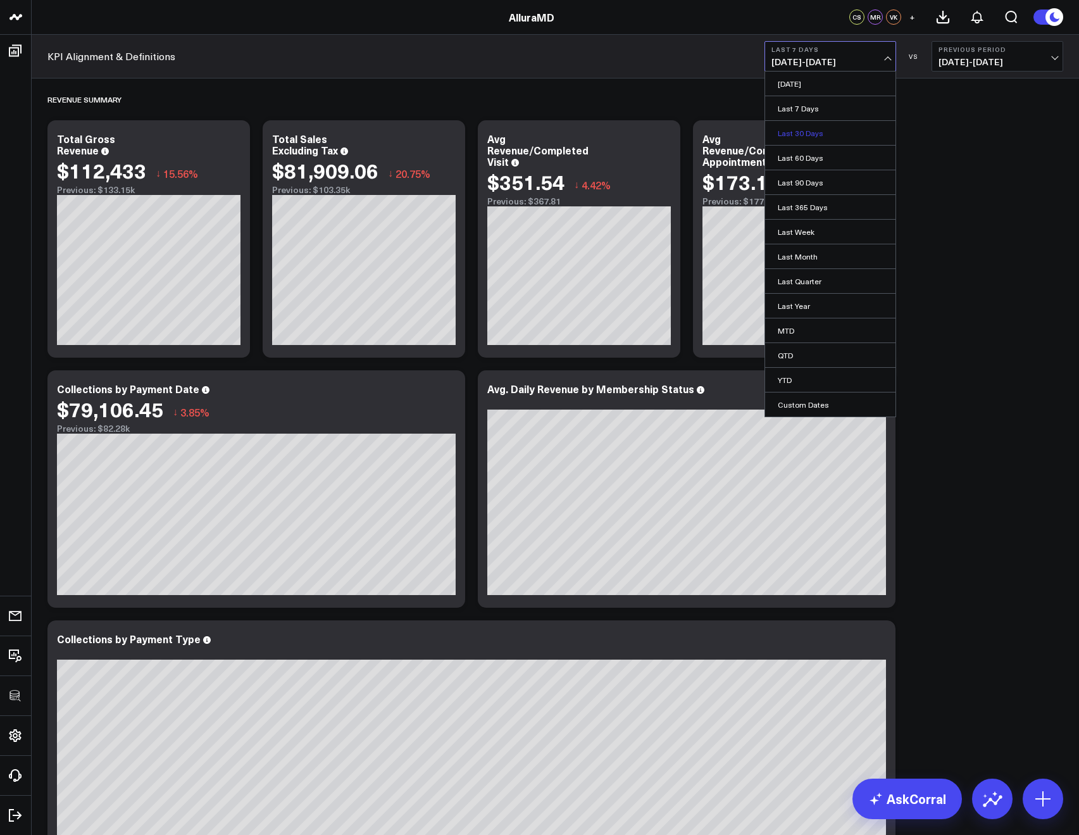
click at [800, 131] on link "Last 30 Days" at bounding box center [830, 133] width 130 height 24
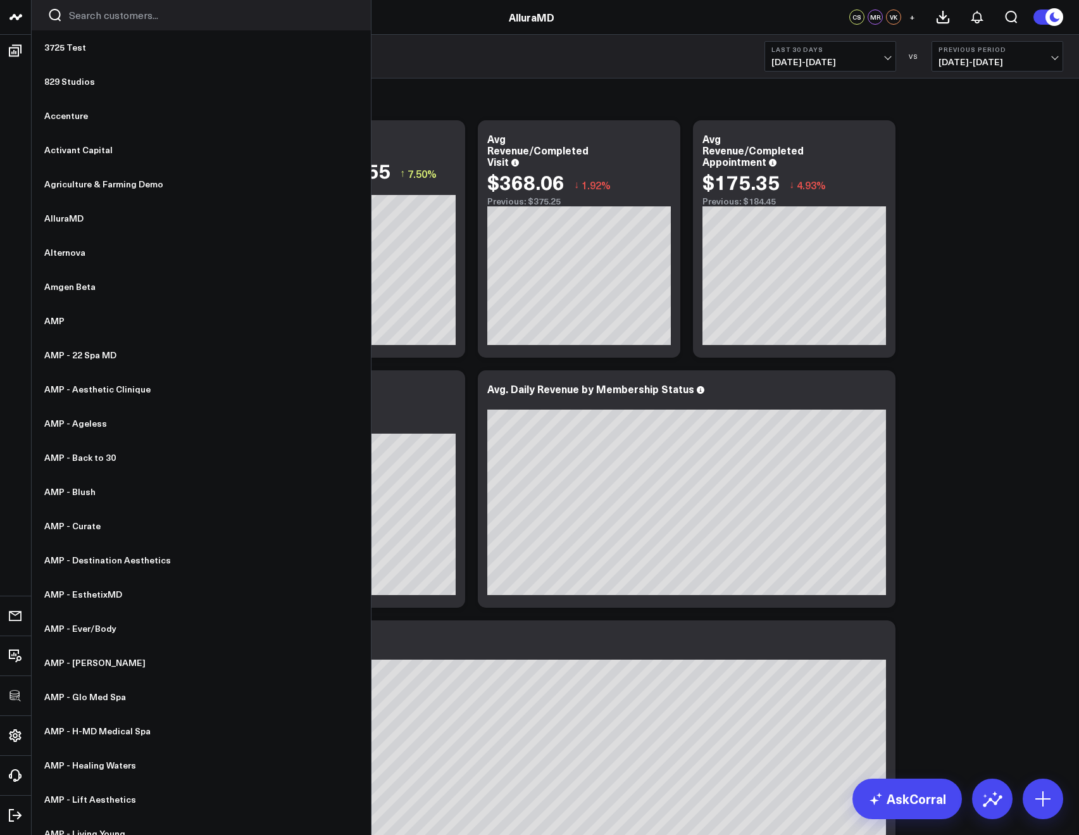
click at [82, 22] on div at bounding box center [201, 15] width 339 height 30
click at [82, 18] on input "Search customers input" at bounding box center [212, 15] width 286 height 14
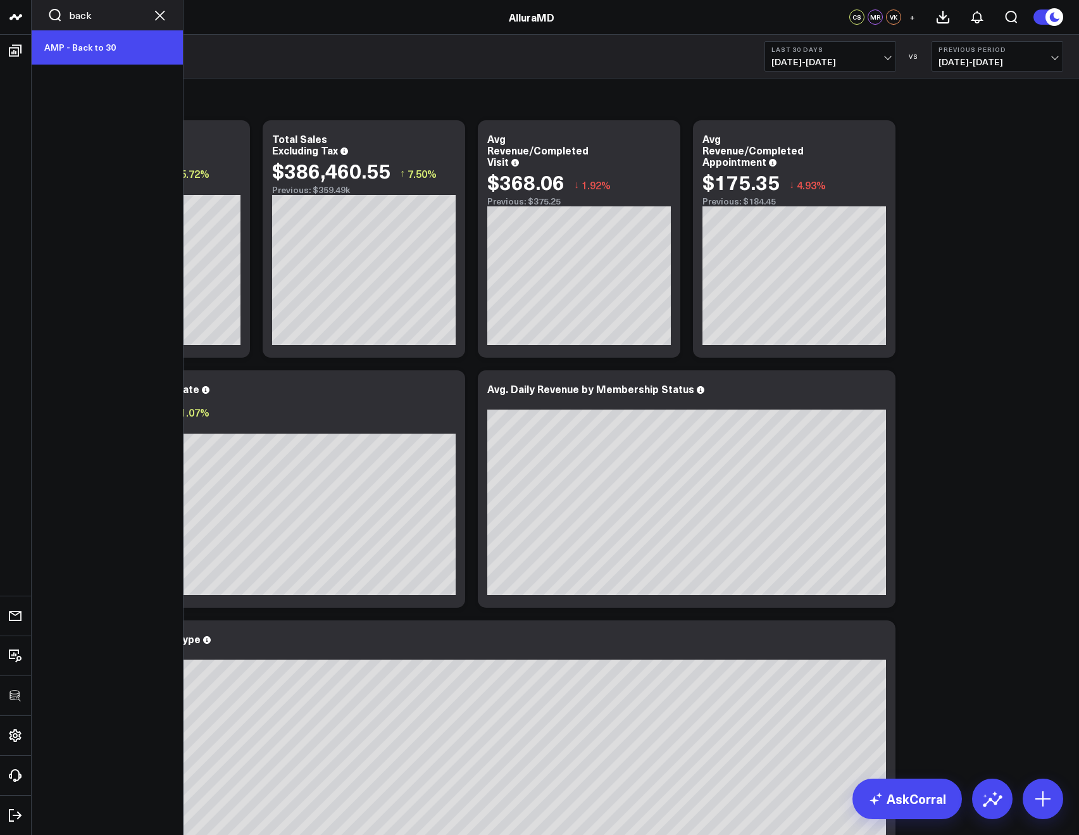
type input "back"
click at [73, 54] on link "AMP - Back to 30" at bounding box center [107, 47] width 151 height 34
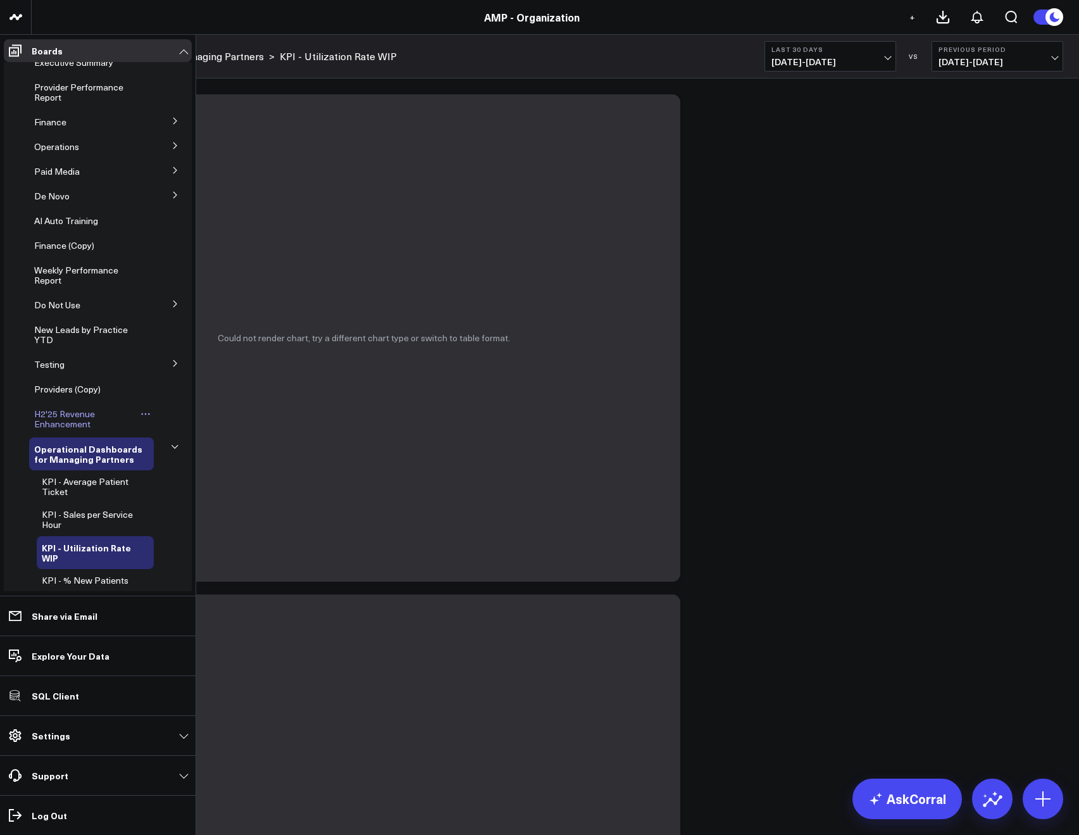
scroll to position [51, 0]
click at [73, 518] on span "KPI - Sales per Service Hour" at bounding box center [87, 518] width 91 height 22
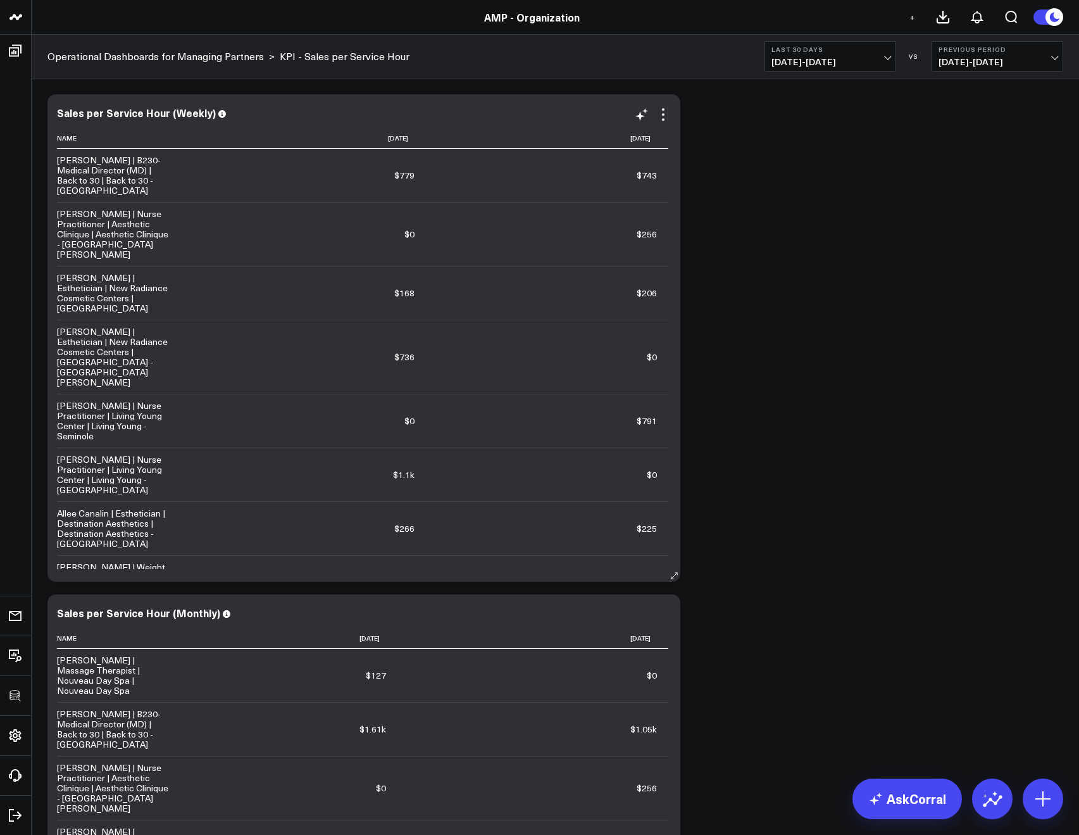
click at [113, 150] on td "[PERSON_NAME] | B230-Medical Director (MD) | Back to 30 | Back to 30 - [GEOGRAP…" at bounding box center [120, 175] width 127 height 53
click at [177, 135] on th "Name" at bounding box center [120, 138] width 127 height 21
click at [173, 135] on icon at bounding box center [174, 137] width 6 height 6
click at [154, 134] on input at bounding box center [118, 137] width 123 height 22
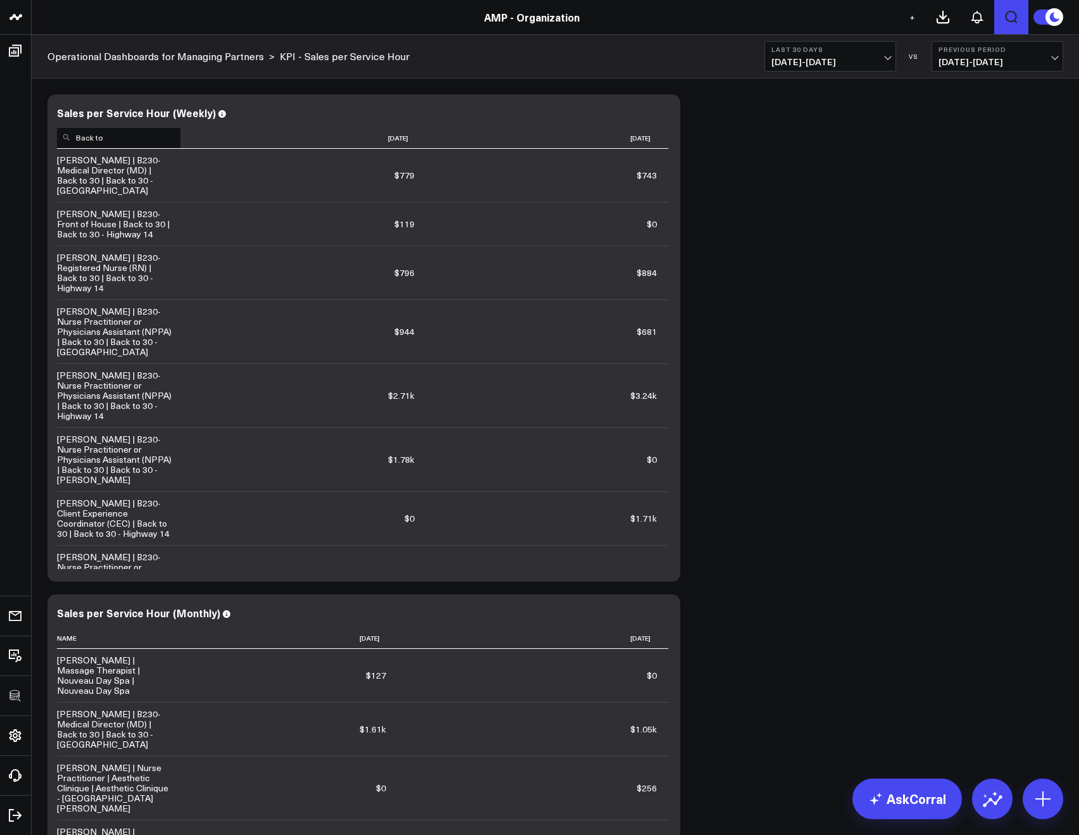
type input "Back to"
click at [790, 68] on button "Last 30 Days [DATE] - [DATE]" at bounding box center [830, 56] width 132 height 30
click at [791, 140] on link "Last 30 Days" at bounding box center [830, 133] width 130 height 24
click at [783, 68] on button "Last 30 Days [DATE] - [DATE]" at bounding box center [830, 56] width 132 height 30
click at [664, 115] on icon at bounding box center [663, 114] width 3 height 3
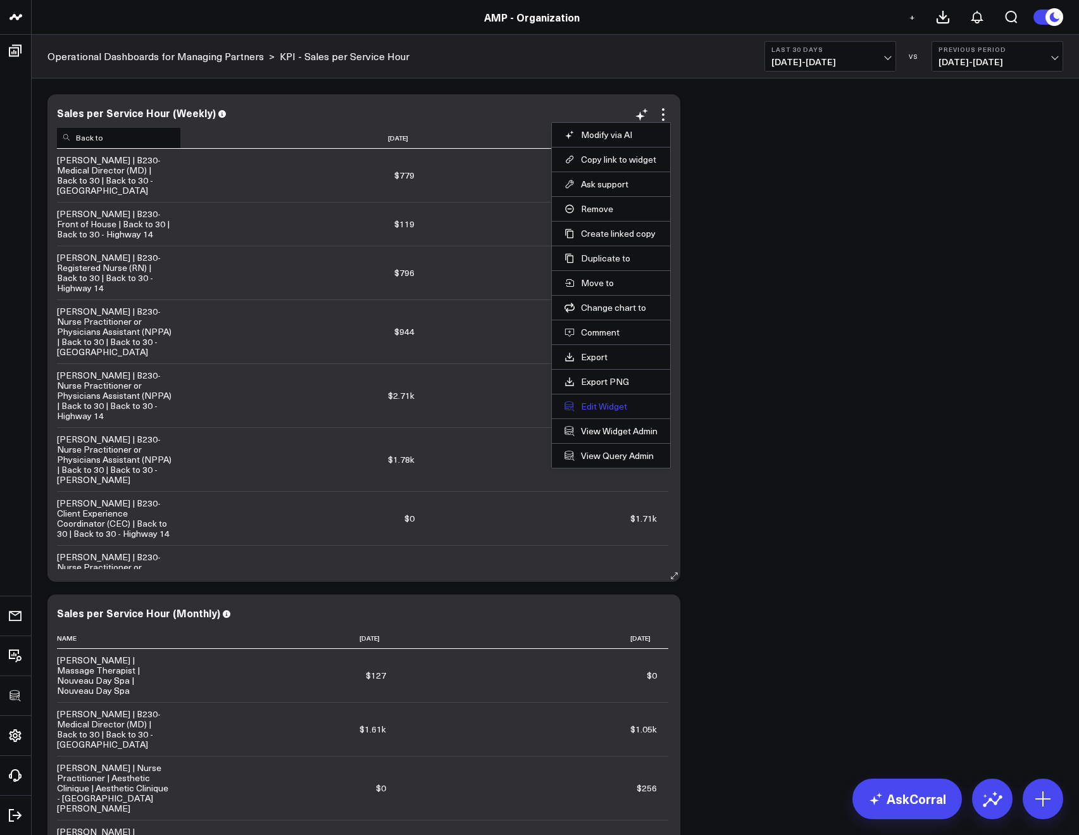
click at [602, 409] on button "Edit Widget" at bounding box center [610, 406] width 93 height 11
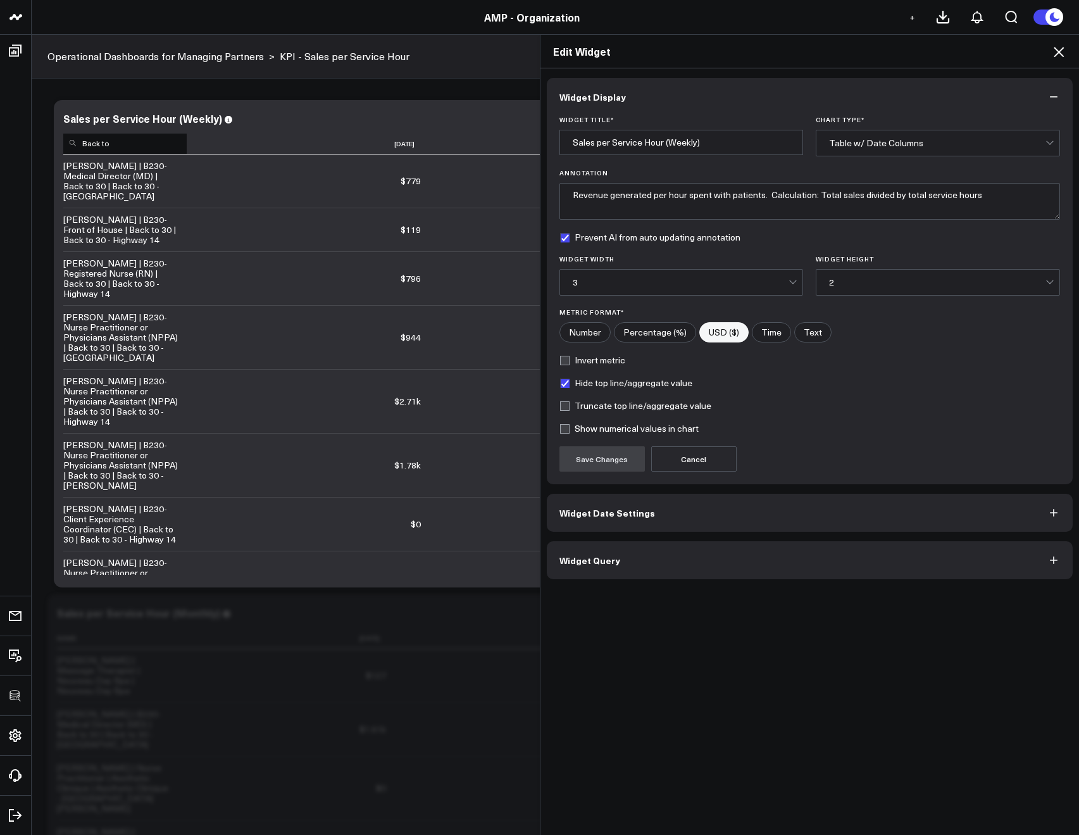
click at [616, 560] on button "Widget Query" at bounding box center [810, 560] width 526 height 38
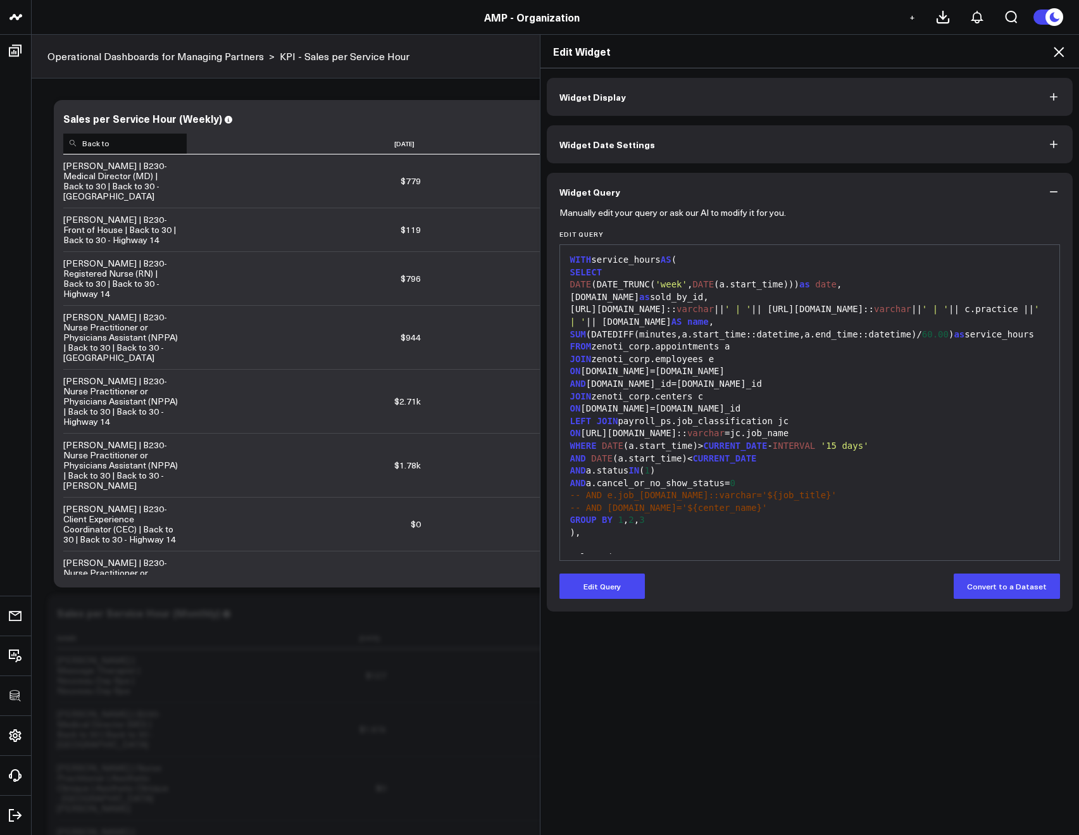
click at [633, 140] on span "Widget Date Settings" at bounding box center [607, 144] width 96 height 10
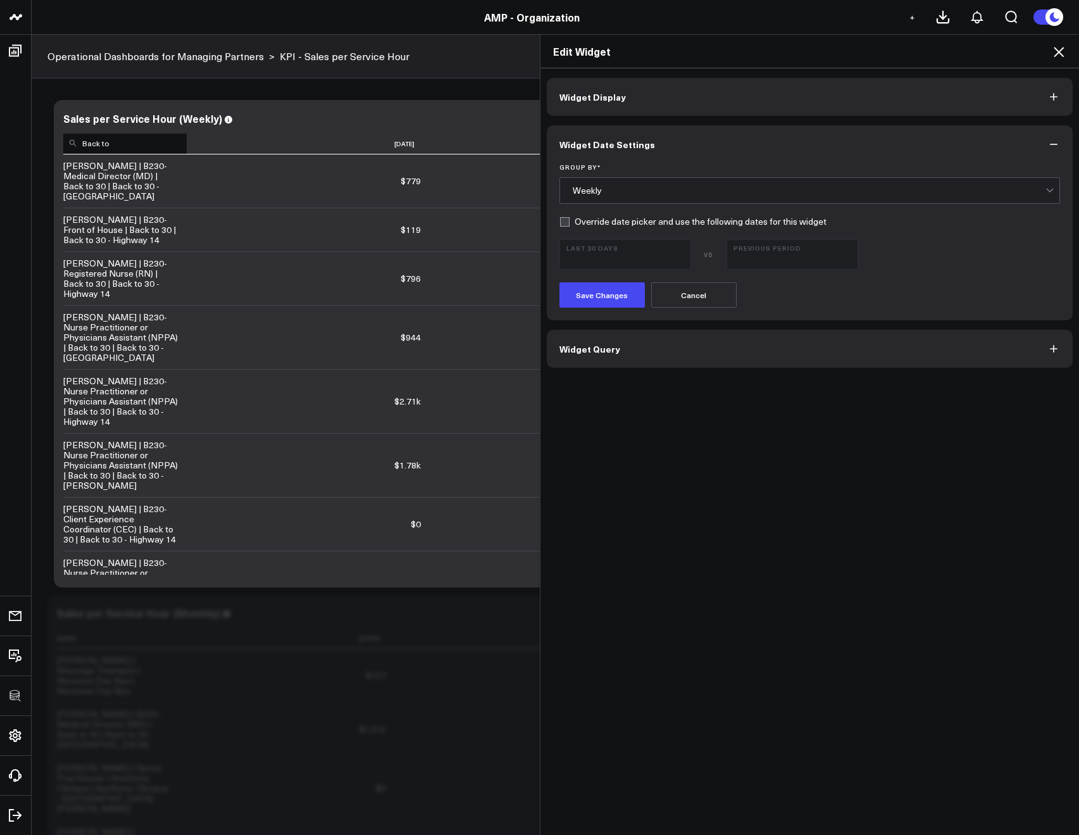
click at [601, 349] on span "Widget Query" at bounding box center [589, 349] width 61 height 10
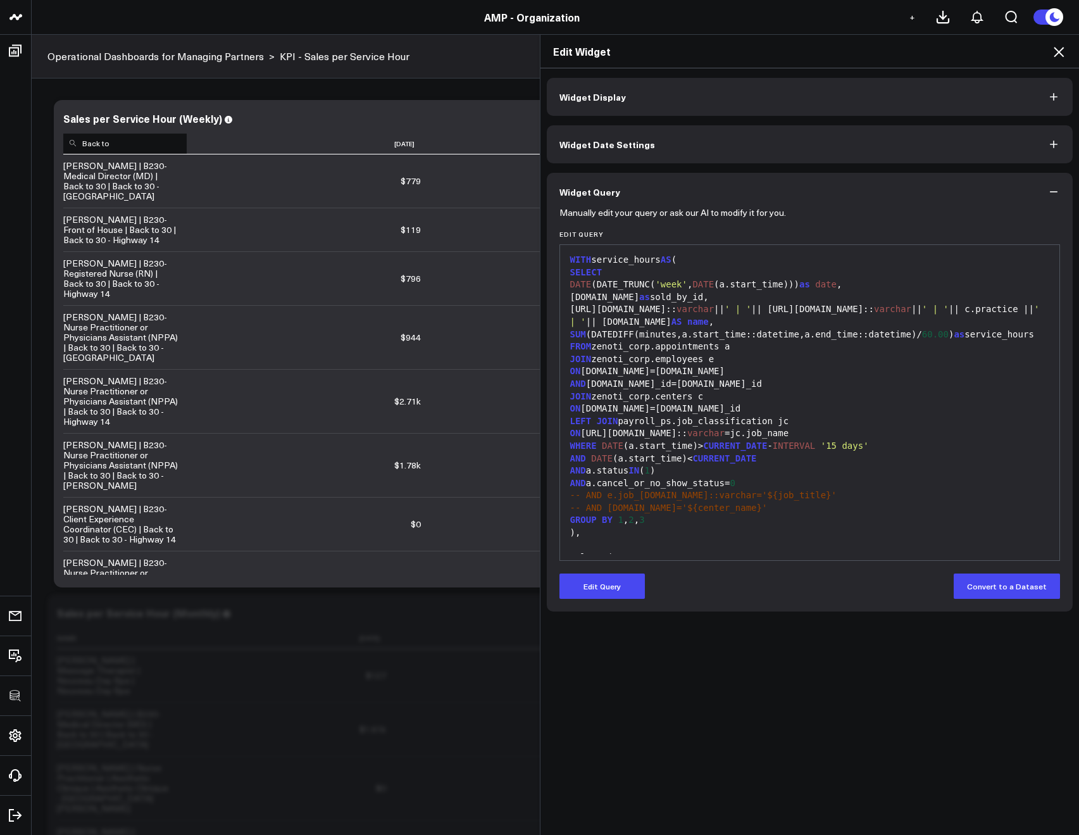
click at [1060, 56] on icon at bounding box center [1058, 51] width 15 height 15
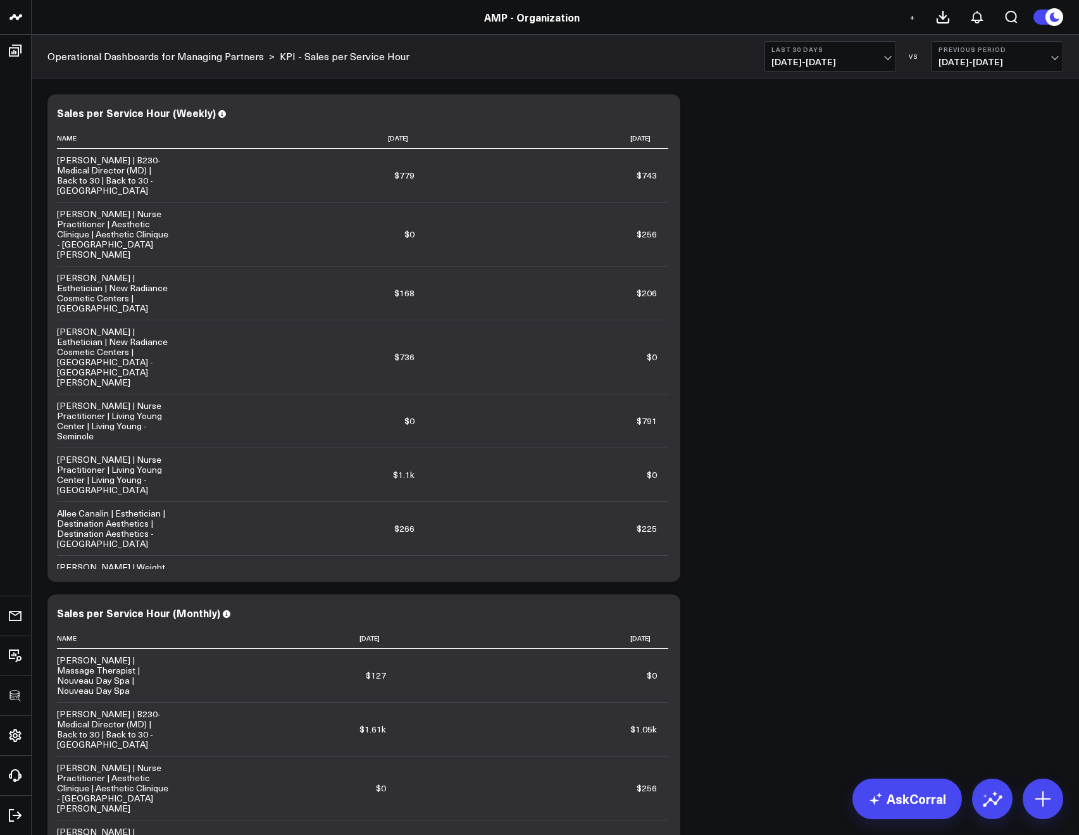
click at [816, 66] on span "[DATE] - [DATE]" at bounding box center [830, 62] width 118 height 10
click at [803, 179] on link "Last 90 Days" at bounding box center [830, 182] width 130 height 24
click at [797, 58] on span "05/27/25 - 08/24/25" at bounding box center [830, 62] width 118 height 10
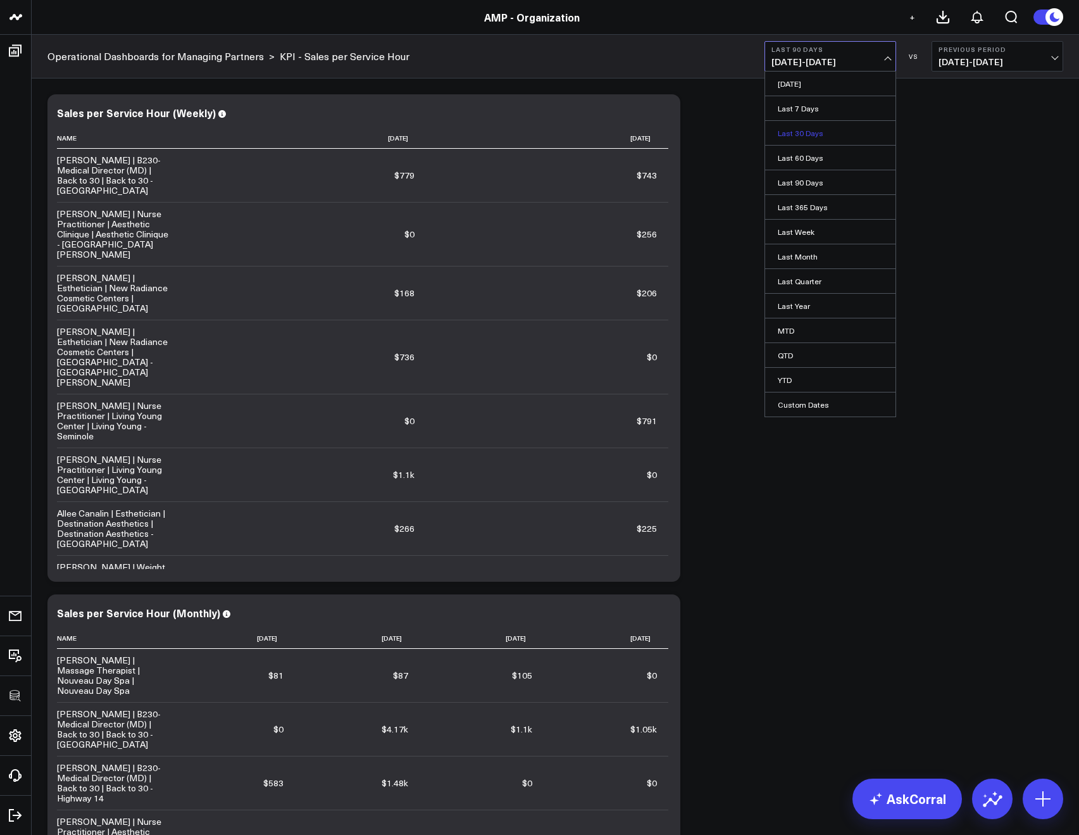
click at [792, 134] on link "Last 30 Days" at bounding box center [830, 133] width 130 height 24
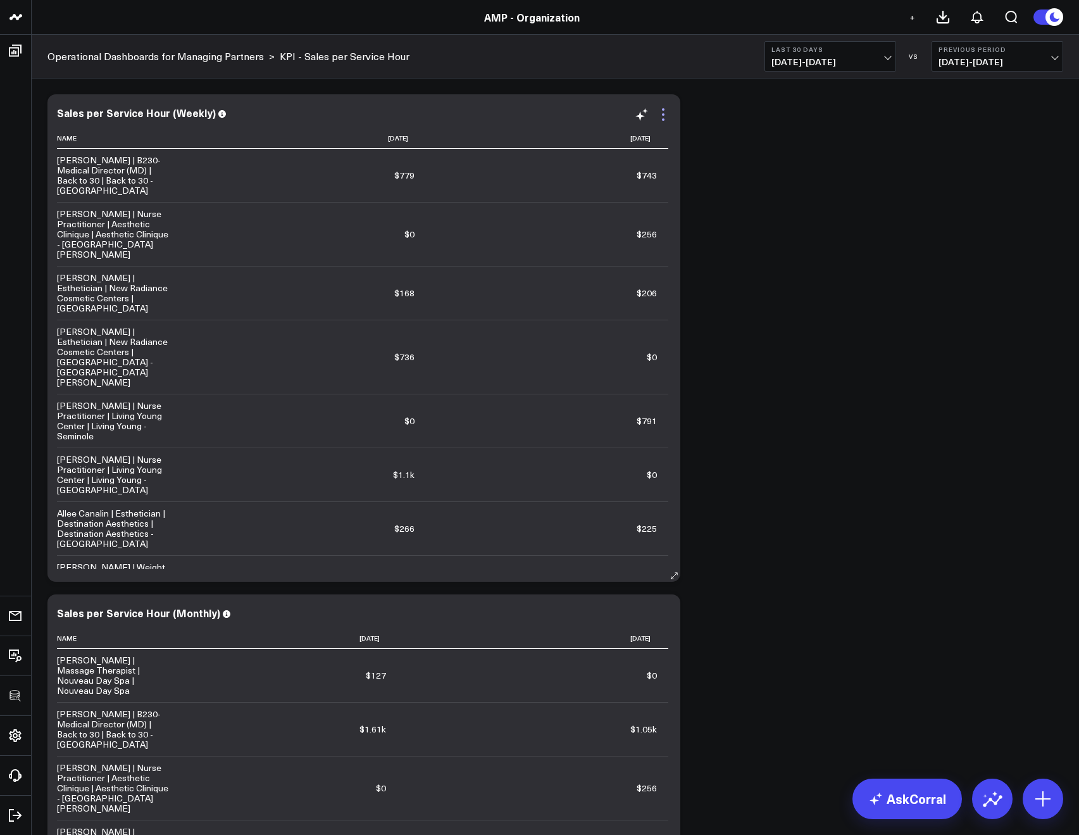
click at [667, 113] on icon at bounding box center [663, 114] width 15 height 15
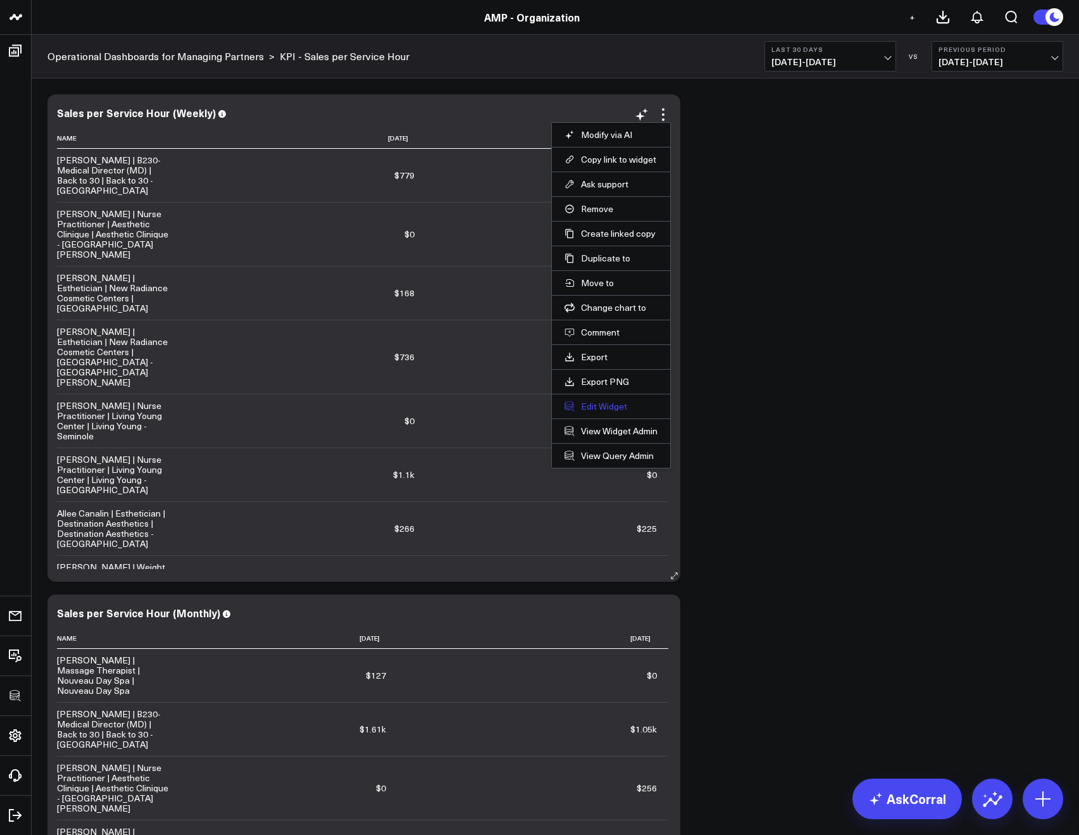
click at [592, 401] on button "Edit Widget" at bounding box center [610, 406] width 93 height 11
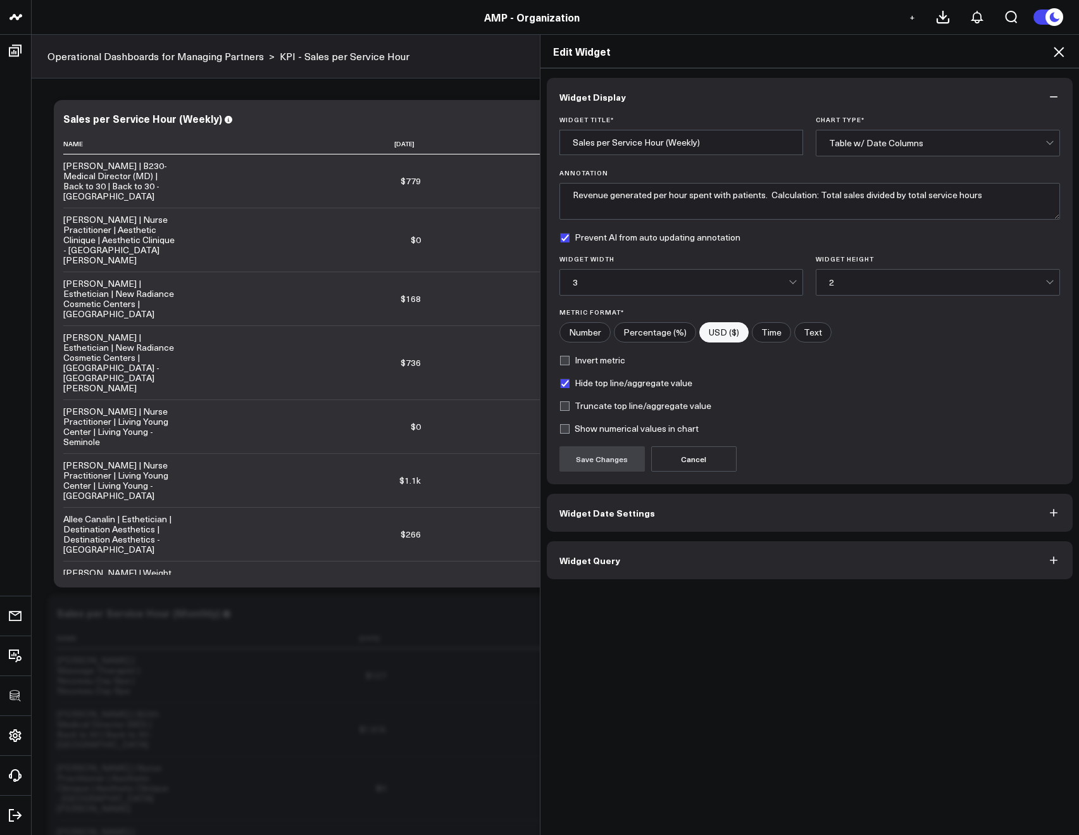
click at [594, 549] on button "Widget Query" at bounding box center [810, 560] width 526 height 38
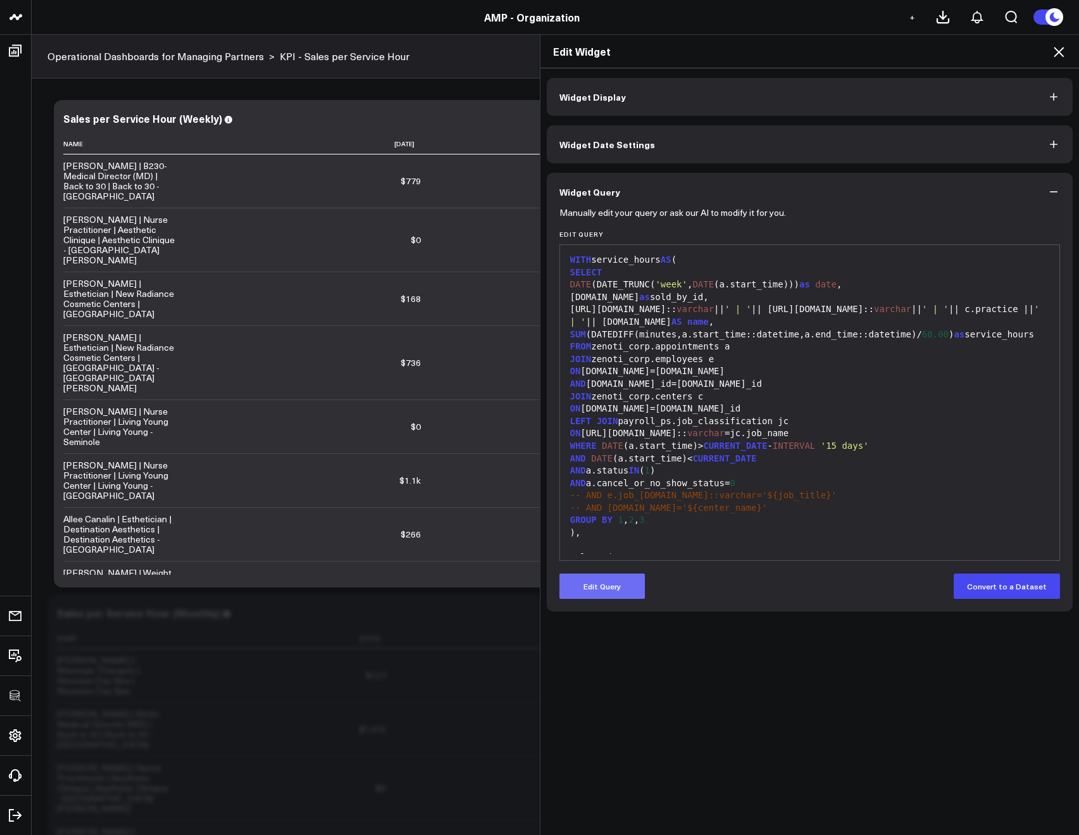
click at [618, 582] on button "Edit Query" at bounding box center [601, 585] width 85 height 25
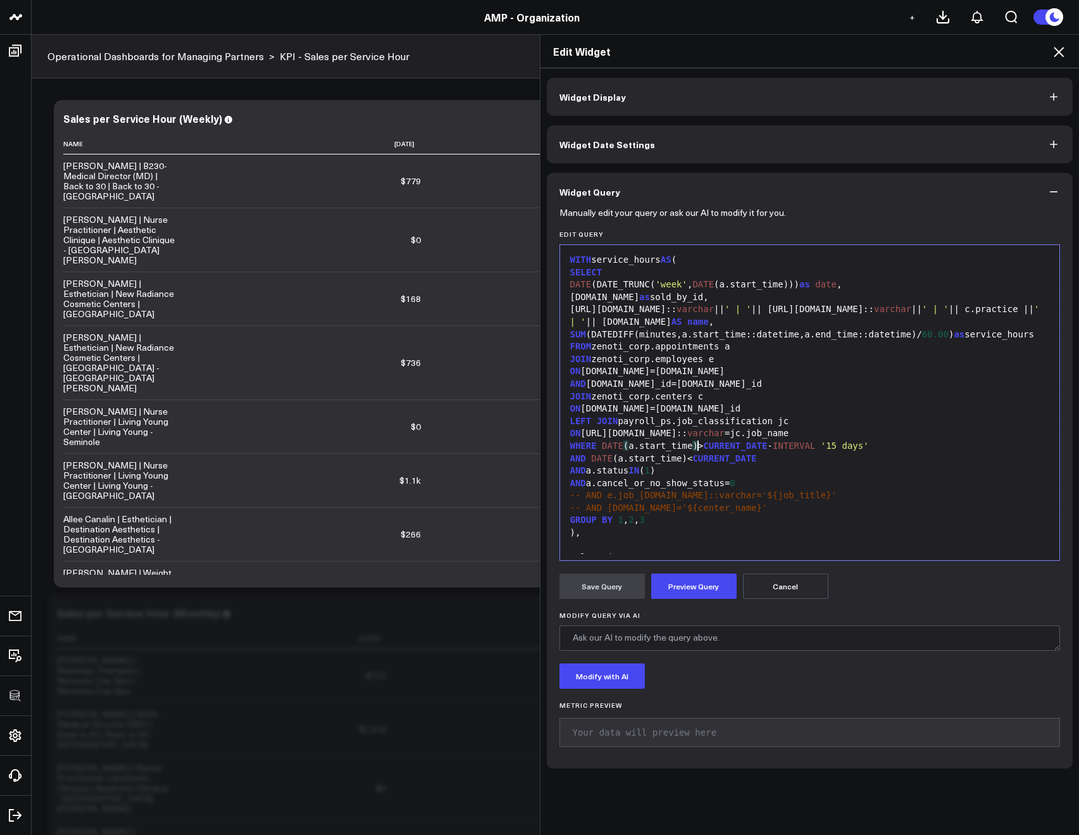
click at [692, 444] on div "WHERE DATE ( a.start_time ) > CURRENT_DATE - INTERVAL '15 days'" at bounding box center [809, 446] width 487 height 13
click at [771, 446] on span "CURRENT_DATE" at bounding box center [741, 445] width 64 height 10
click at [700, 582] on button "Preview Query" at bounding box center [693, 585] width 85 height 25
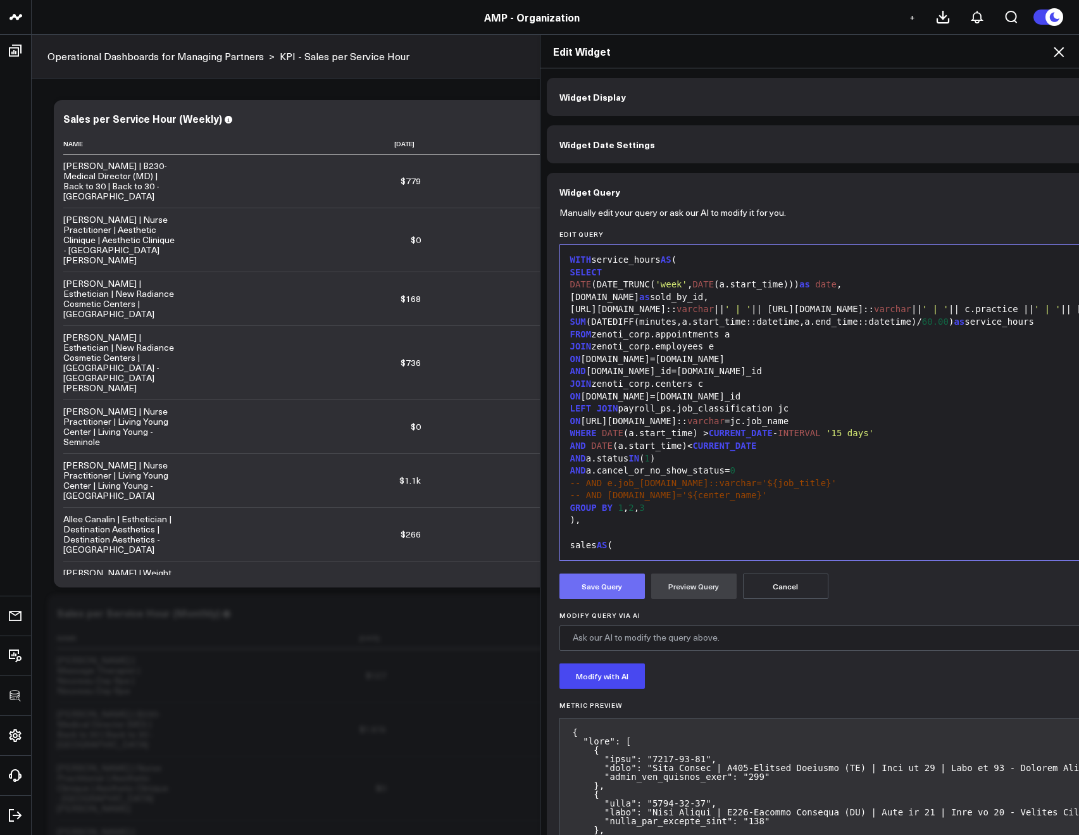
click at [618, 582] on button "Save Query" at bounding box center [601, 585] width 85 height 25
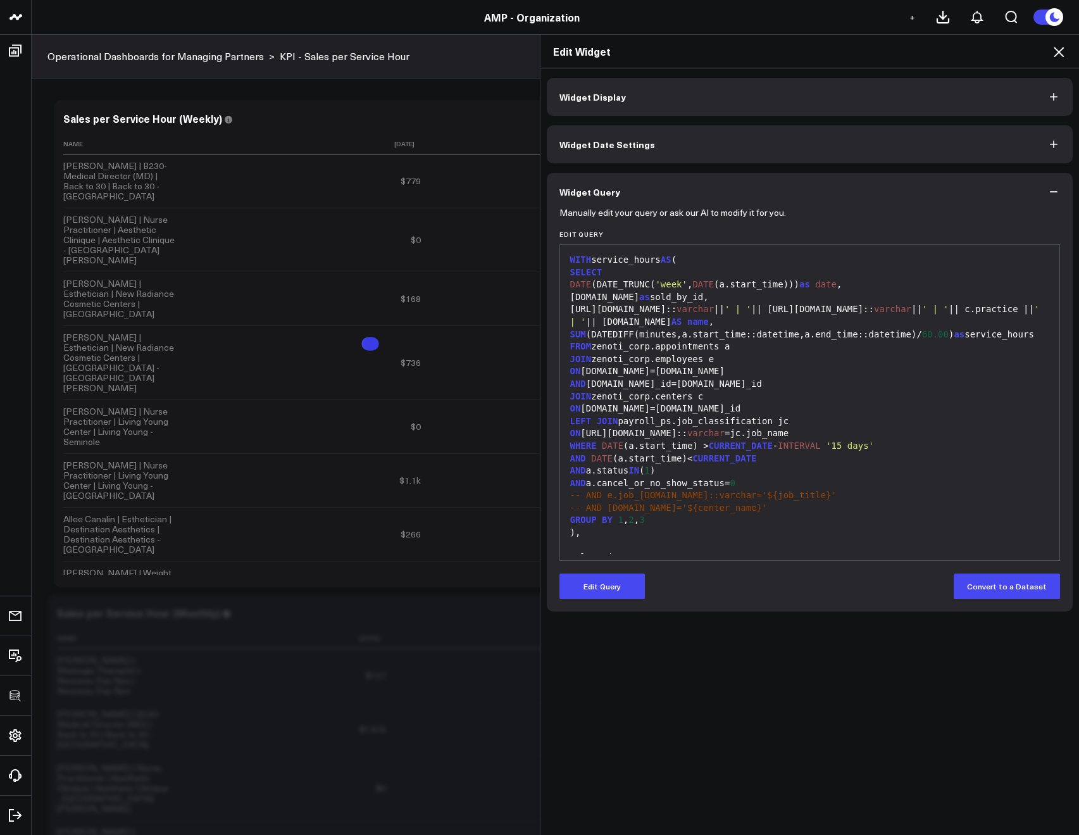
click at [1058, 50] on icon at bounding box center [1058, 51] width 15 height 15
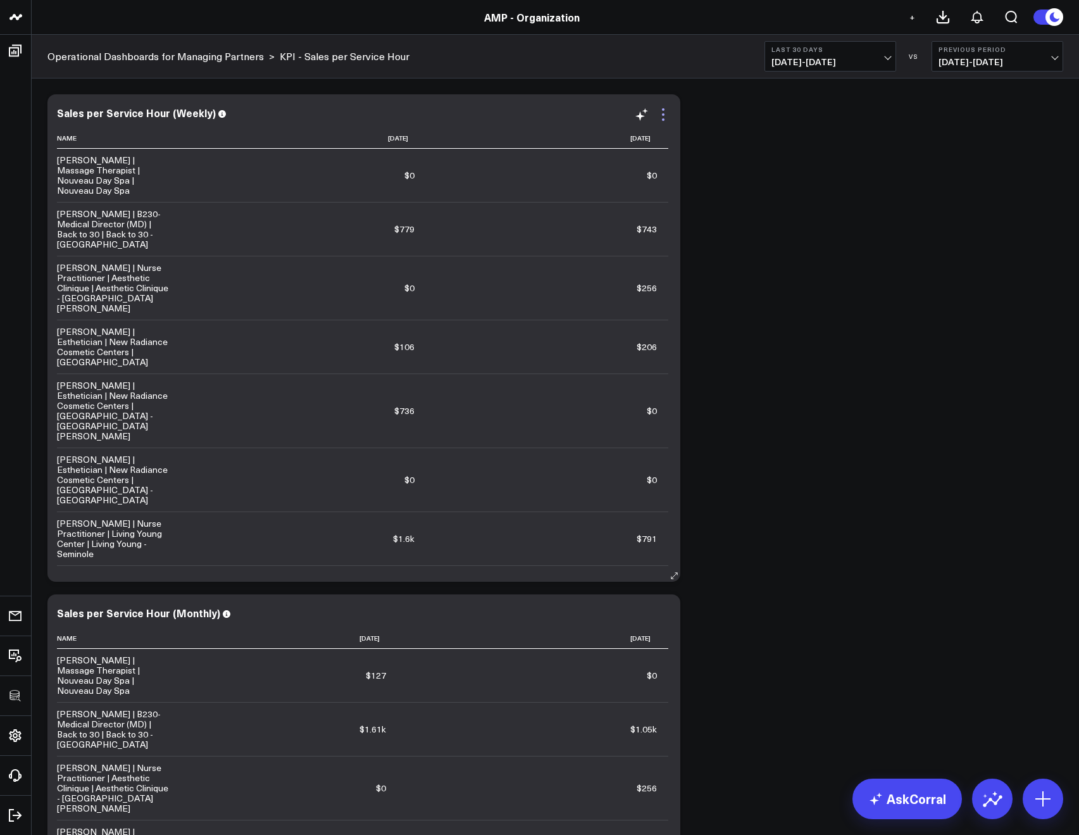
click at [663, 116] on icon at bounding box center [663, 114] width 15 height 15
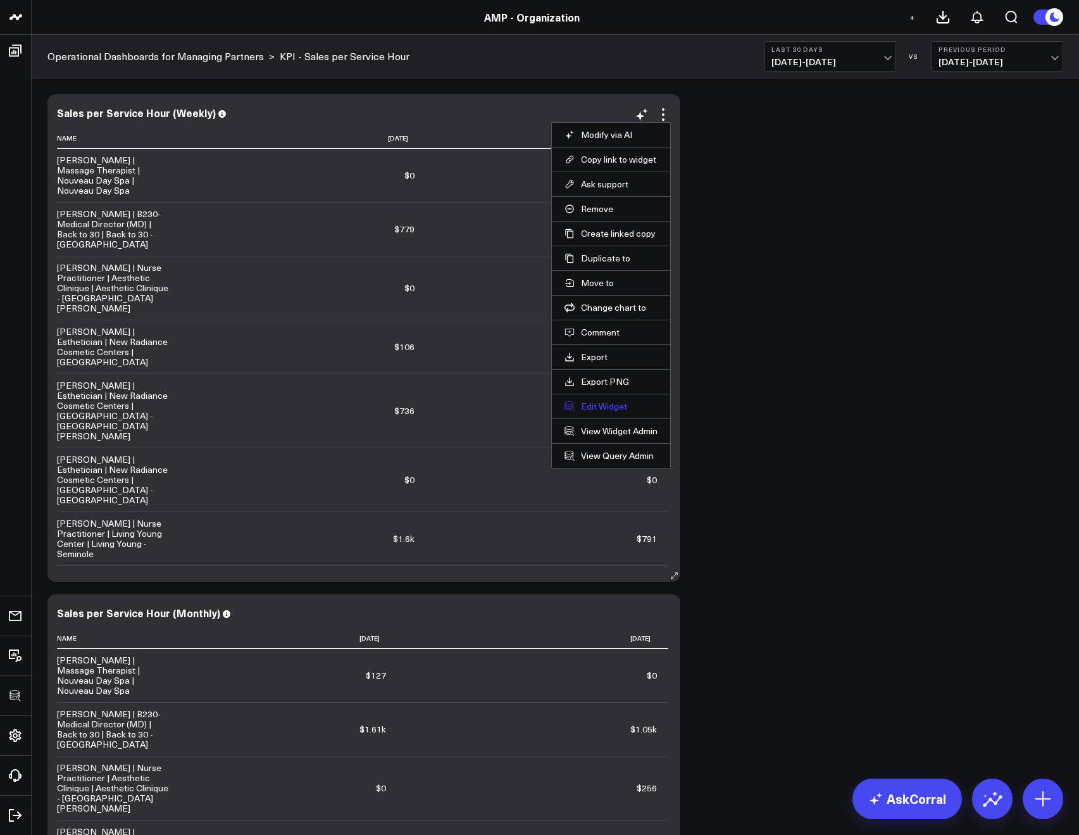
click at [585, 403] on button "Edit Widget" at bounding box center [610, 406] width 93 height 11
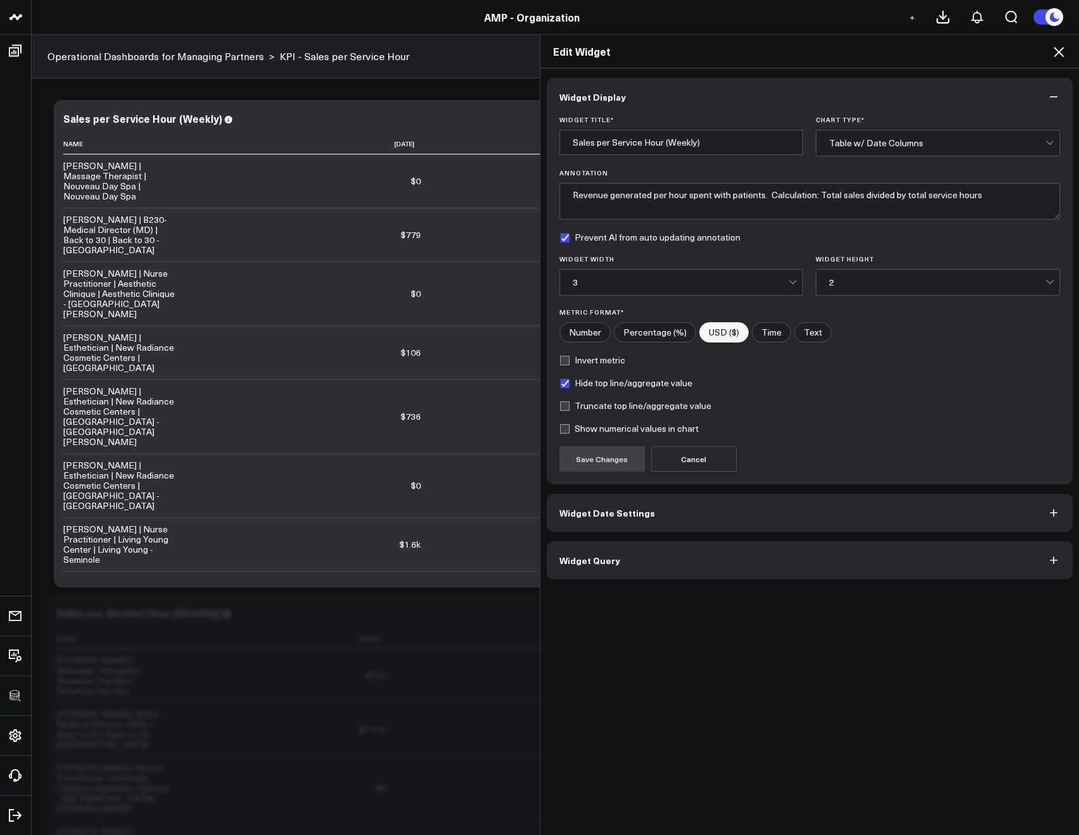
click at [573, 549] on button "Widget Query" at bounding box center [810, 560] width 526 height 38
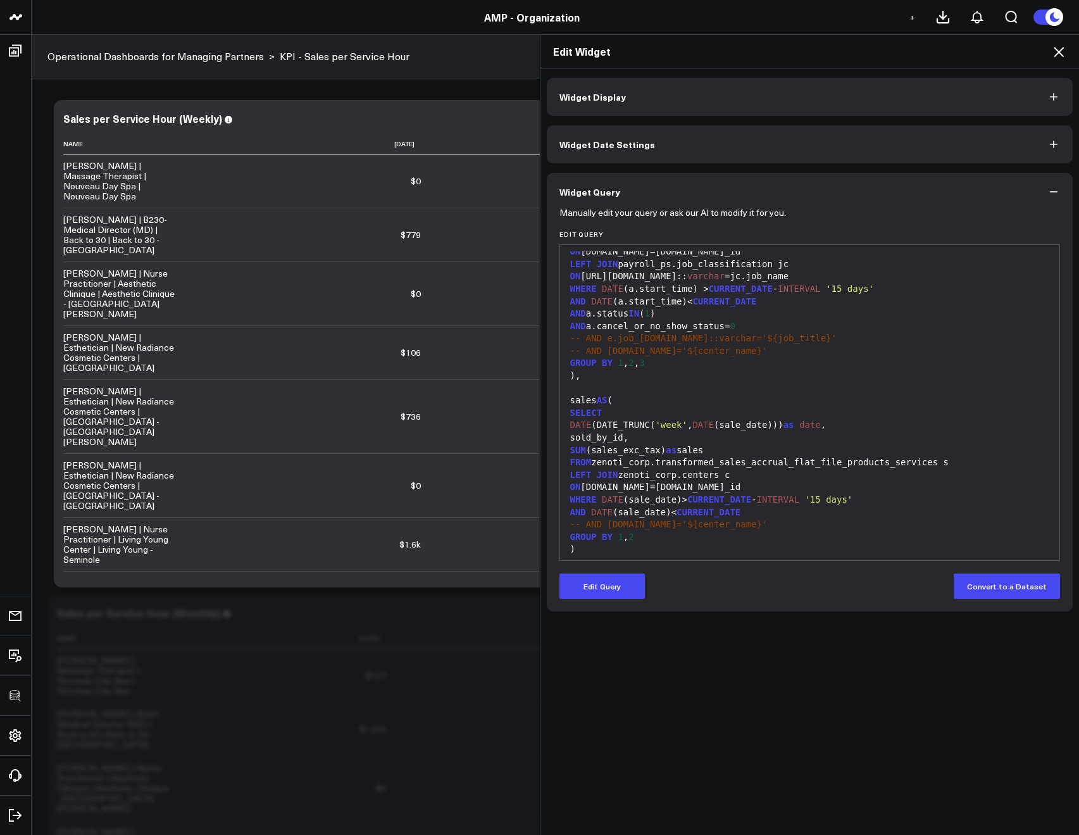
scroll to position [212, 0]
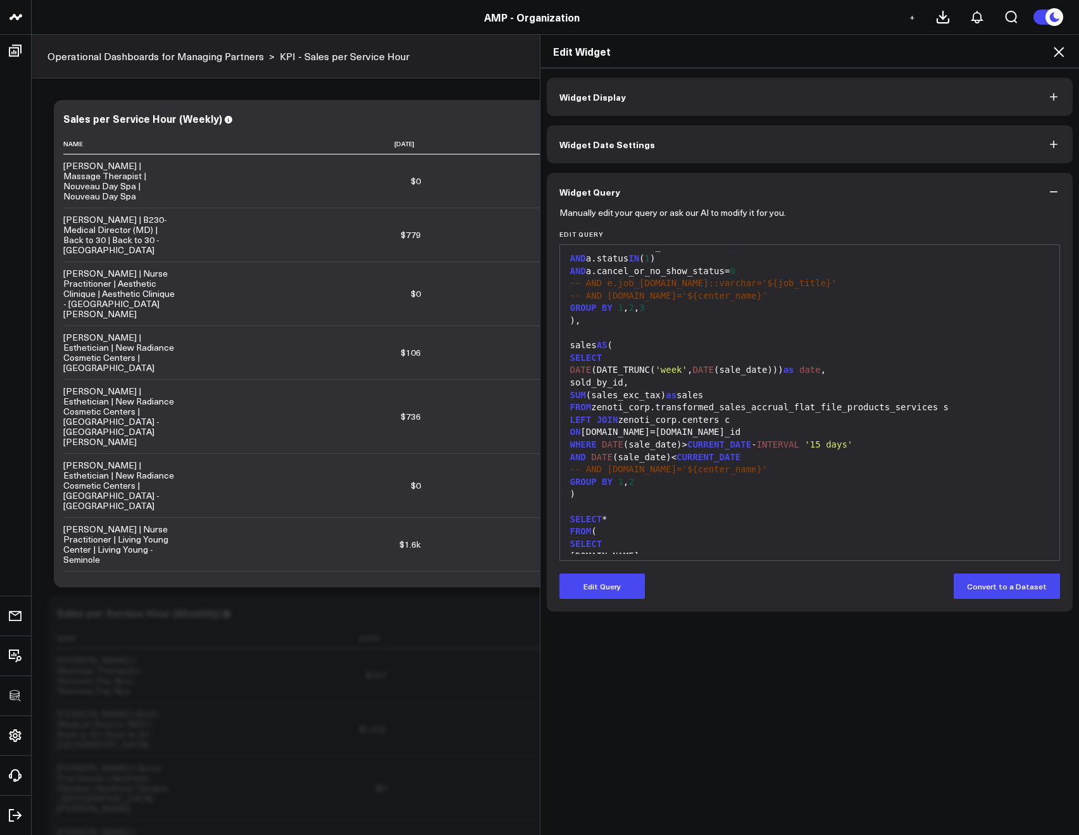
click at [675, 440] on div "WHERE DATE (sale_date)> CURRENT_DATE - INTERVAL '15 days'" at bounding box center [809, 445] width 487 height 13
click at [619, 585] on button "Edit Query" at bounding box center [601, 585] width 85 height 25
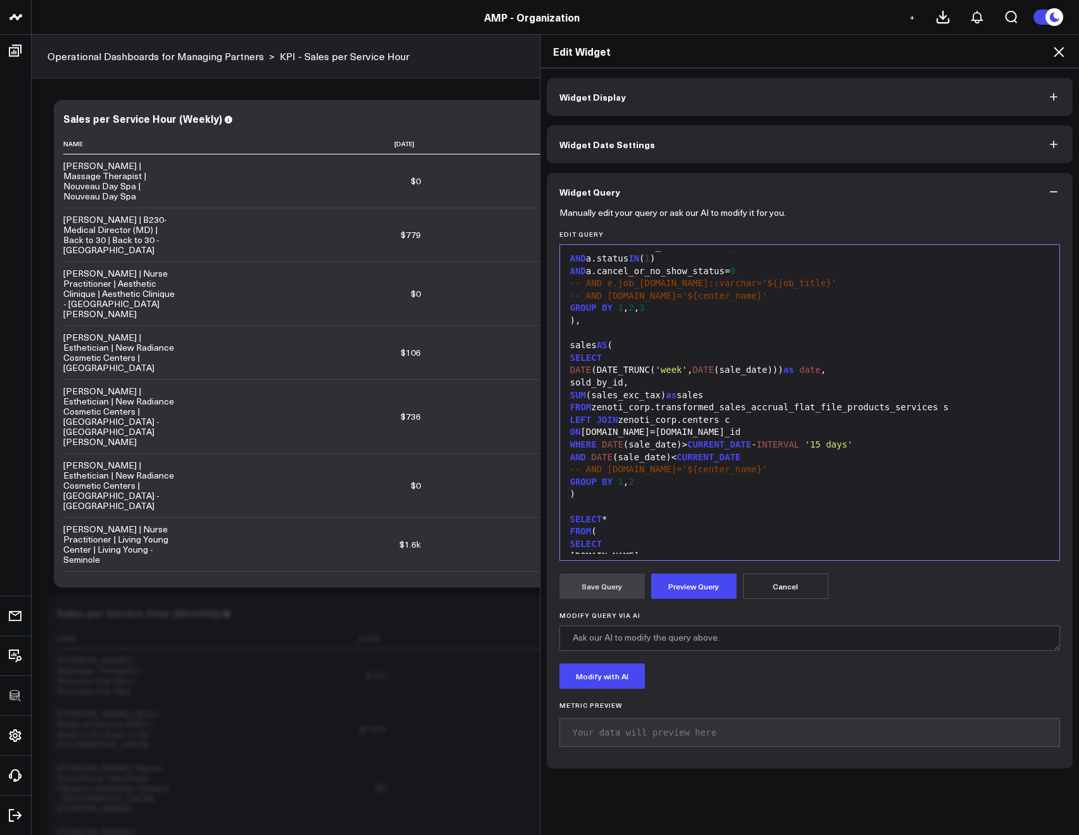
click at [676, 444] on div "WHERE DATE ( sale_date ) > CURRENT_DATE - INTERVAL '15 days'" at bounding box center [809, 445] width 487 height 13
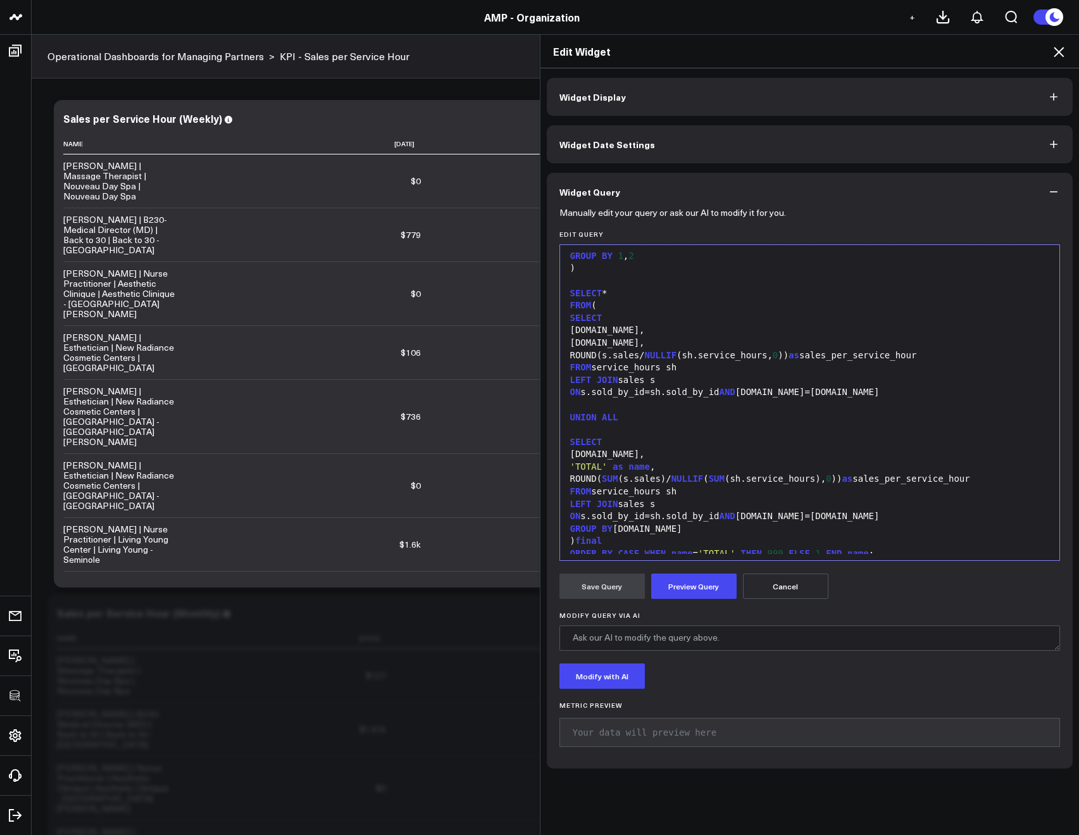
scroll to position [459, 0]
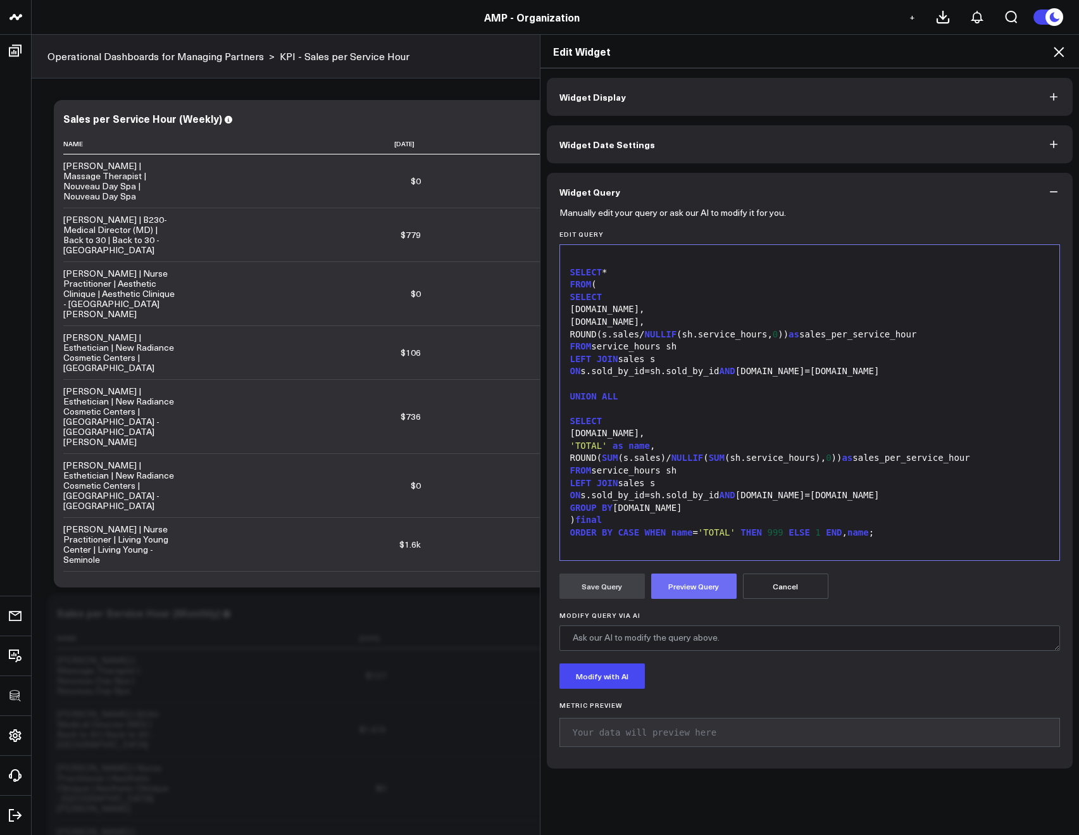
click at [692, 594] on button "Preview Query" at bounding box center [693, 585] width 85 height 25
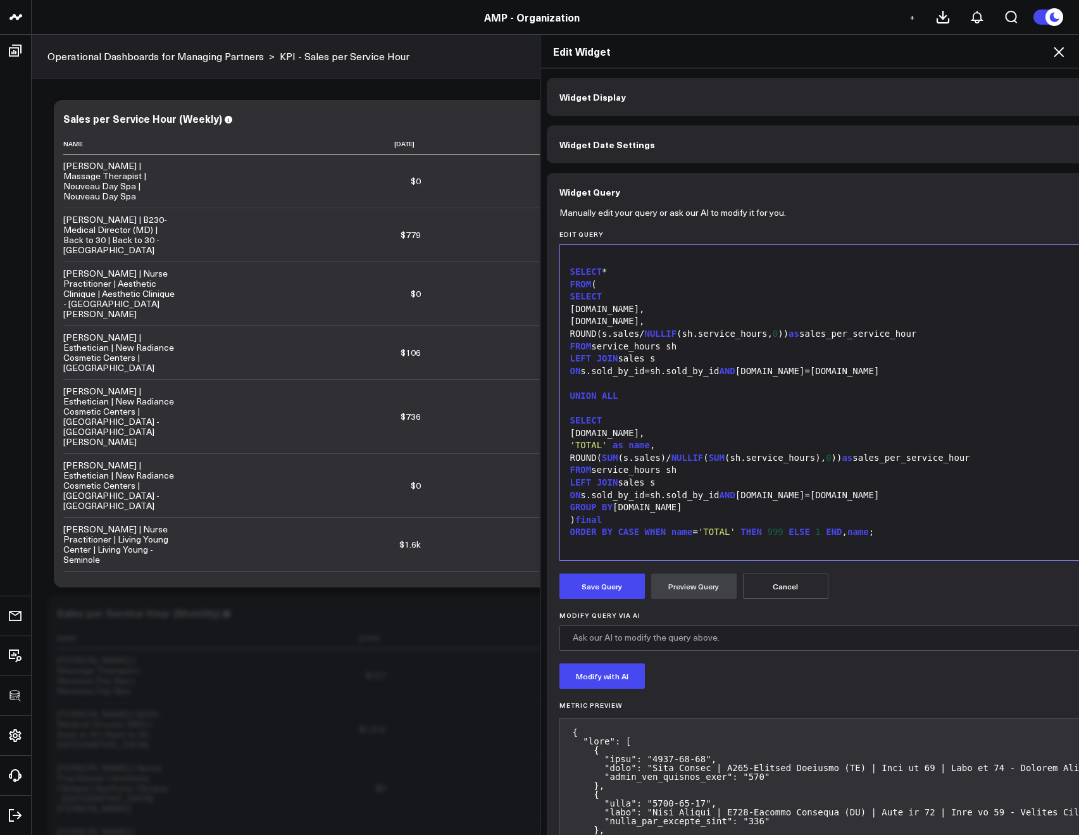
scroll to position [434, 0]
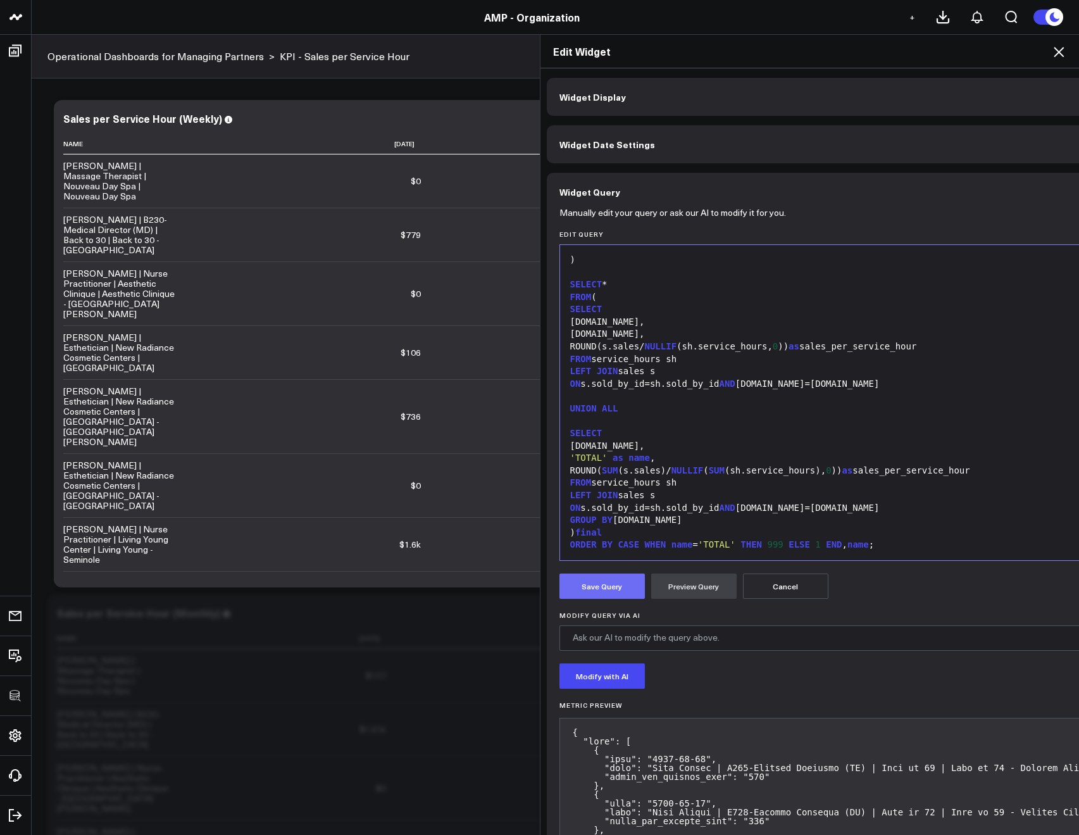
click at [620, 594] on button "Save Query" at bounding box center [601, 585] width 85 height 25
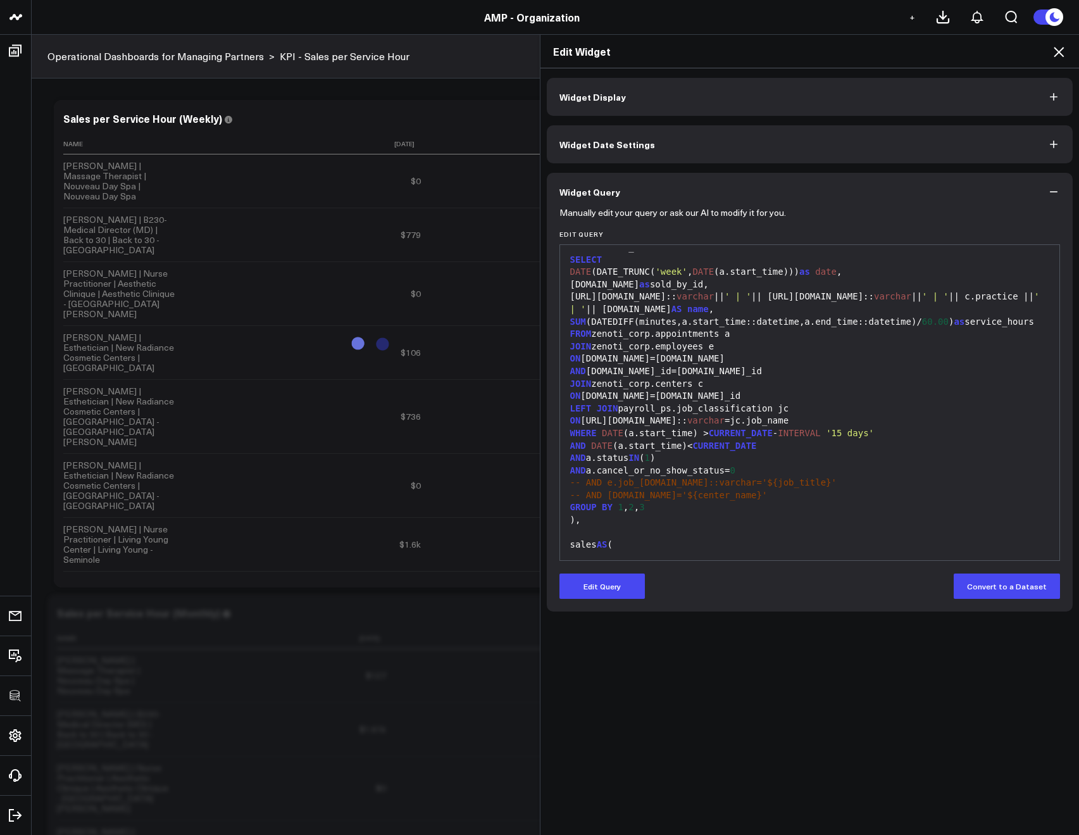
scroll to position [11, 0]
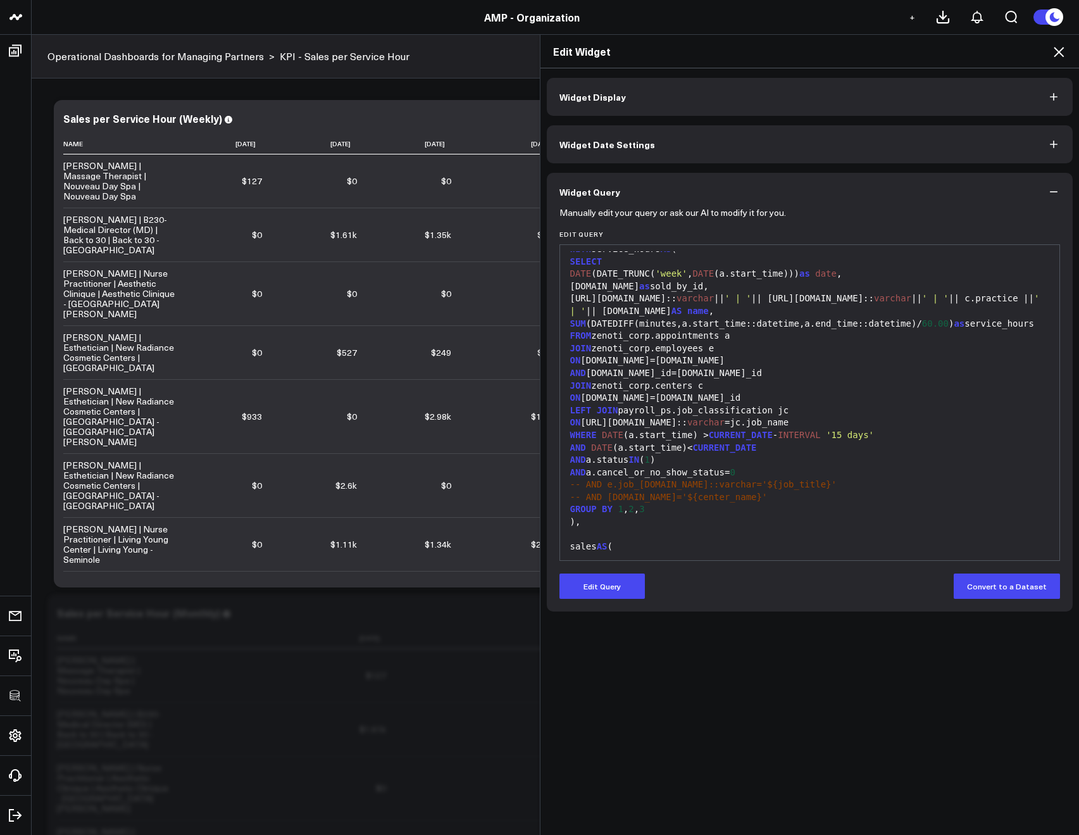
click at [1061, 57] on icon at bounding box center [1058, 51] width 15 height 15
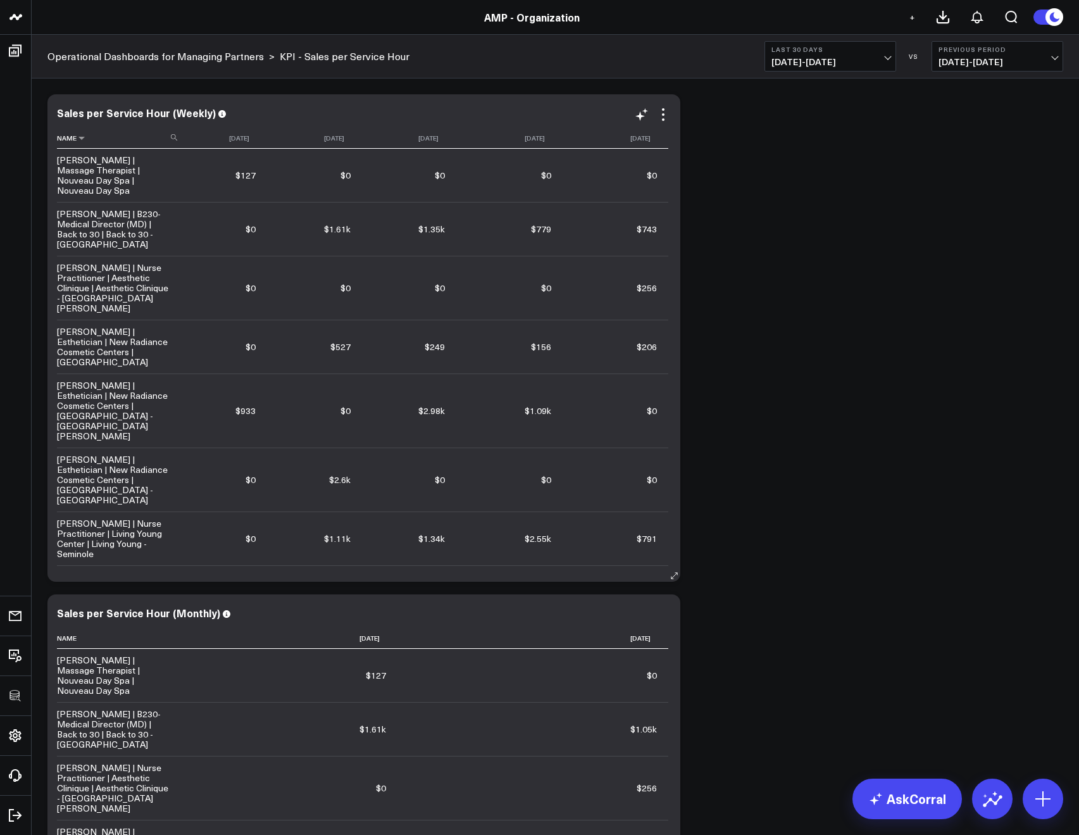
click at [174, 136] on icon at bounding box center [174, 137] width 6 height 6
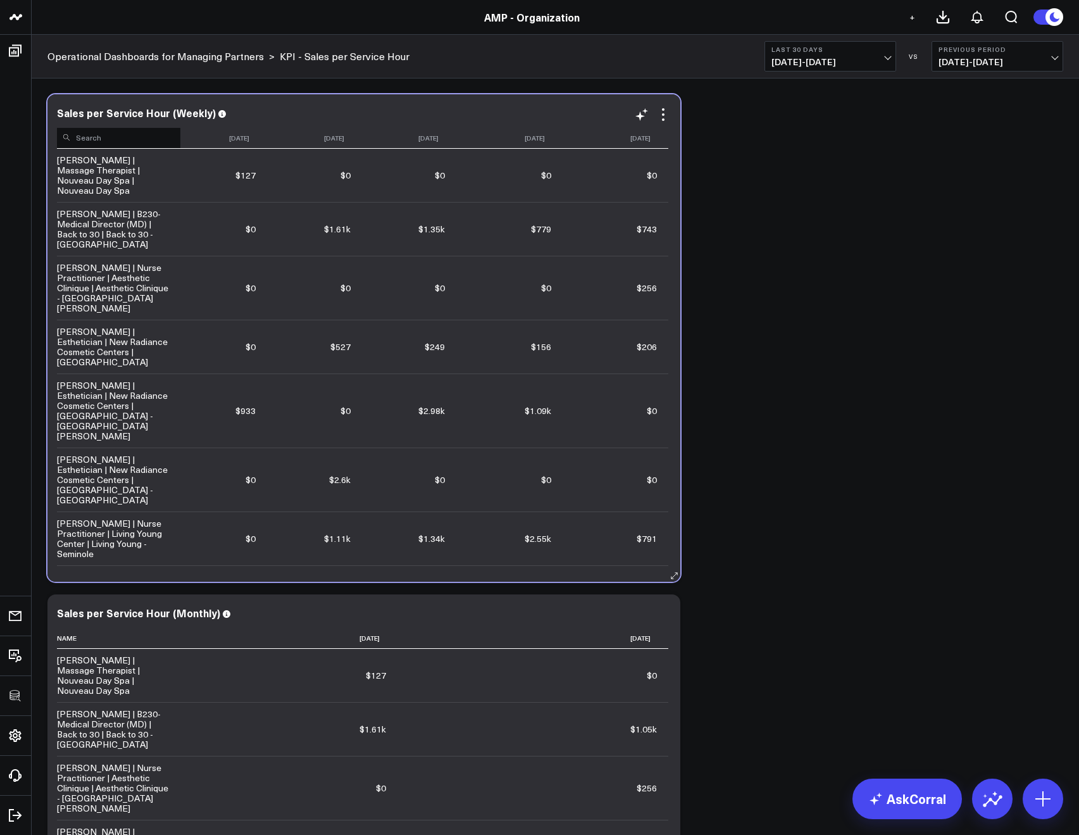
click at [149, 135] on input at bounding box center [118, 137] width 123 height 22
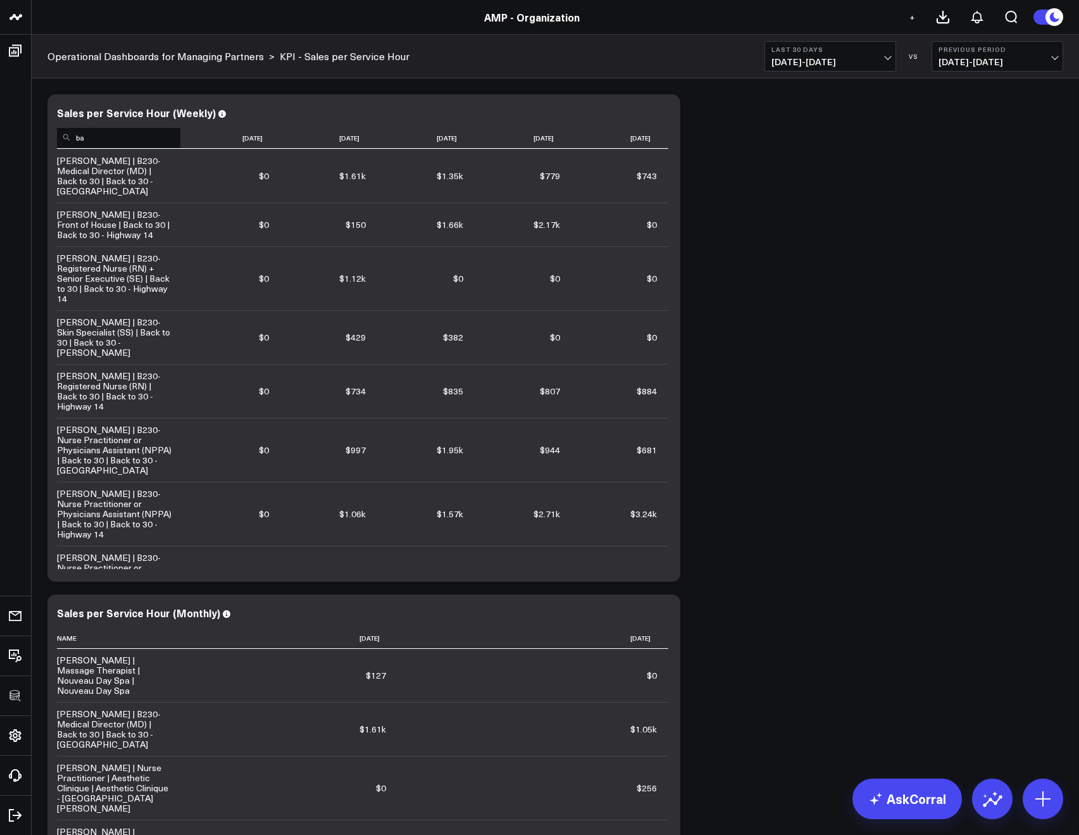
type input "b"
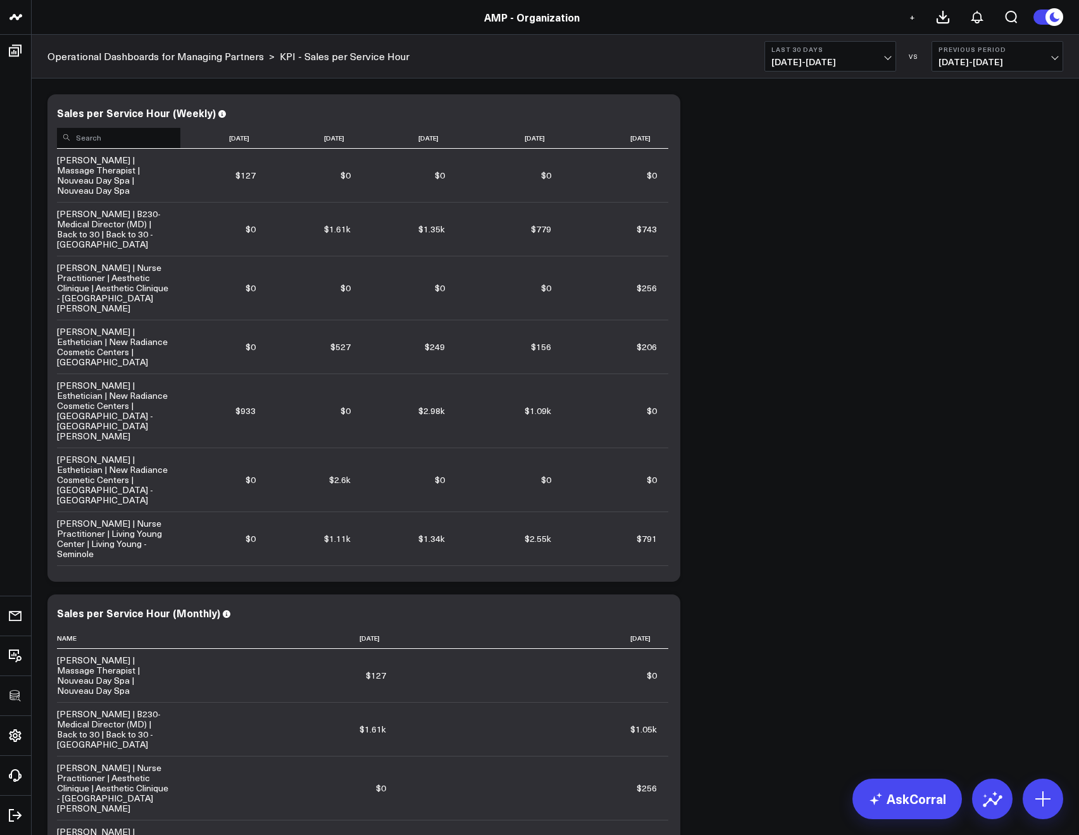
click at [794, 190] on div "Modify via AI Copy link to widget Ask support Remove Create linked copy Rolling…" at bounding box center [555, 838] width 1028 height 1500
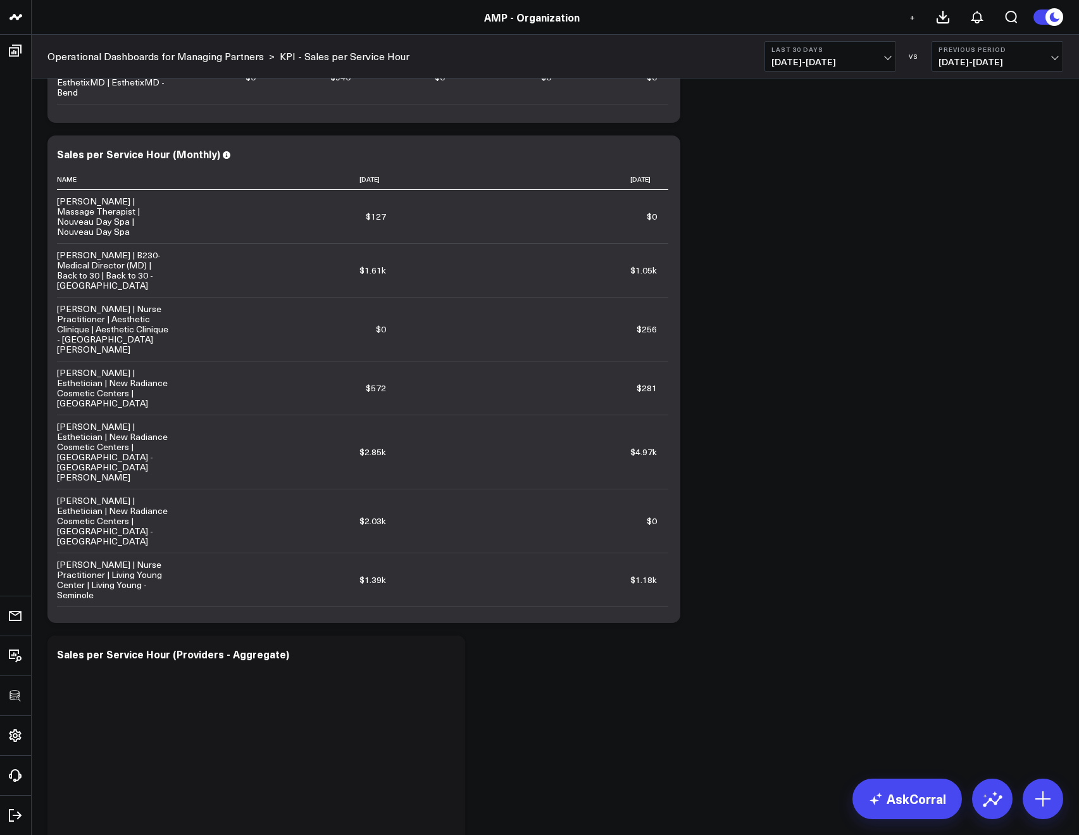
scroll to position [447, 0]
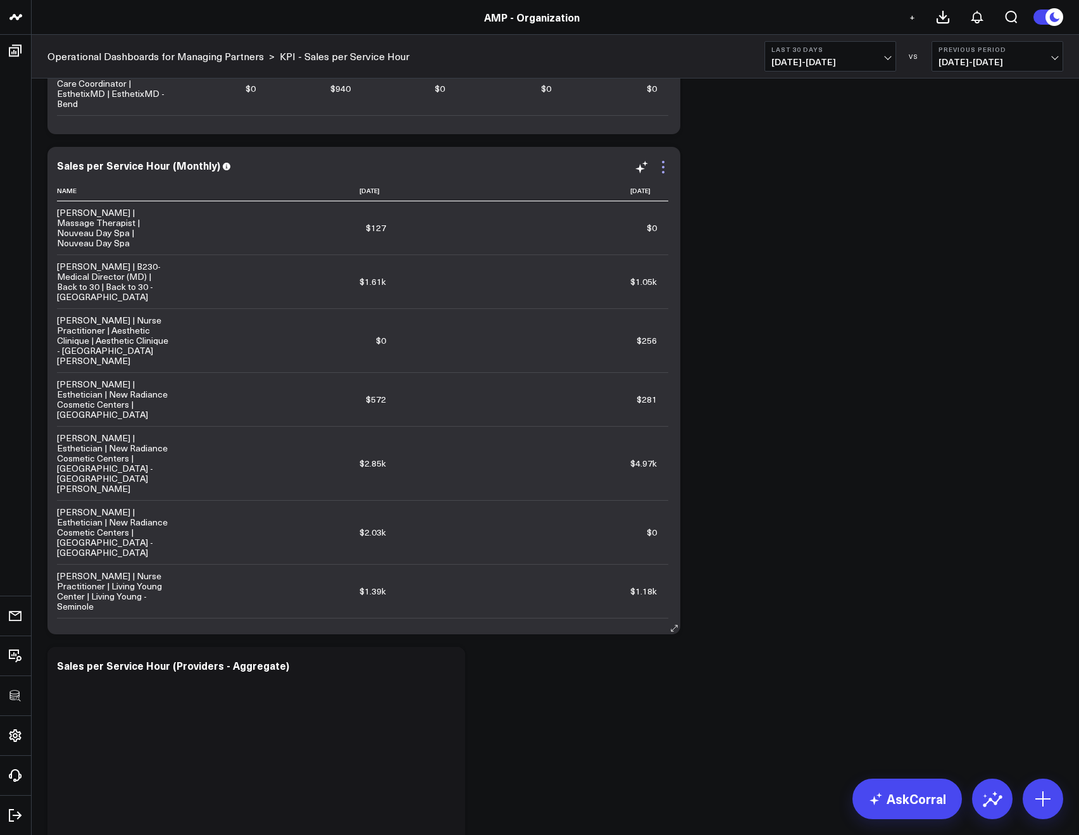
click at [666, 163] on icon at bounding box center [663, 166] width 15 height 15
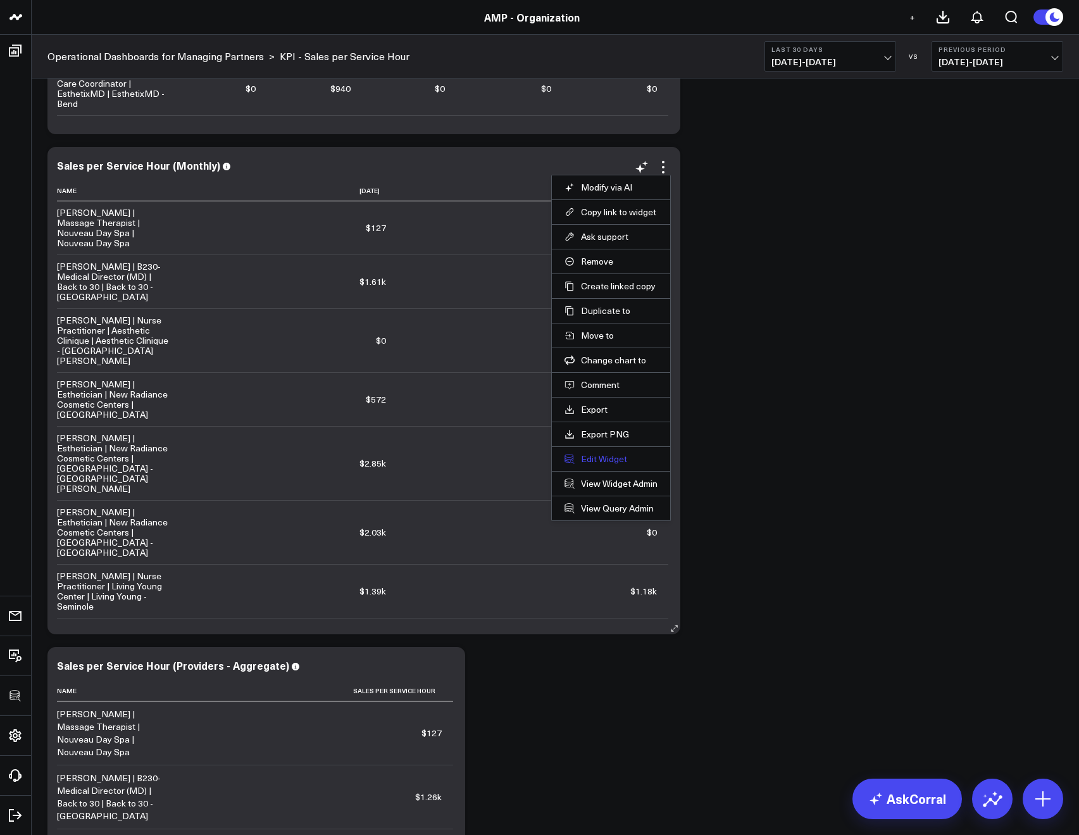
click at [594, 454] on button "Edit Widget" at bounding box center [610, 458] width 93 height 11
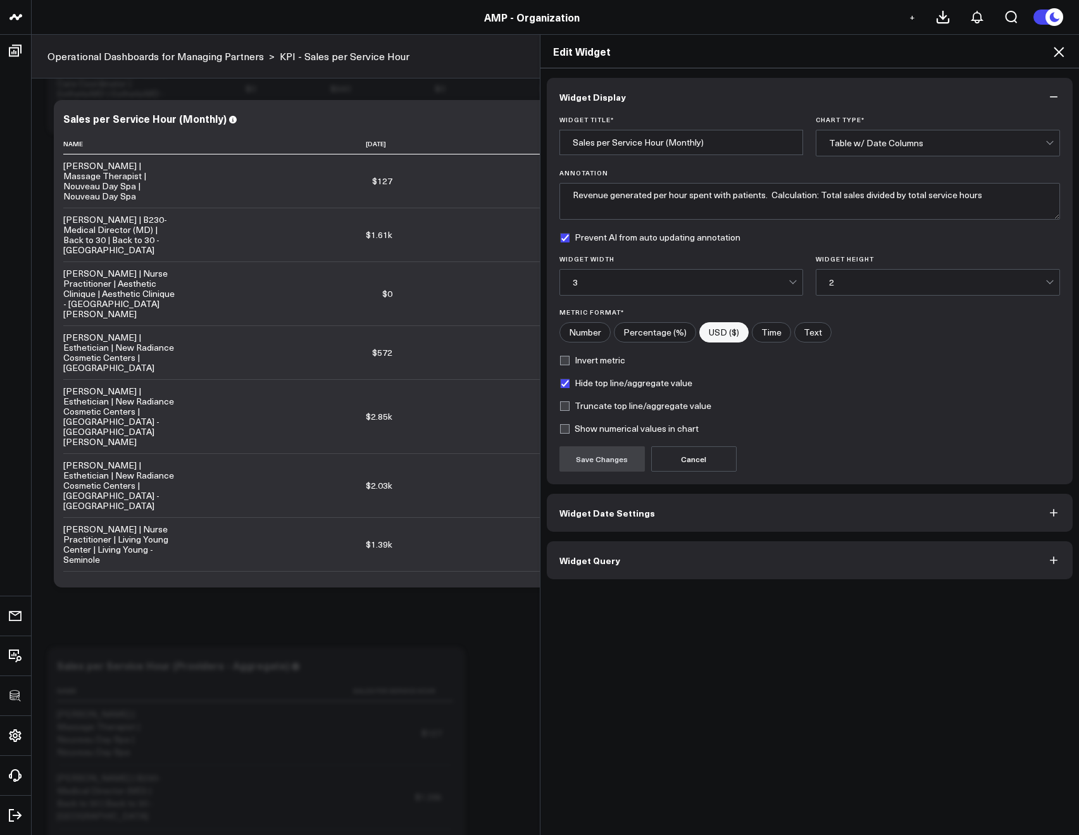
click at [599, 555] on span "Widget Query" at bounding box center [589, 560] width 61 height 10
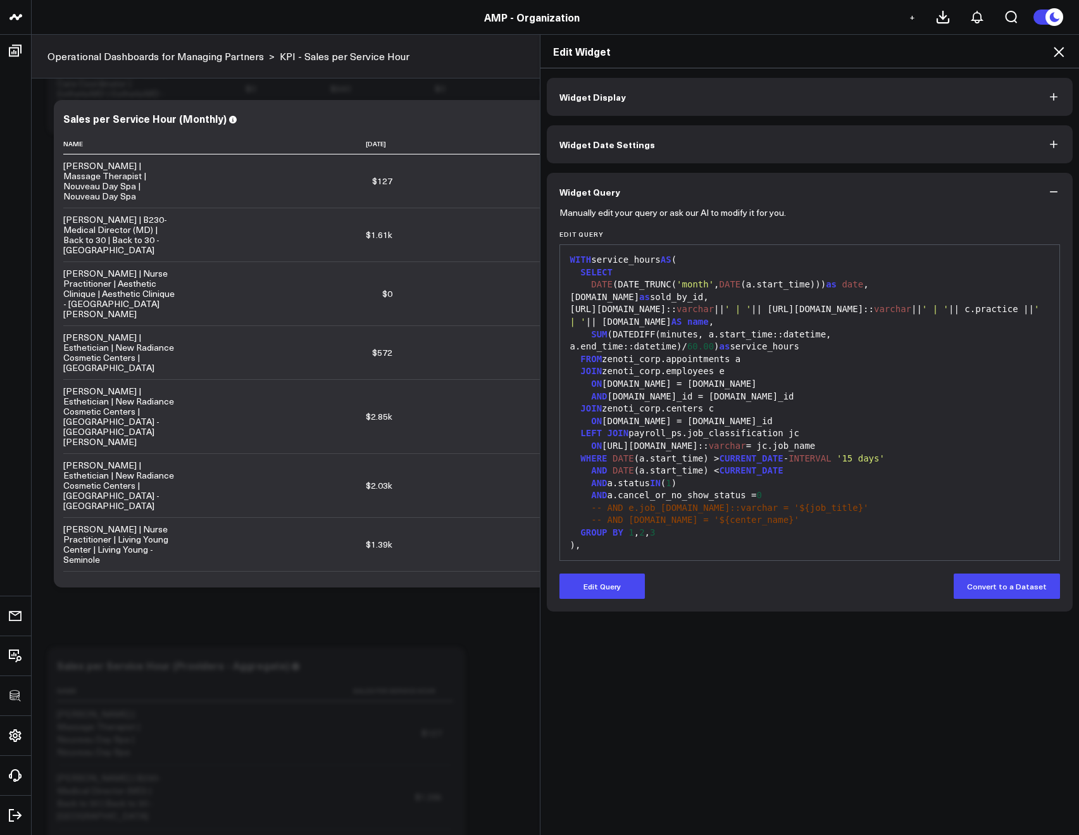
click at [1052, 53] on icon at bounding box center [1058, 51] width 15 height 15
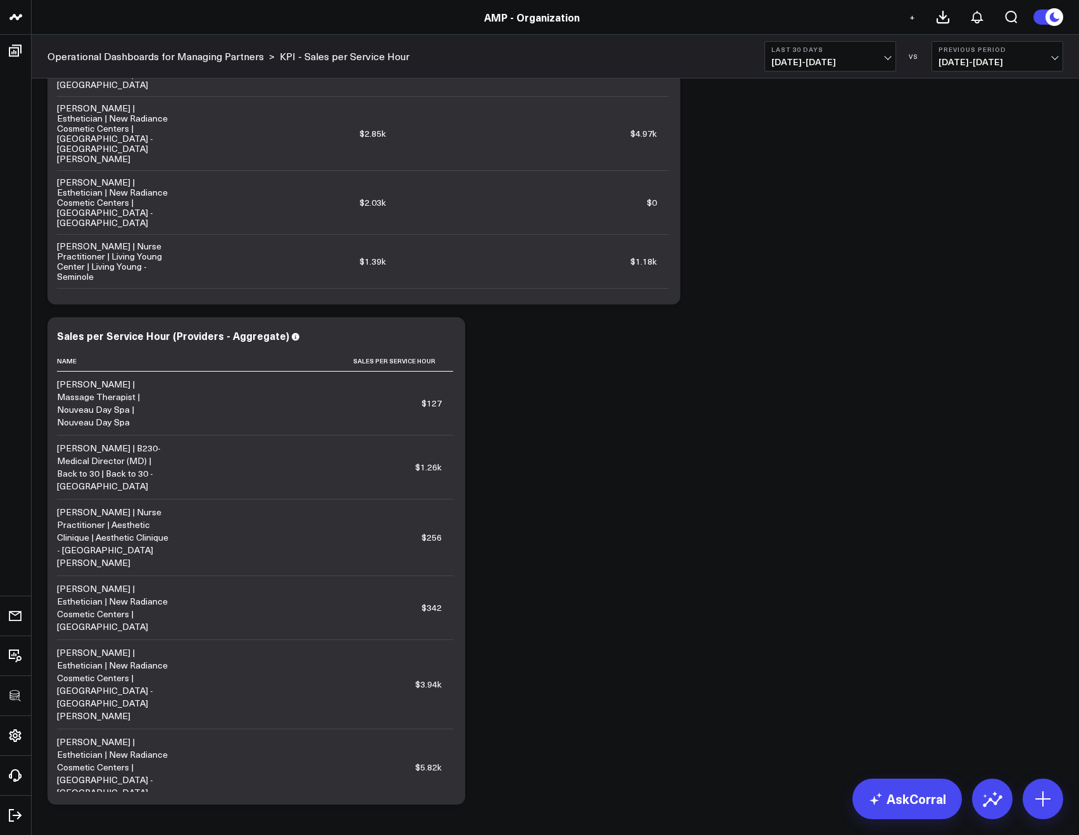
scroll to position [829, 0]
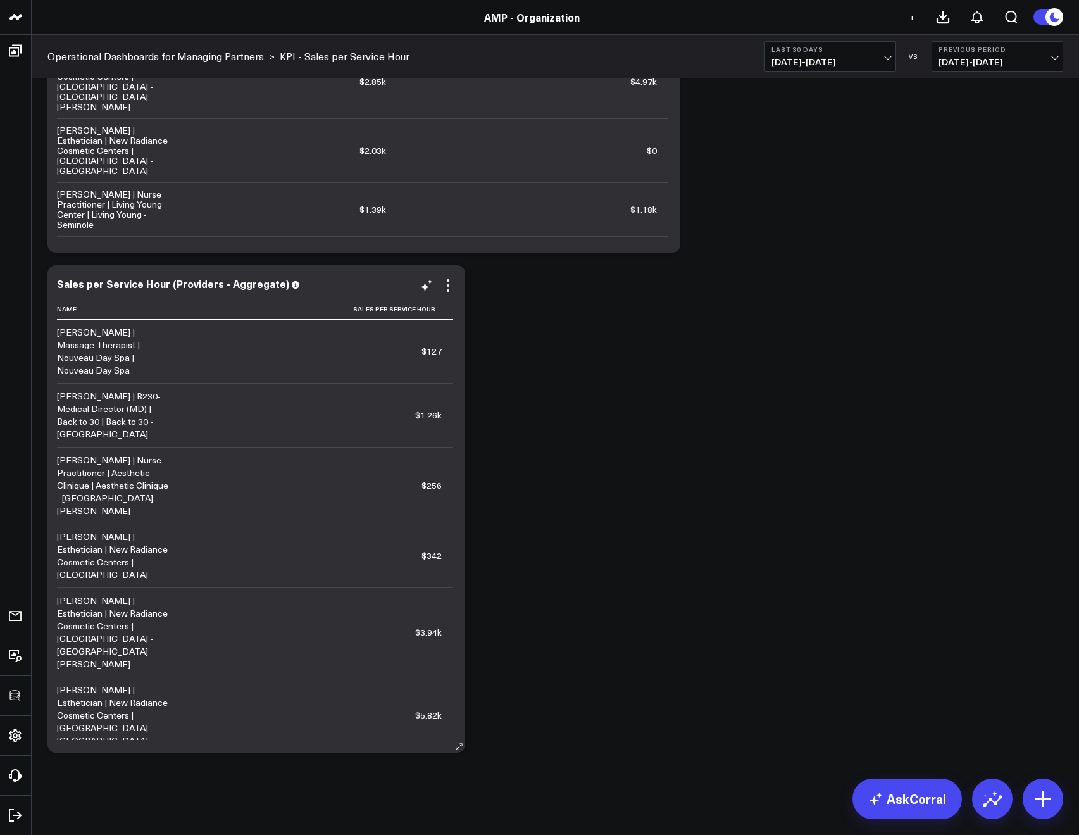
click at [451, 293] on div "Sales per Service Hour (Providers - Aggregate) Name Sales Per Service Hour Alai…" at bounding box center [256, 509] width 399 height 462
click at [446, 283] on icon at bounding box center [447, 285] width 15 height 15
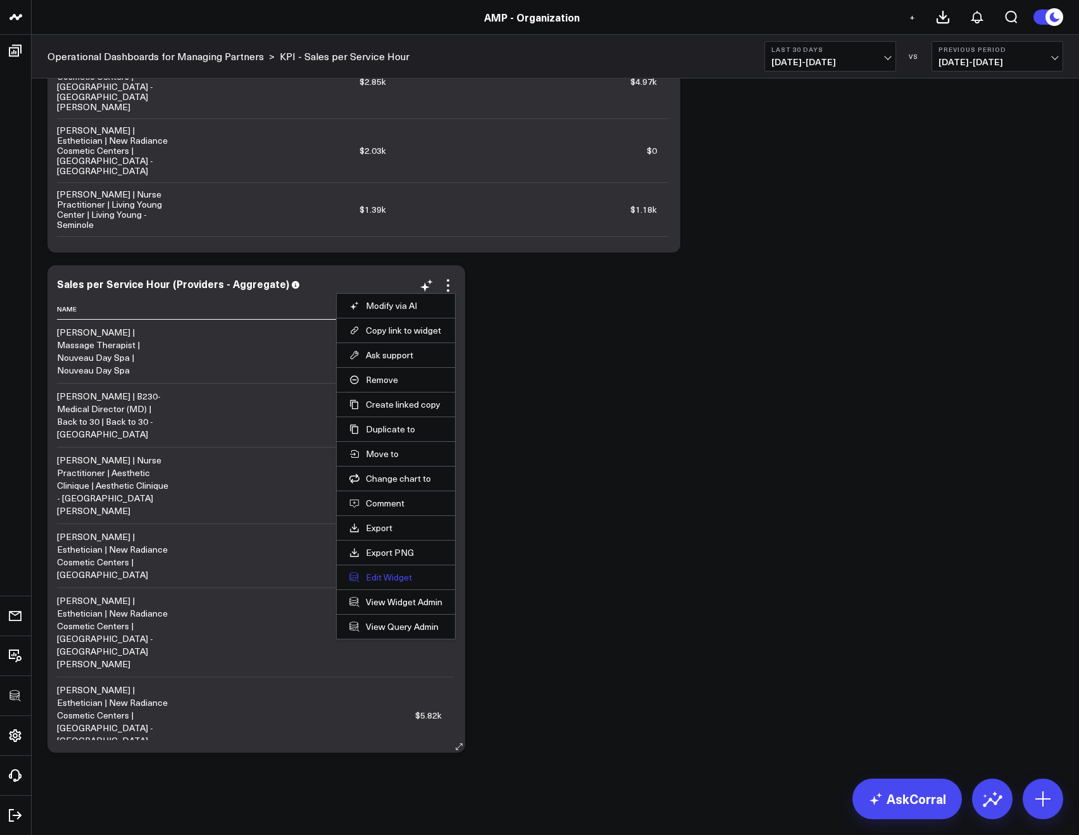
click at [397, 575] on button "Edit Widget" at bounding box center [395, 576] width 93 height 11
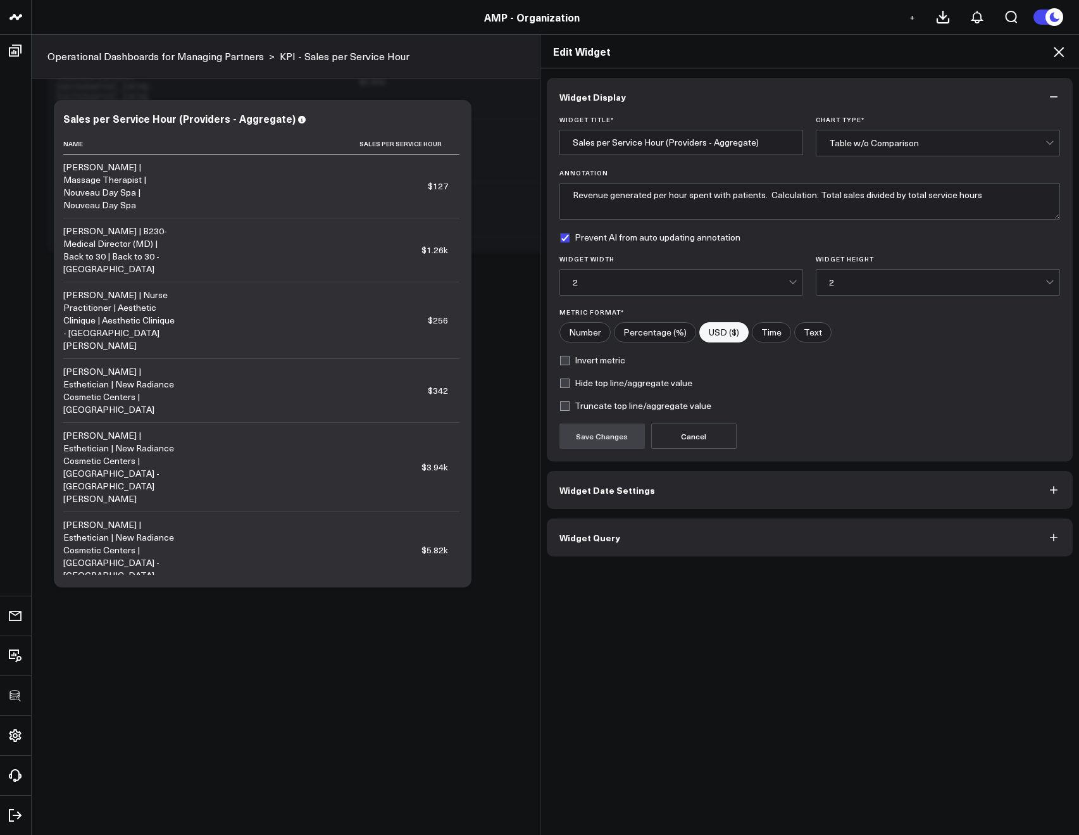
click at [604, 534] on span "Widget Query" at bounding box center [589, 537] width 61 height 10
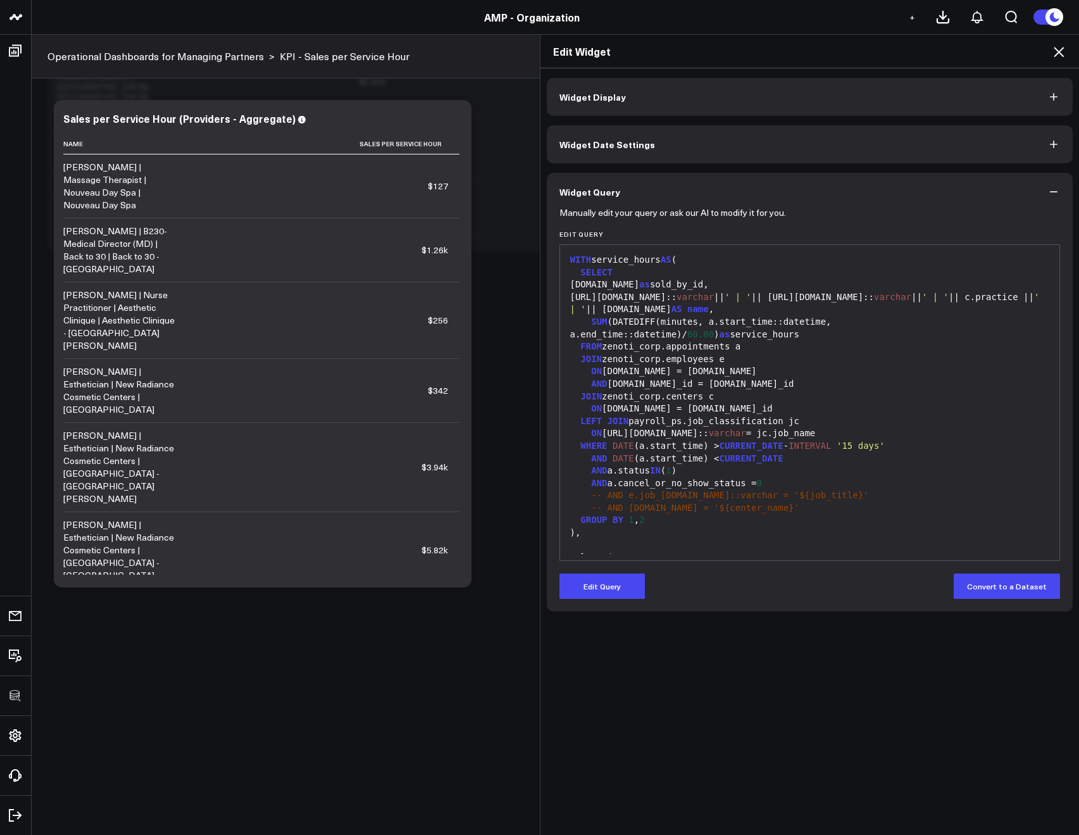
click at [1057, 51] on icon at bounding box center [1058, 51] width 15 height 15
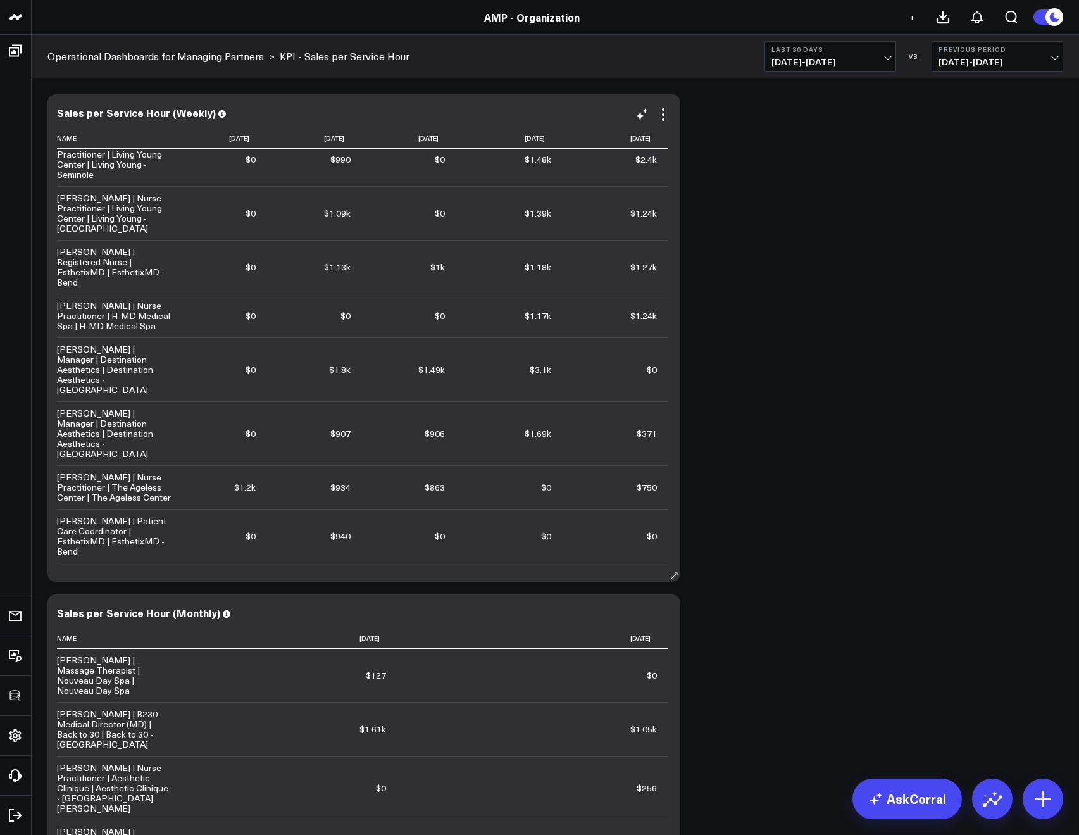
click at [252, 127] on div "Sales per Service Hour (Weekly) Name 2025-07-21 2025-07-28 2025-08-04 2025-08-1…" at bounding box center [364, 338] width 614 height 462
click at [171, 136] on icon at bounding box center [174, 137] width 6 height 6
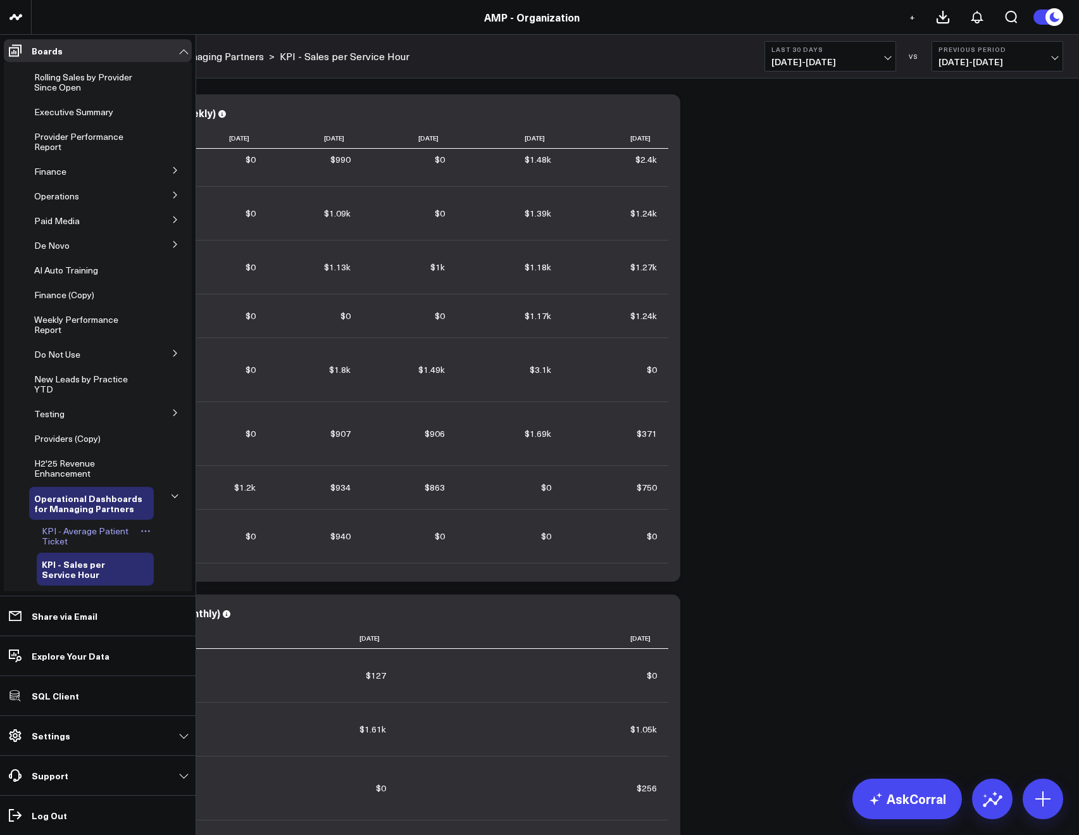
click at [71, 536] on span "KPI - Average Patient Ticket" at bounding box center [85, 536] width 87 height 22
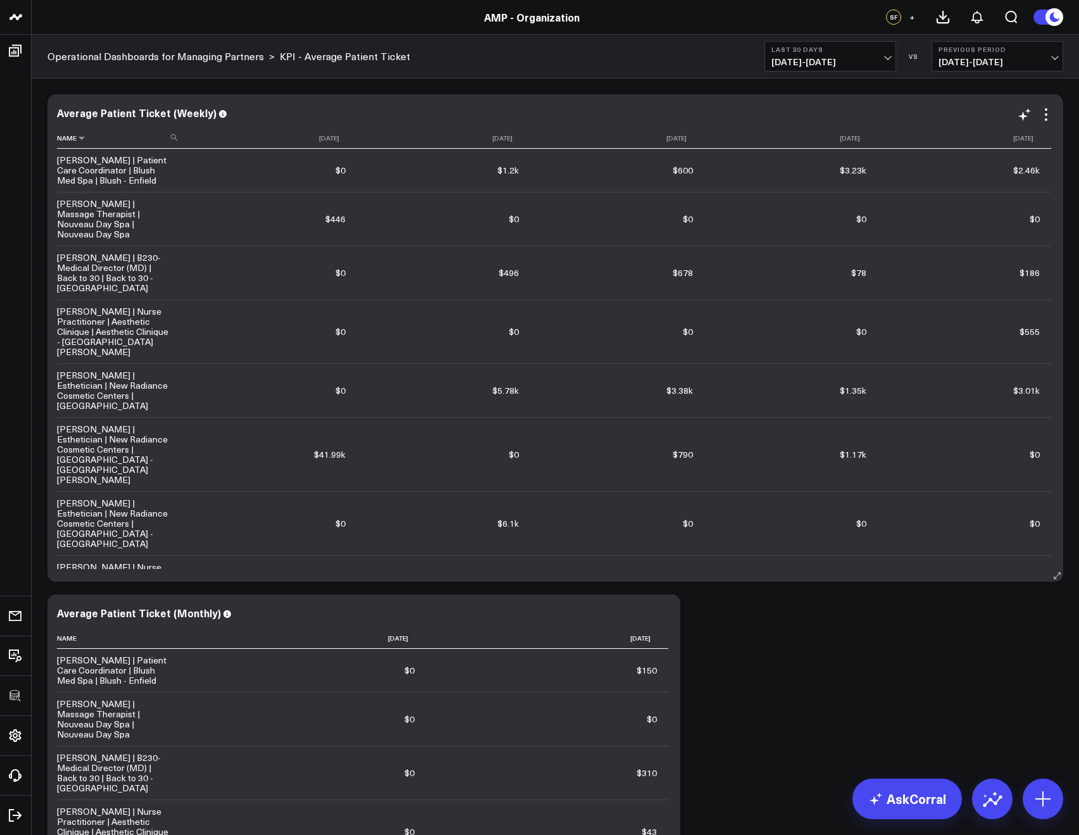
click at [177, 134] on icon at bounding box center [174, 137] width 6 height 6
click at [142, 135] on input at bounding box center [118, 137] width 123 height 22
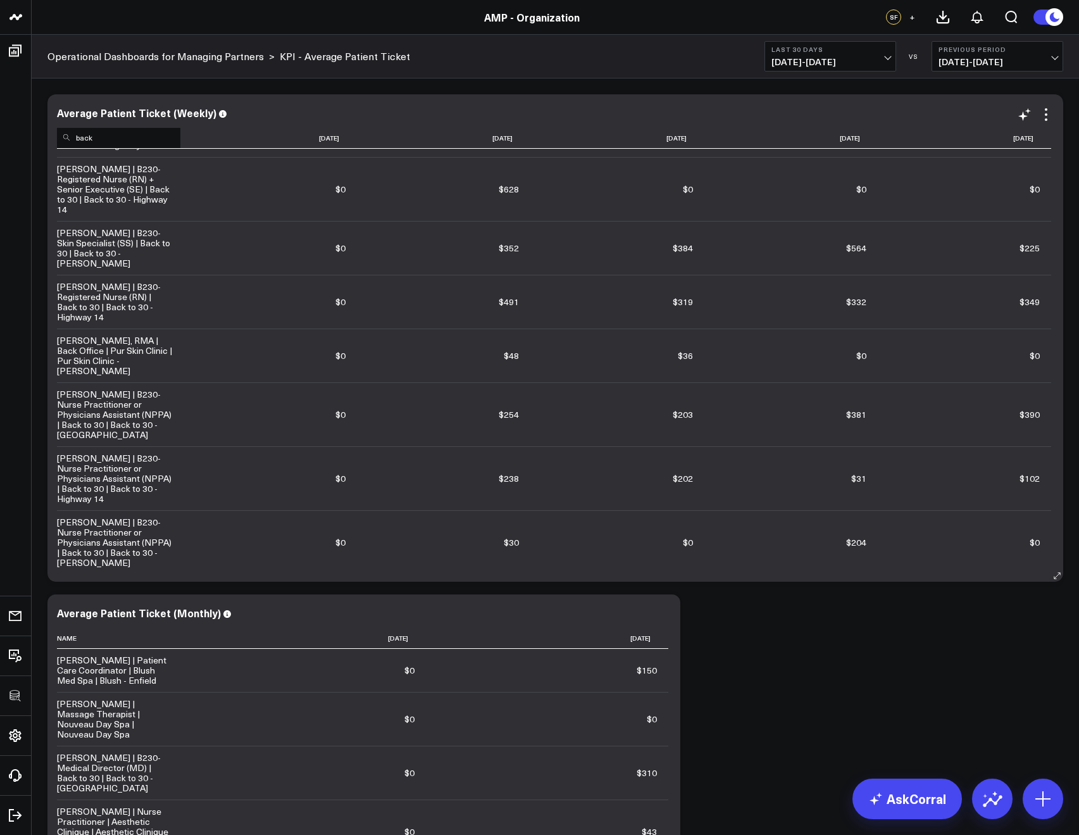
scroll to position [109, 0]
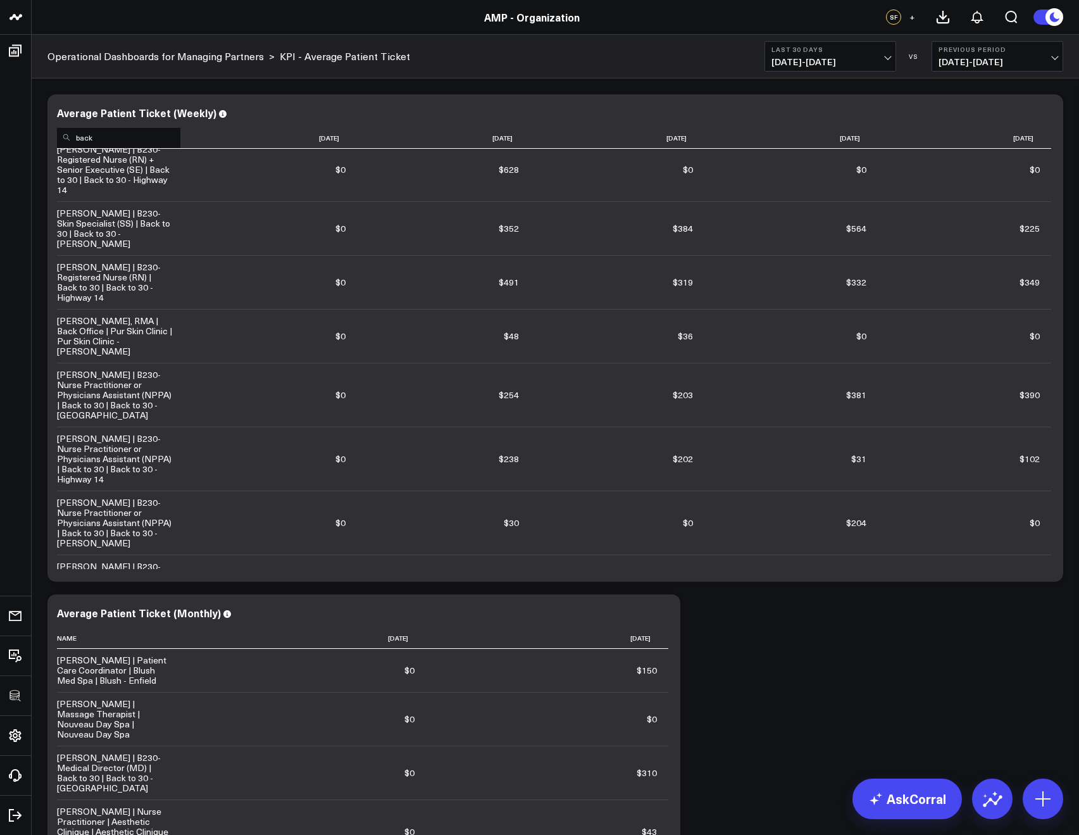
type input "back"
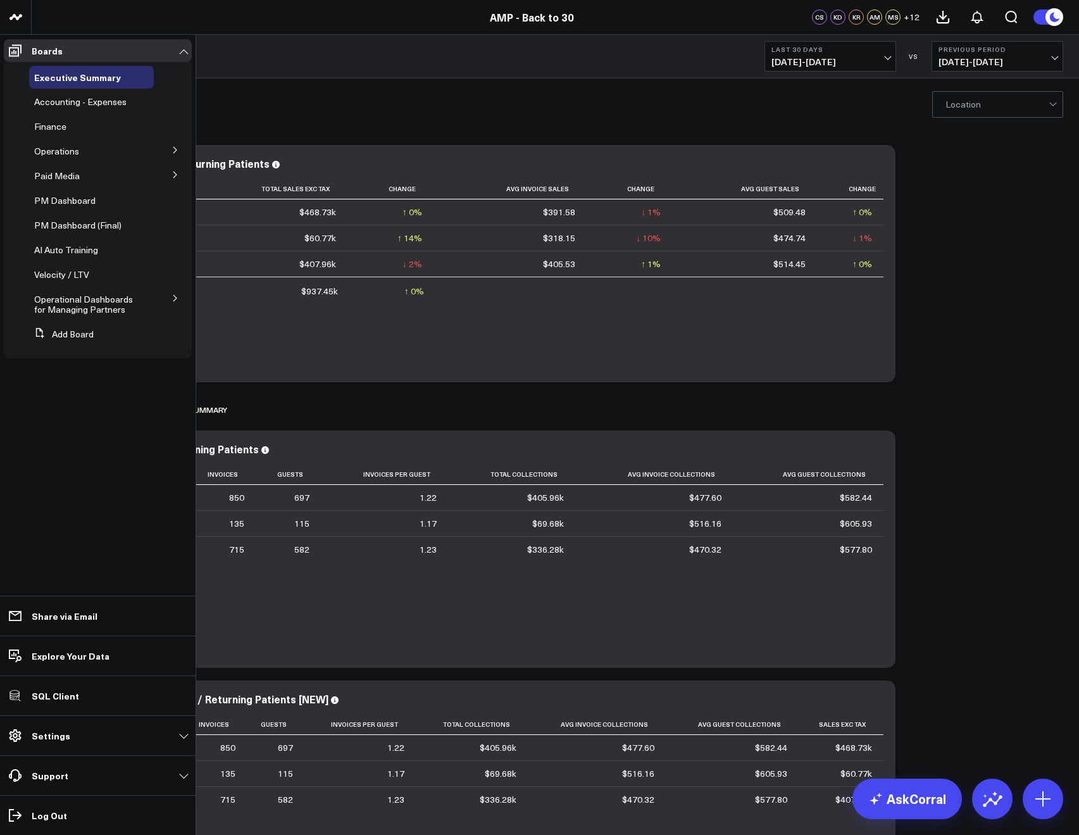
click at [173, 300] on icon at bounding box center [175, 298] width 8 height 8
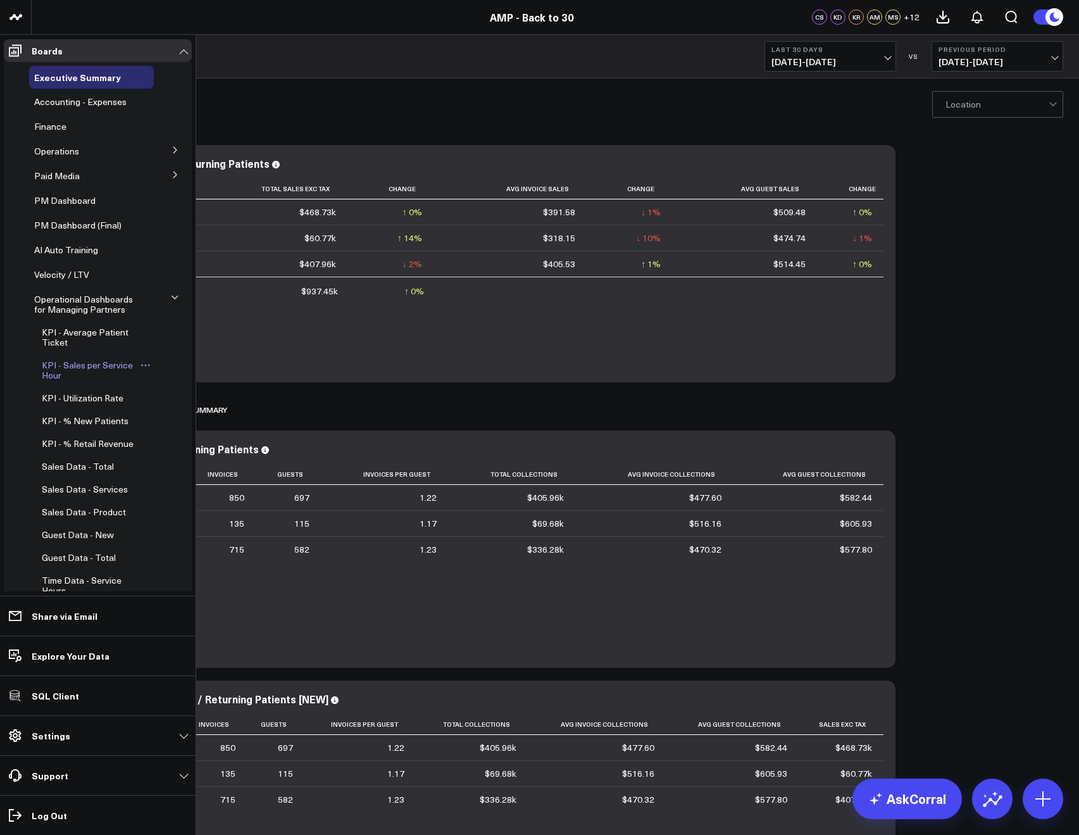
click at [113, 370] on span "KPI - Sales per Service Hour" at bounding box center [87, 370] width 91 height 22
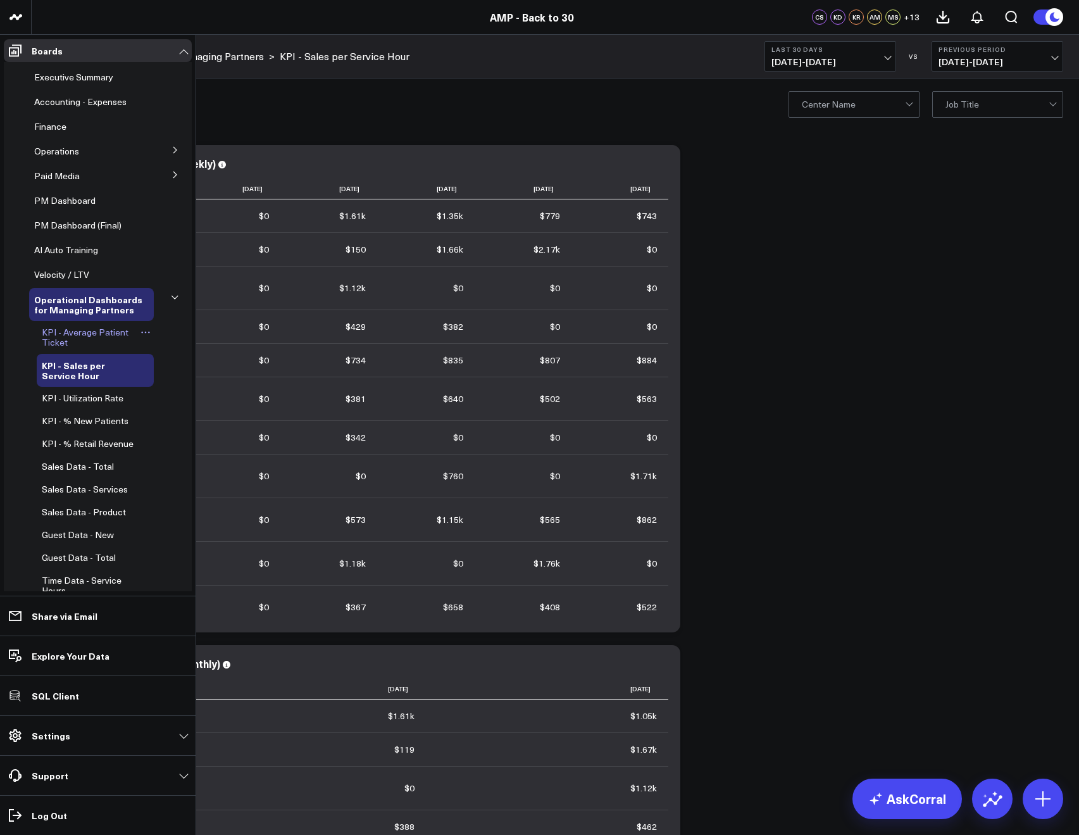
click at [59, 340] on span "KPI - Average Patient Ticket" at bounding box center [85, 337] width 87 height 22
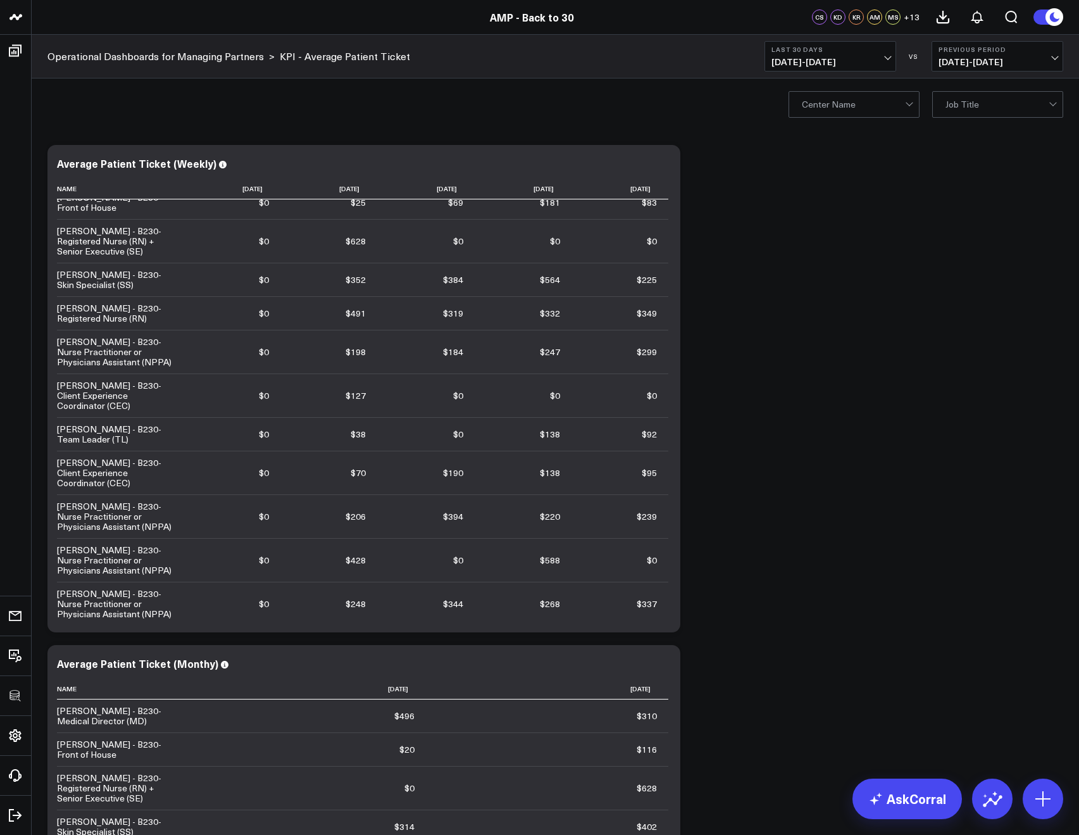
scroll to position [46, 0]
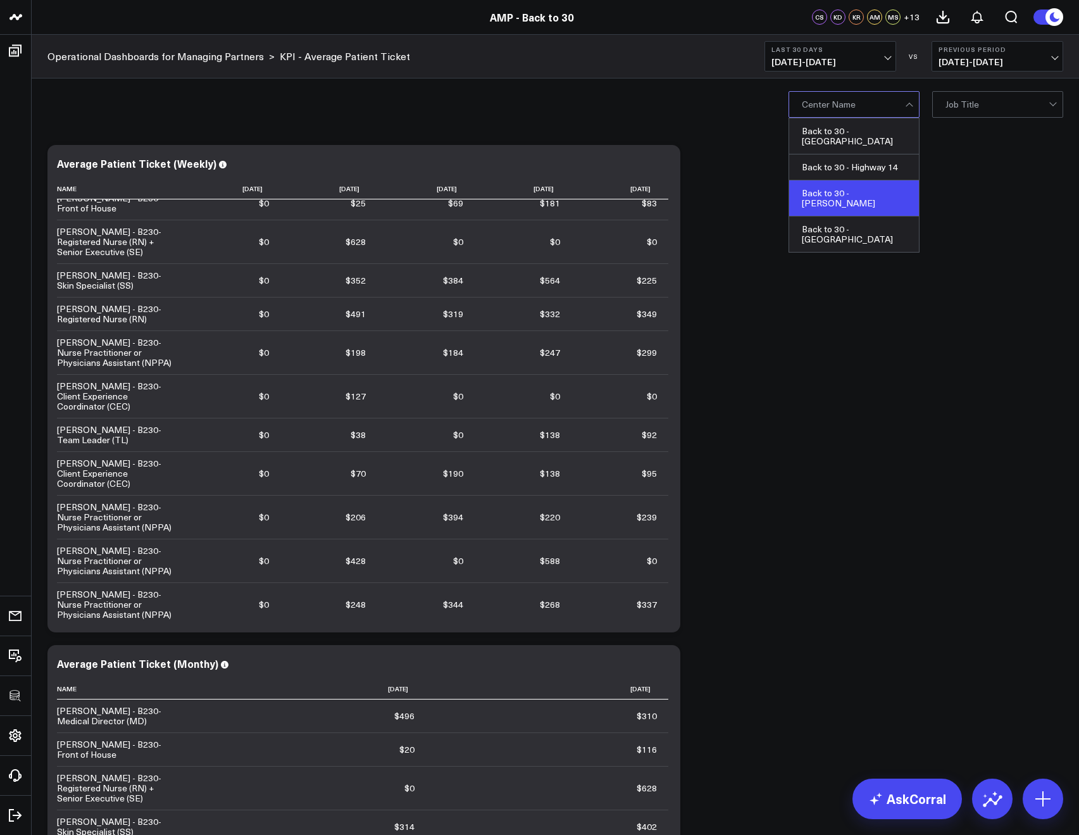
click at [806, 190] on div "Back to 30 - [PERSON_NAME]" at bounding box center [854, 198] width 130 height 36
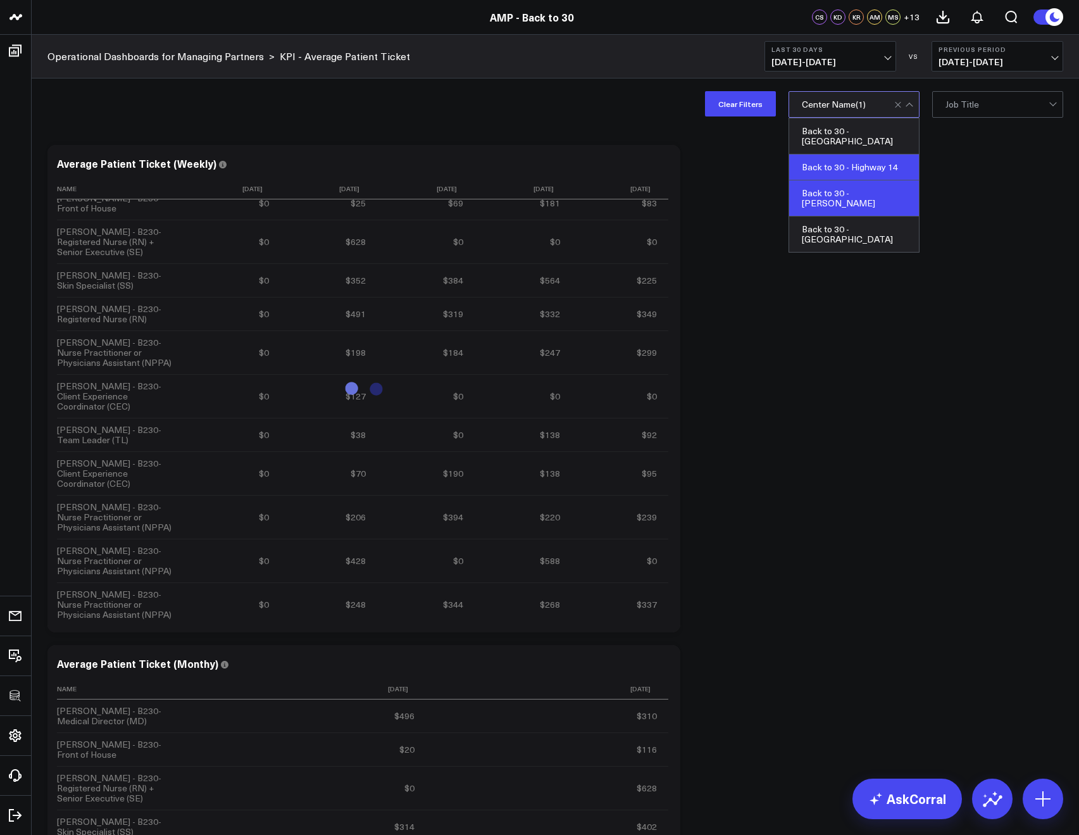
click at [809, 172] on div "Back to 30 - Highway 14" at bounding box center [854, 167] width 130 height 26
click at [741, 179] on div "Modify via AI Copy link to widget Ask support Remove Create linked copy Executi…" at bounding box center [555, 764] width 1028 height 1250
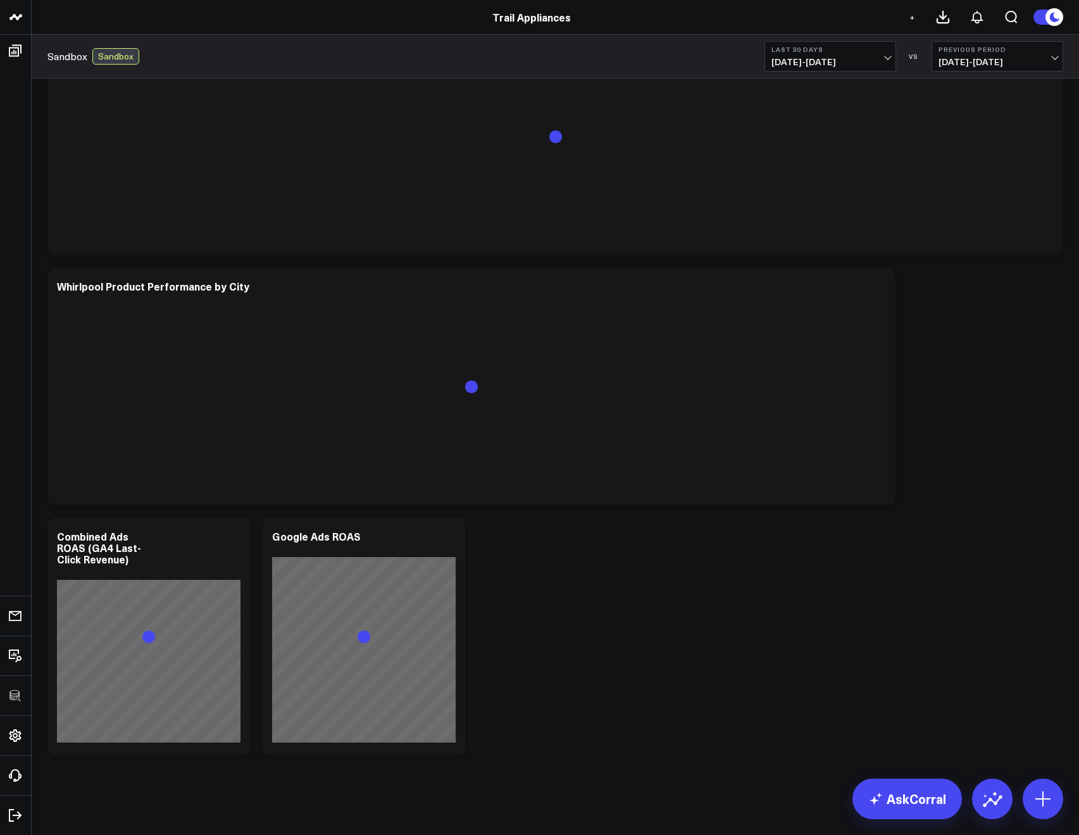
scroll to position [829, 0]
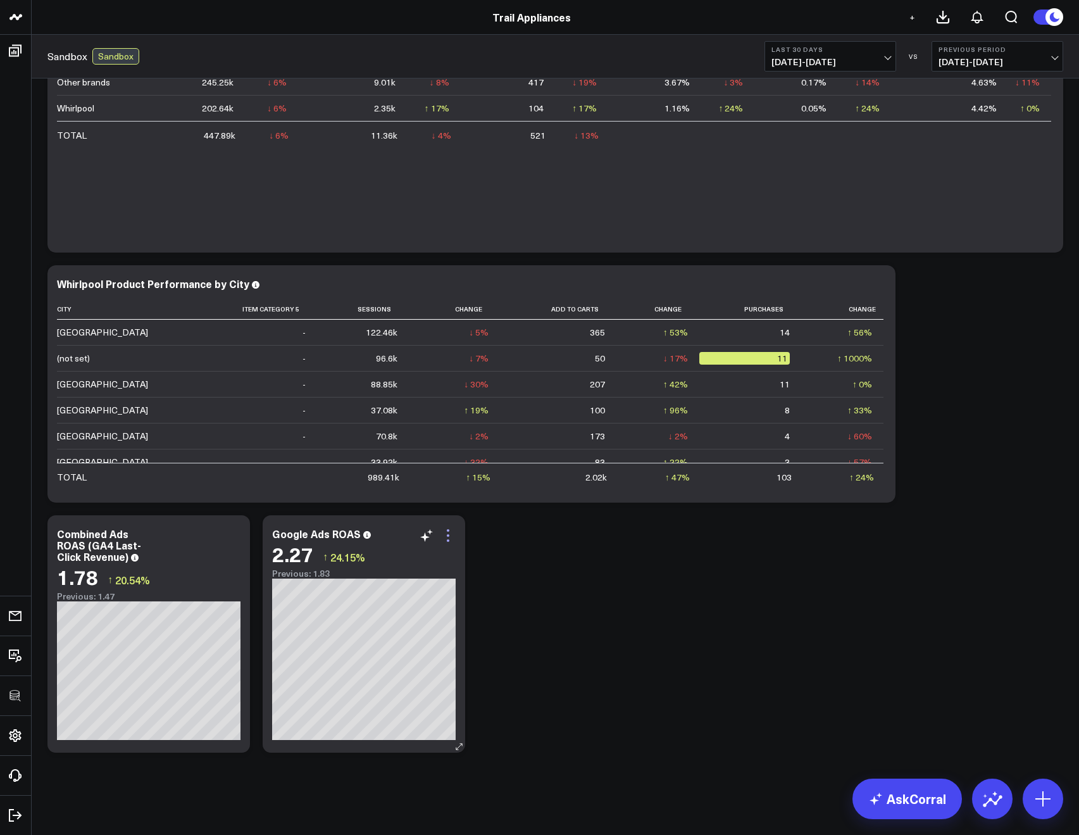
click at [449, 536] on icon at bounding box center [447, 535] width 15 height 15
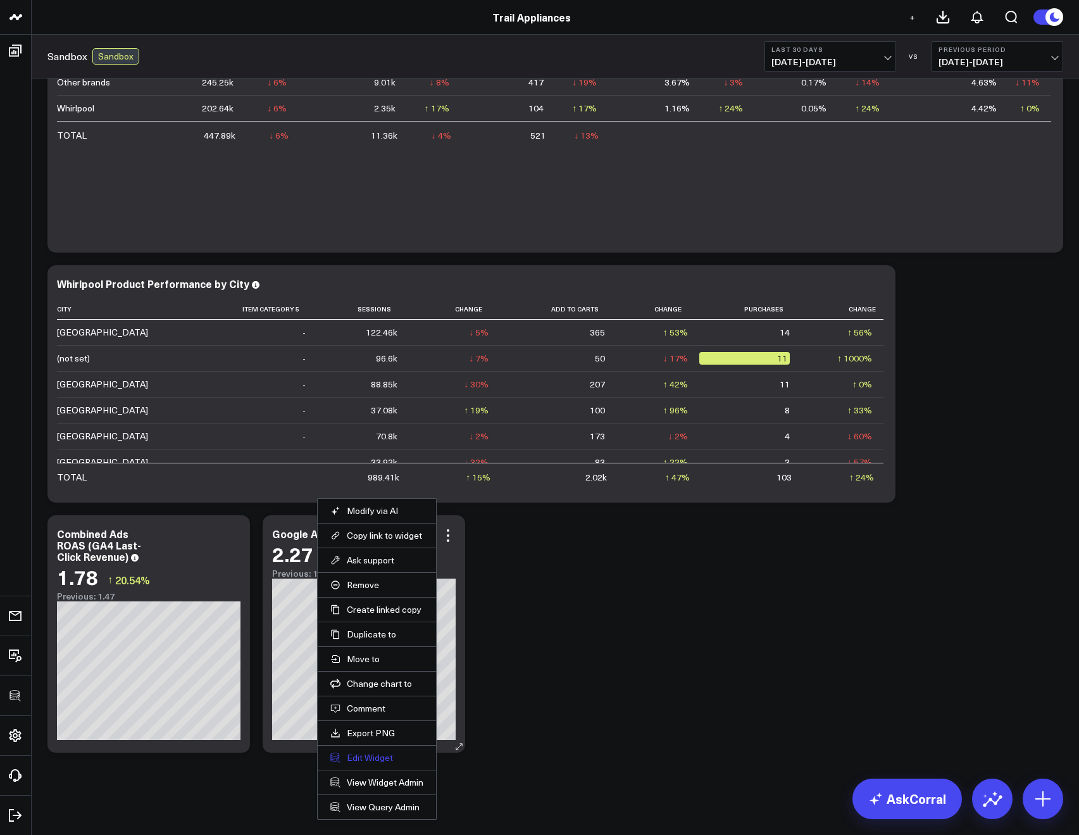
click at [371, 758] on button "Edit Widget" at bounding box center [376, 757] width 93 height 11
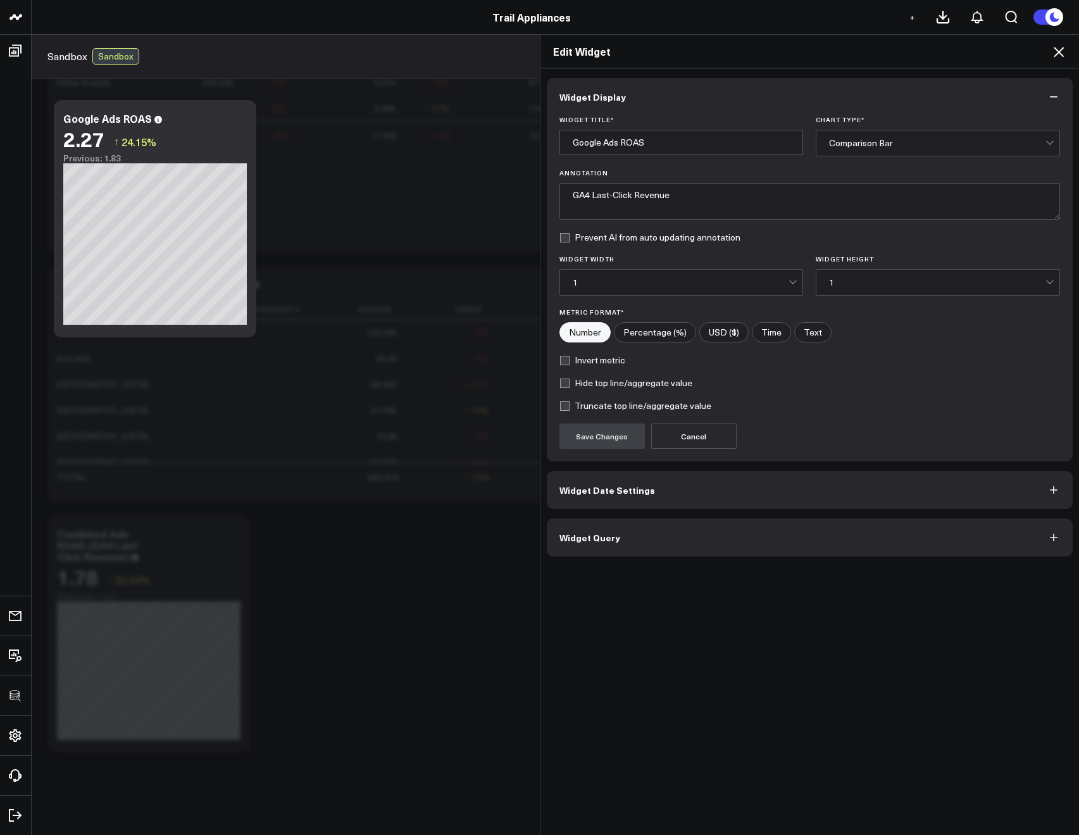
click at [568, 544] on button "Widget Query" at bounding box center [810, 537] width 526 height 38
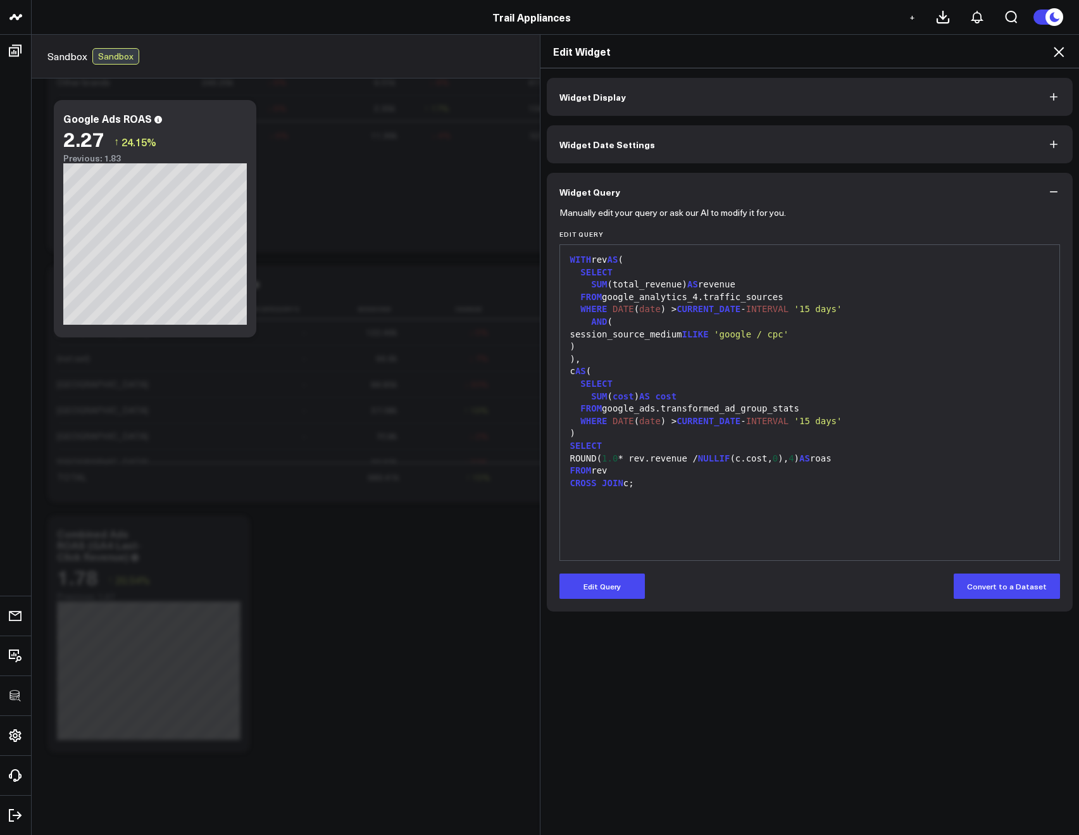
click at [1060, 49] on icon at bounding box center [1058, 51] width 15 height 15
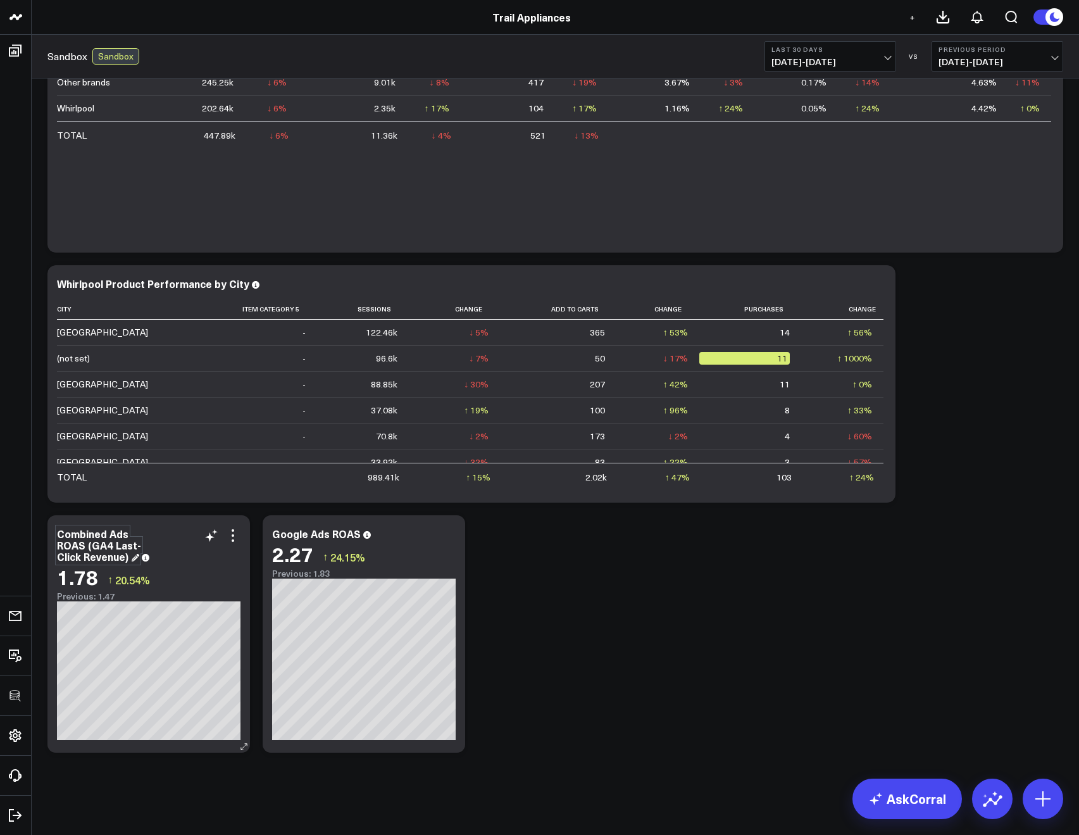
click at [120, 531] on div "Combined Ads ROAS (GA4 Last-Click Revenue)" at bounding box center [99, 544] width 84 height 37
click at [126, 531] on div "Combined Ads ROAS (GA4 Last-Click Revenue)" at bounding box center [99, 544] width 84 height 37
drag, startPoint x: 128, startPoint y: 531, endPoint x: 49, endPoint y: 533, distance: 79.8
click at [49, 533] on div "Combined Ads ROAS (GA4 Last-Click Revenue) 1.78 ↑ 20.54% Previous: 1.47" at bounding box center [148, 633] width 202 height 237
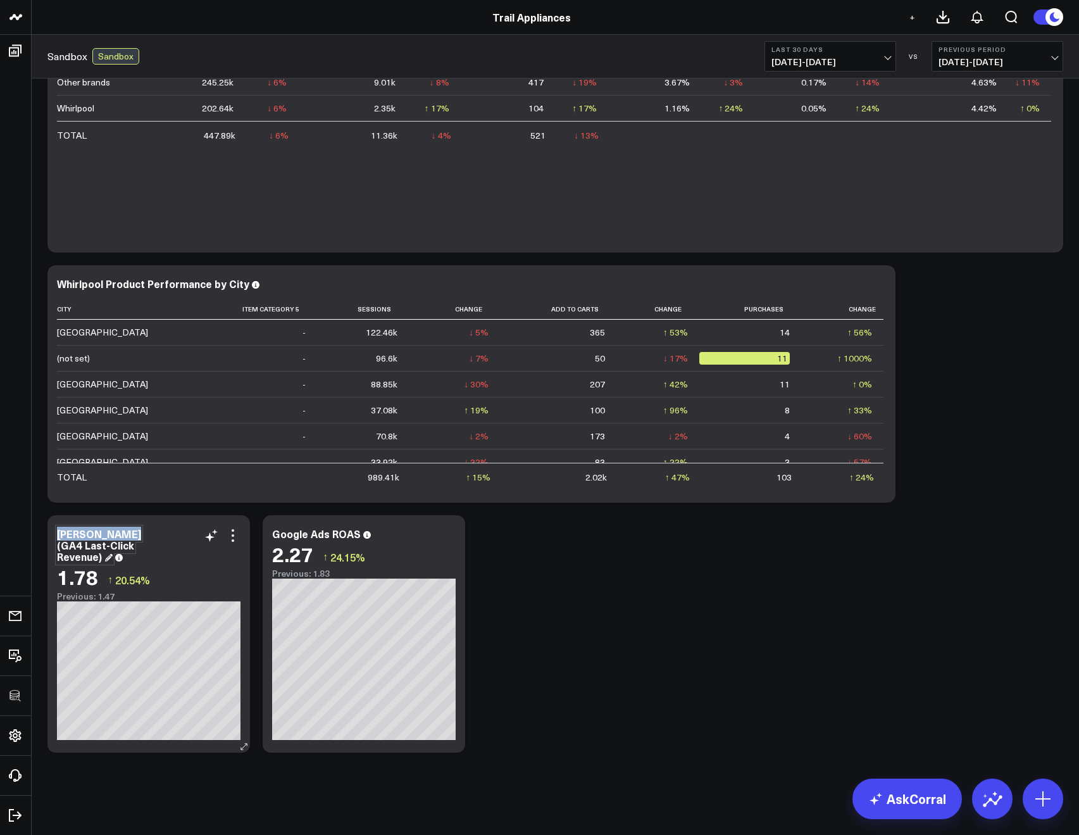
scroll to position [685, 0]
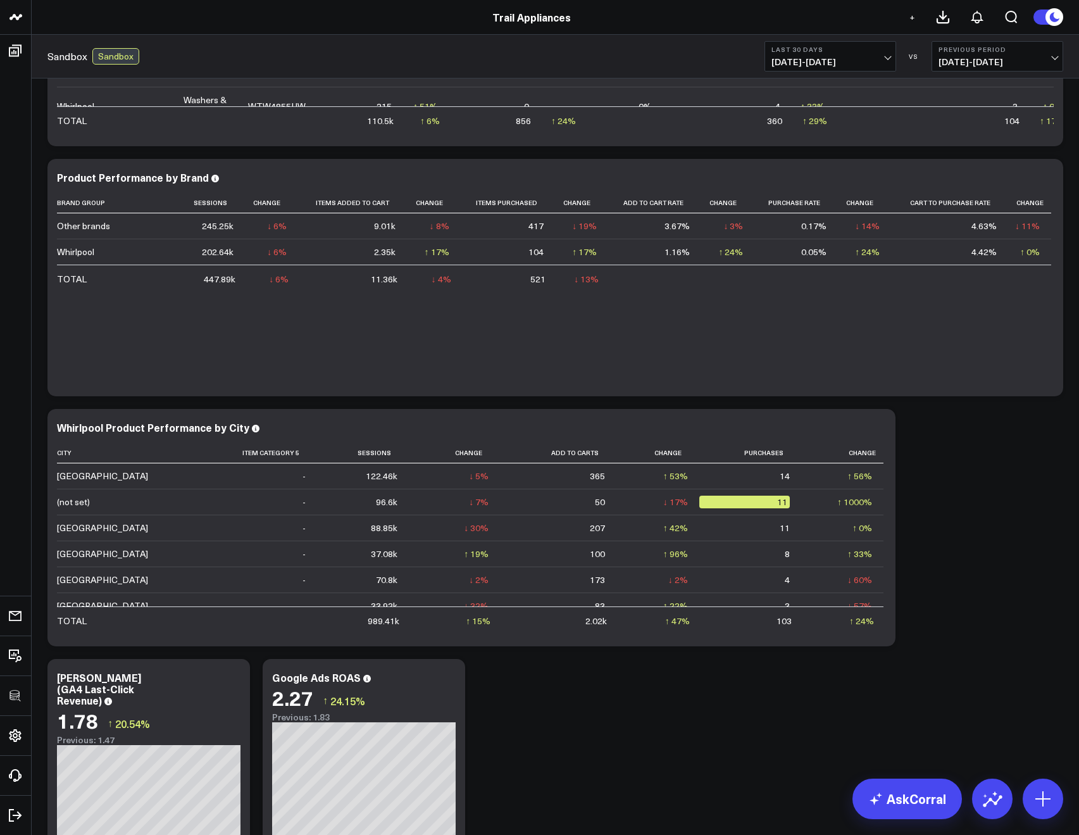
click at [518, 692] on div "Modify via AI Copy link to widget Ask support Remove Create linked copy Executi…" at bounding box center [555, 153] width 1028 height 1500
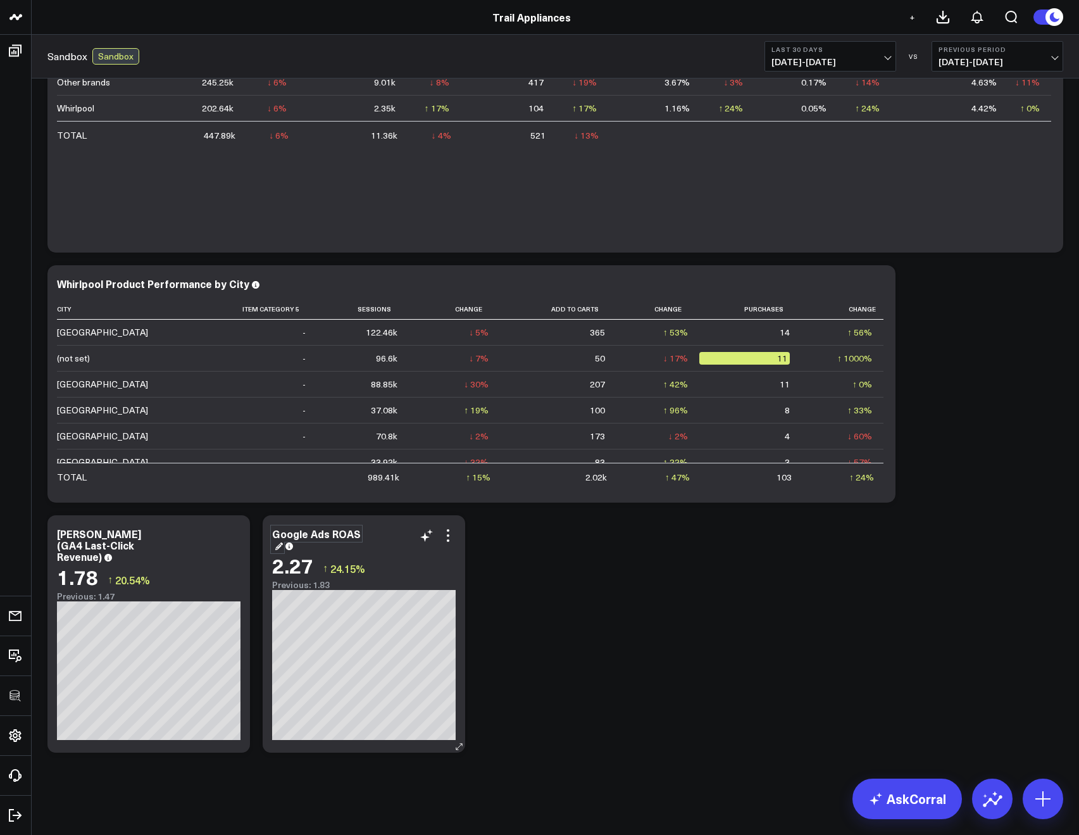
click at [319, 536] on div "Google Ads ROAS" at bounding box center [316, 538] width 89 height 25
click at [120, 545] on div "[PERSON_NAME] (GA4 Last-Click Revenue)" at bounding box center [99, 544] width 84 height 37
drag, startPoint x: 92, startPoint y: 535, endPoint x: 128, endPoint y: 547, distance: 37.8
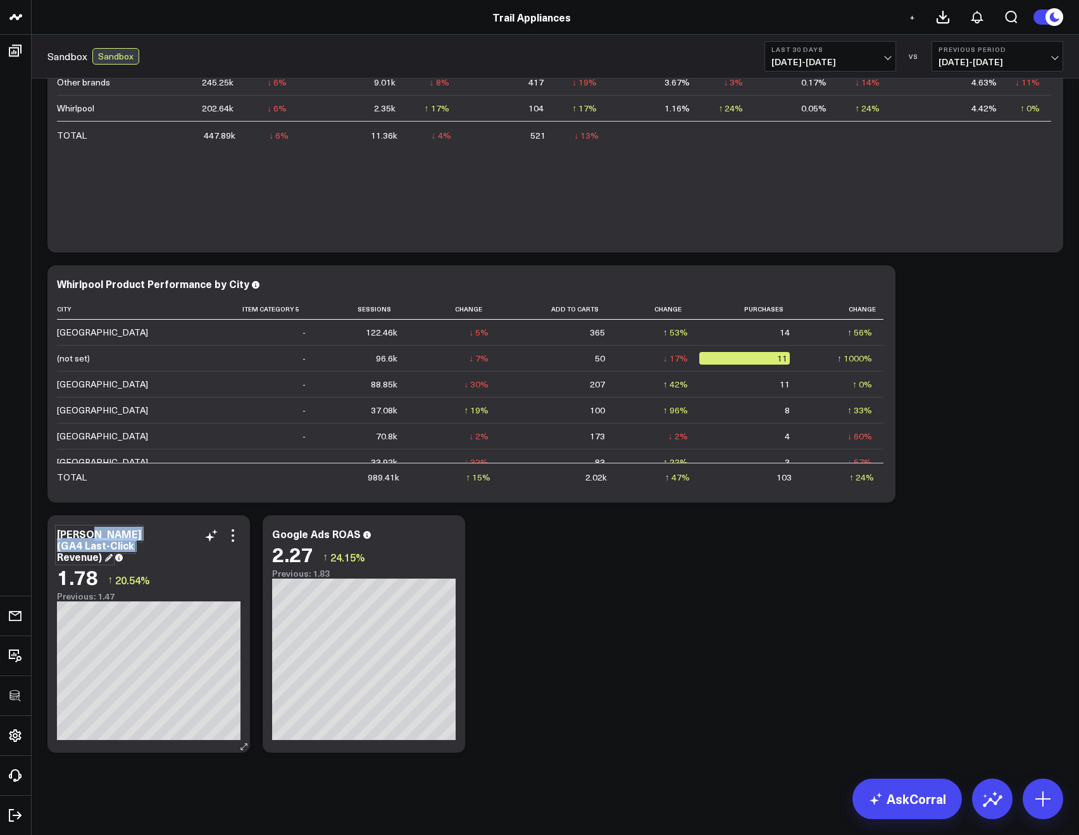
click at [128, 547] on div "[PERSON_NAME] (GA4 Last-Click Revenue)" at bounding box center [99, 544] width 84 height 37
copy div "(GA4 Last-Click Revenue)"
click at [316, 532] on div "Google Ads ROAS" at bounding box center [316, 538] width 89 height 25
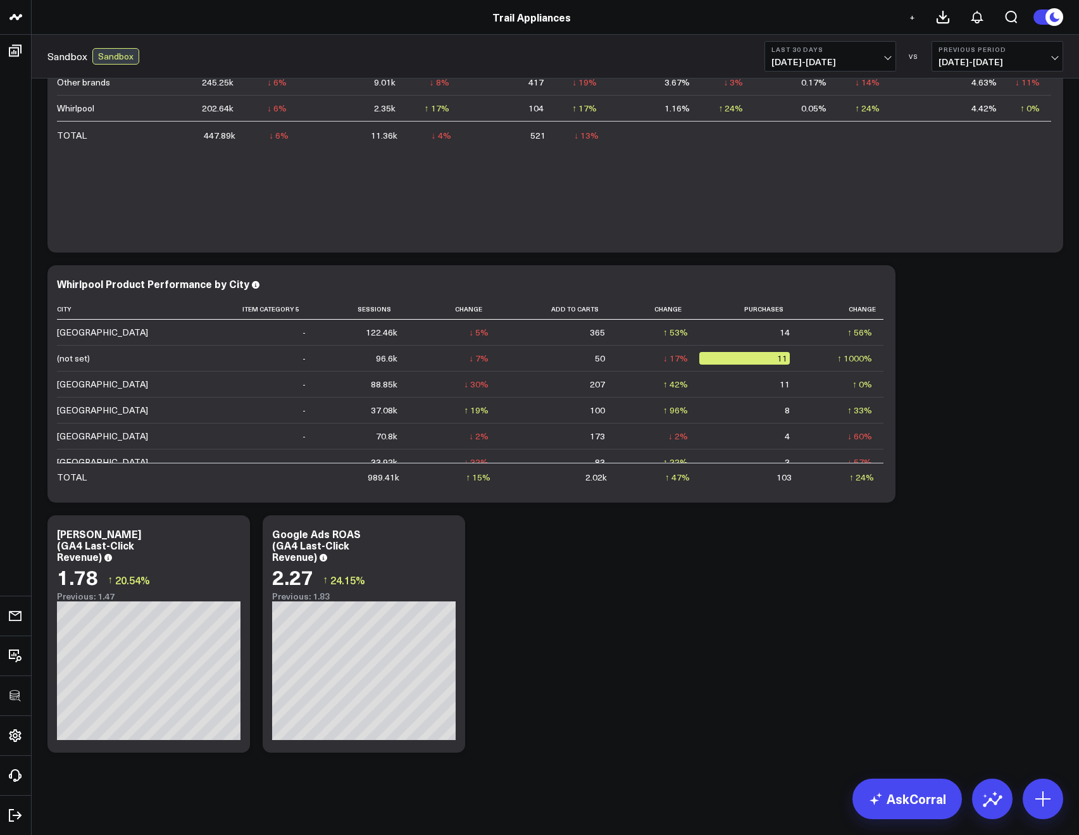
click at [569, 529] on div "Modify via AI Copy link to widget Ask support Remove Create linked copy Executi…" at bounding box center [555, 9] width 1028 height 1500
